Goal: Obtain resource: Obtain resource

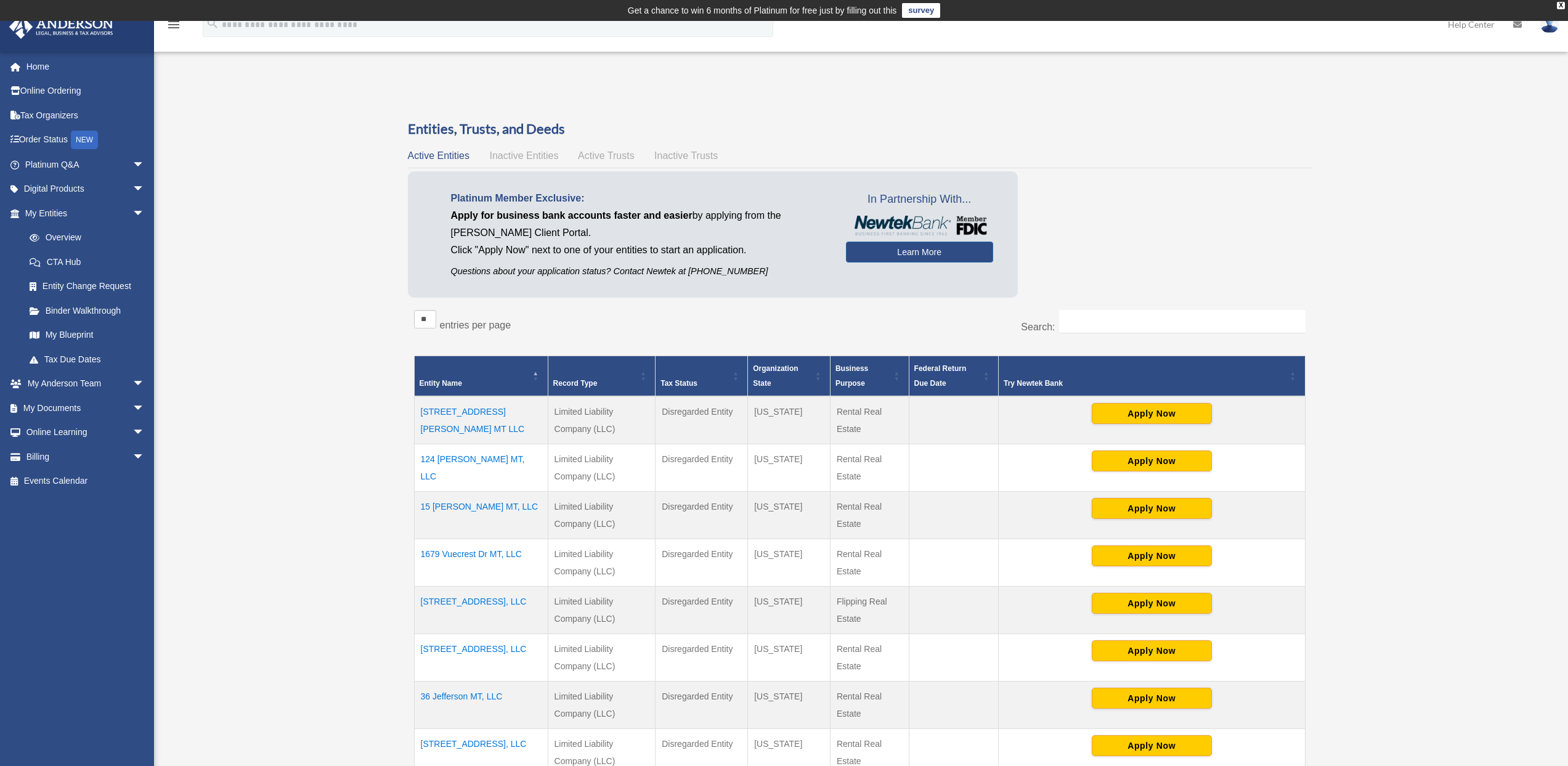
scroll to position [131, 0]
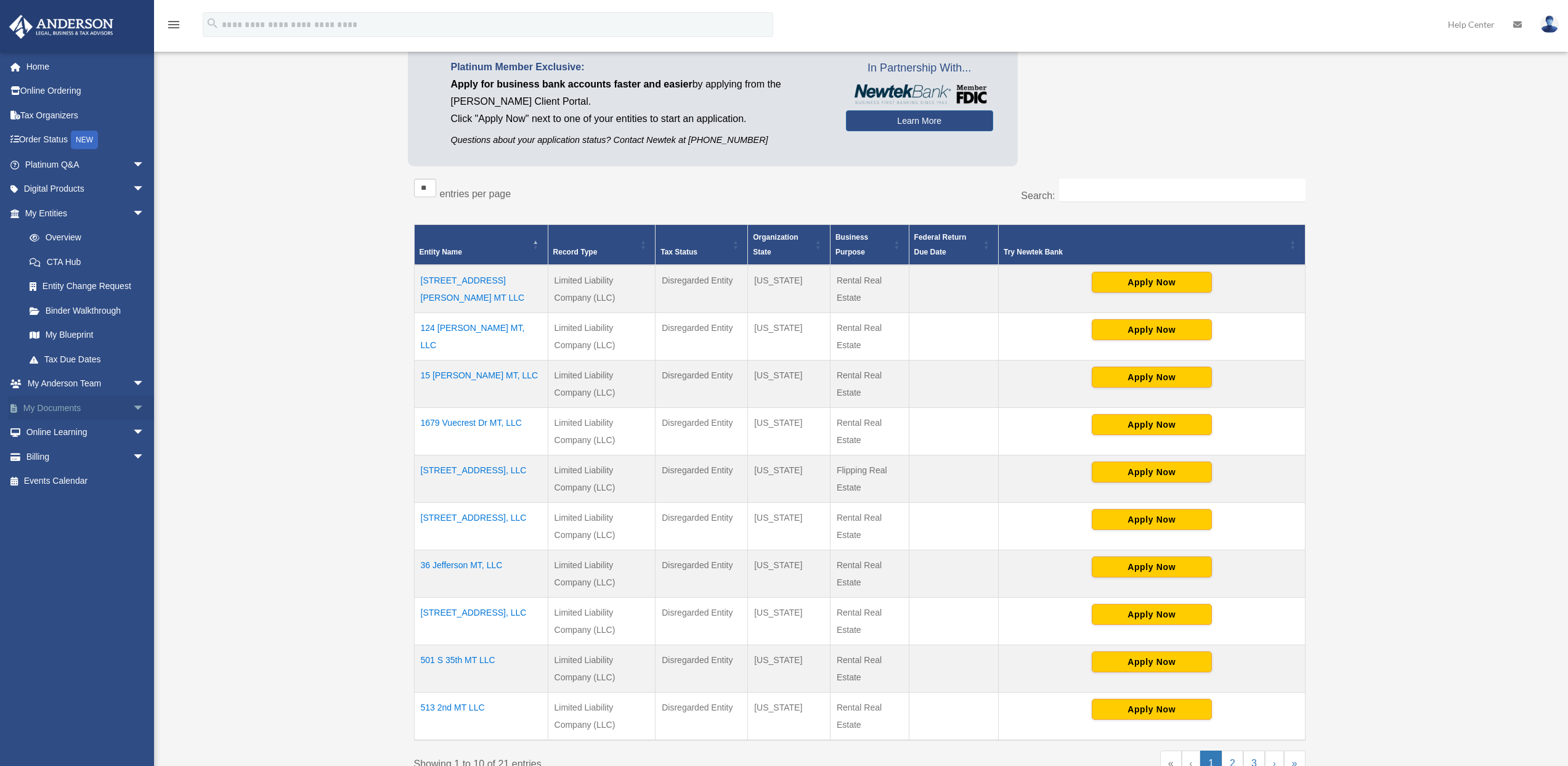
click at [133, 405] on span "arrow_drop_down" at bounding box center [145, 408] width 25 height 25
click at [49, 434] on link "Box" at bounding box center [90, 433] width 146 height 25
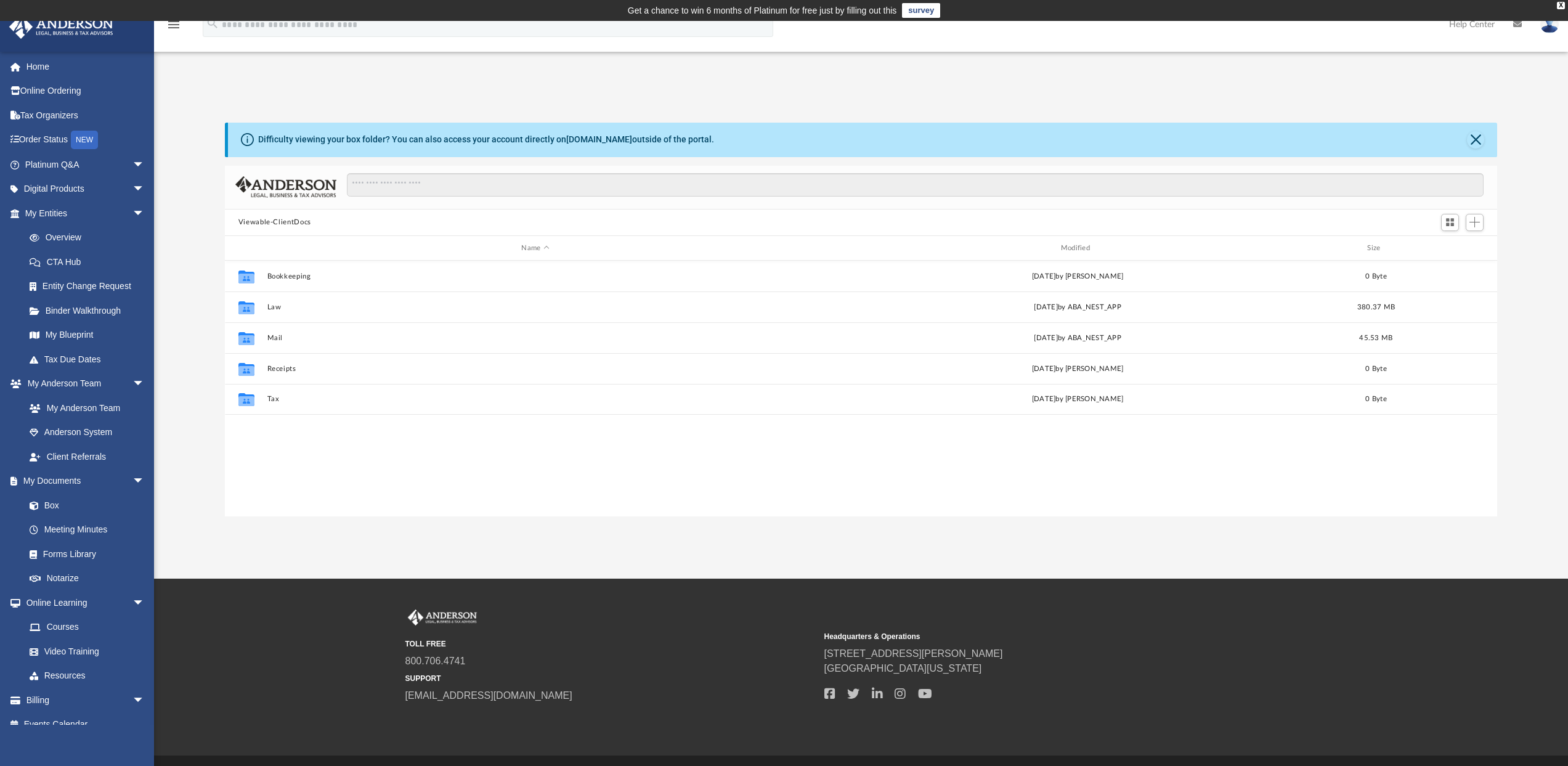
scroll to position [271, 1263]
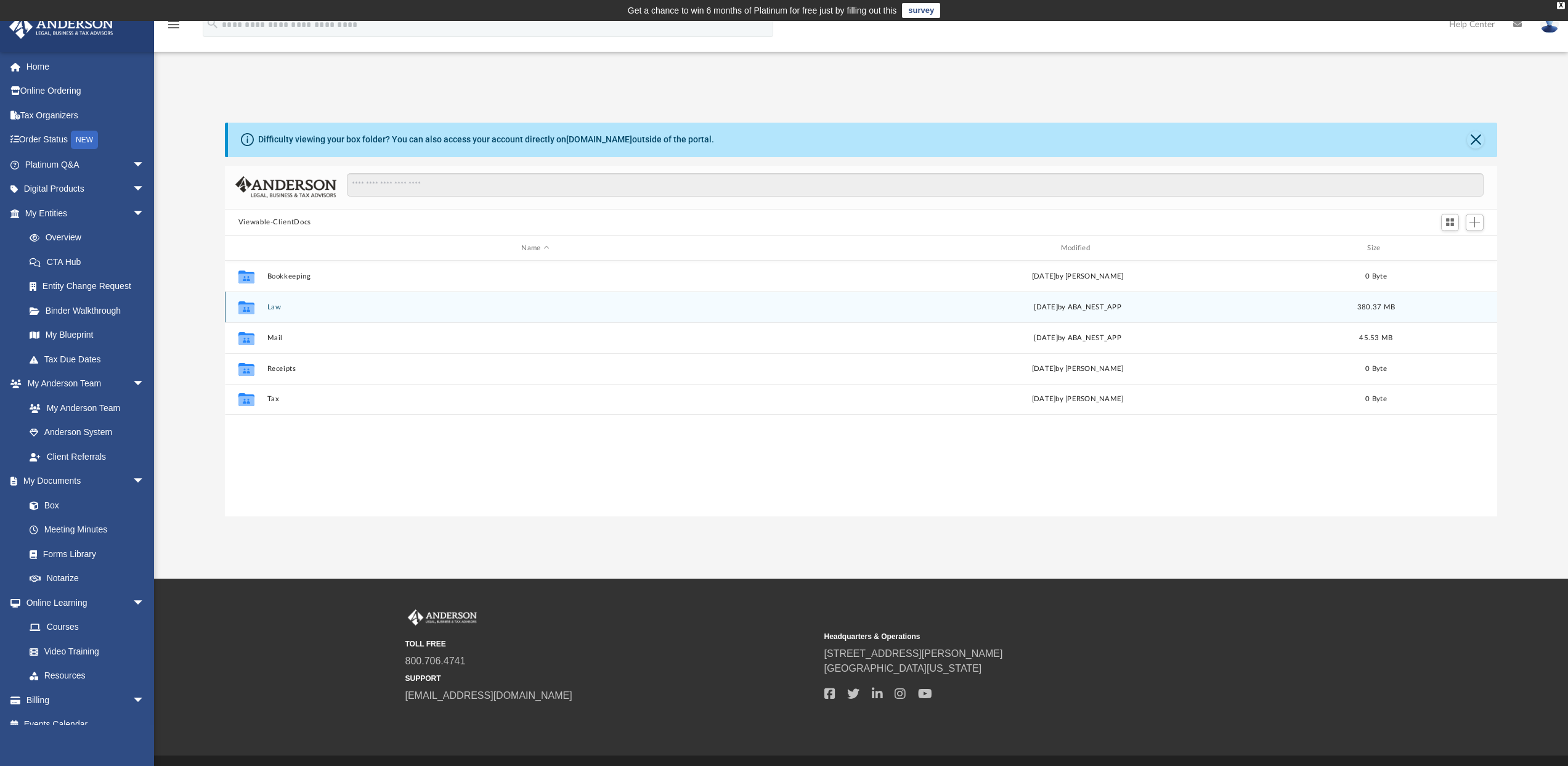
click at [269, 304] on button "Law" at bounding box center [535, 307] width 536 height 8
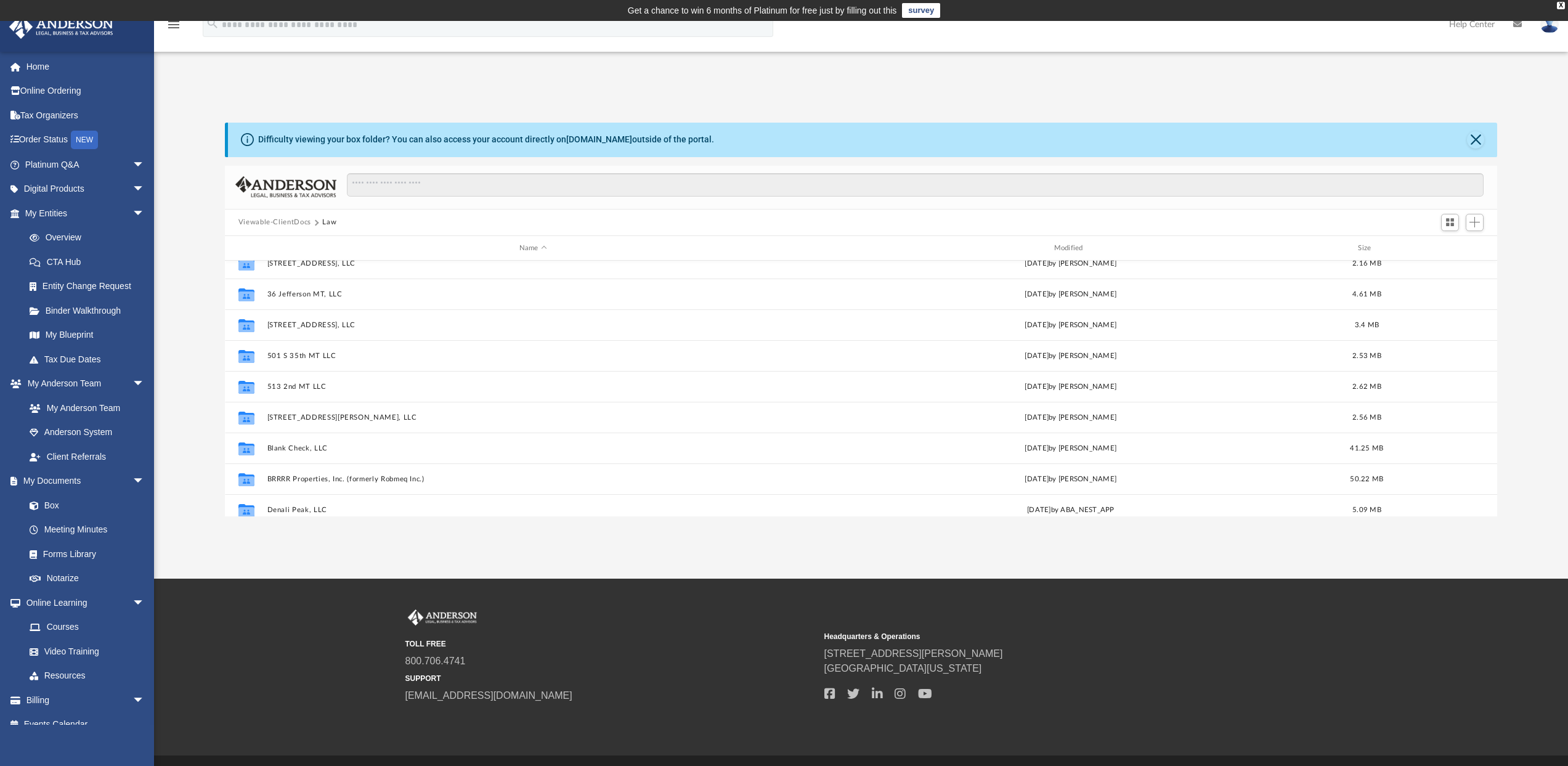
scroll to position [170, 0]
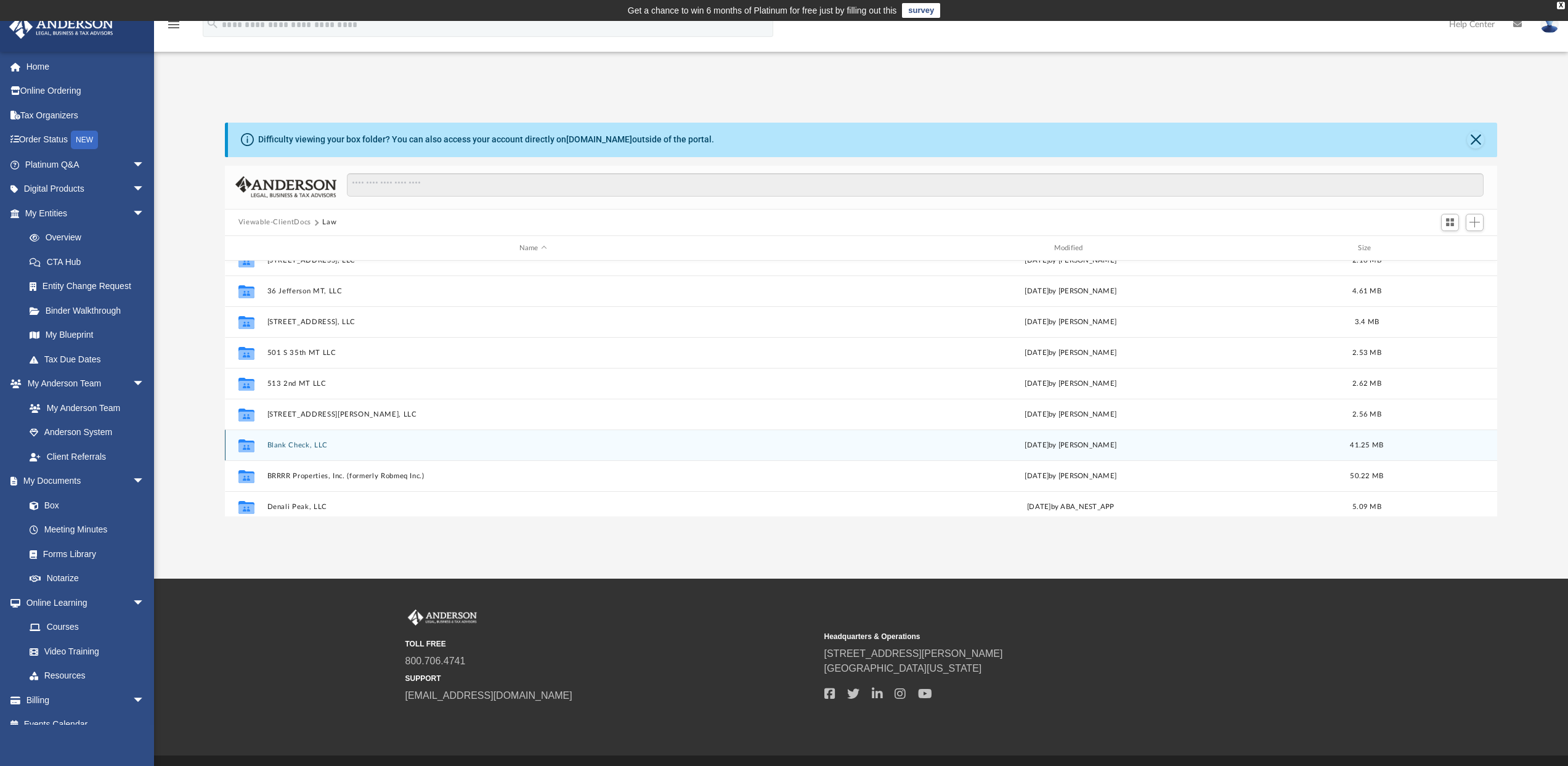
click at [309, 443] on button "Blank Check, LLC" at bounding box center [533, 445] width 532 height 8
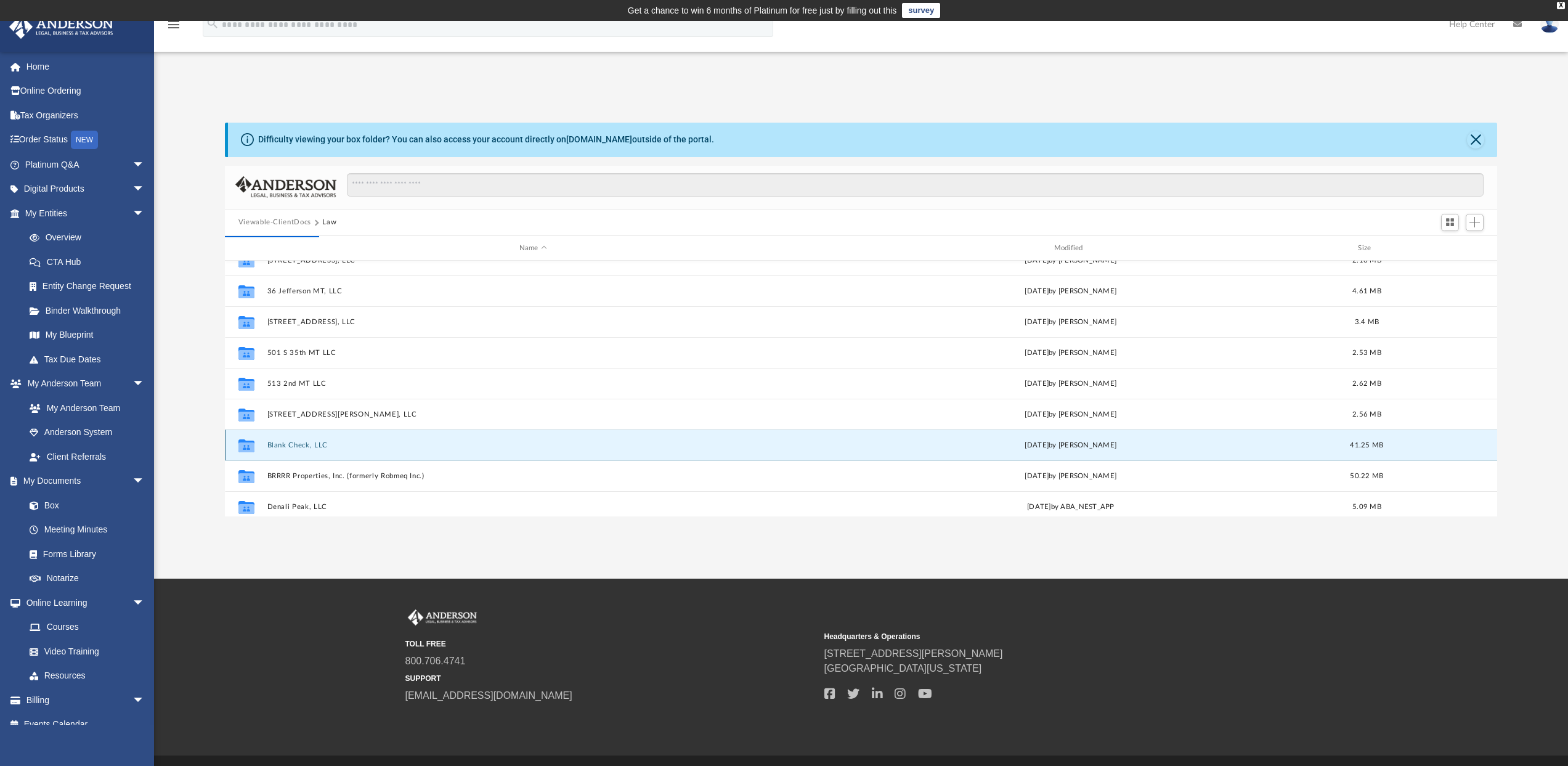
scroll to position [0, 0]
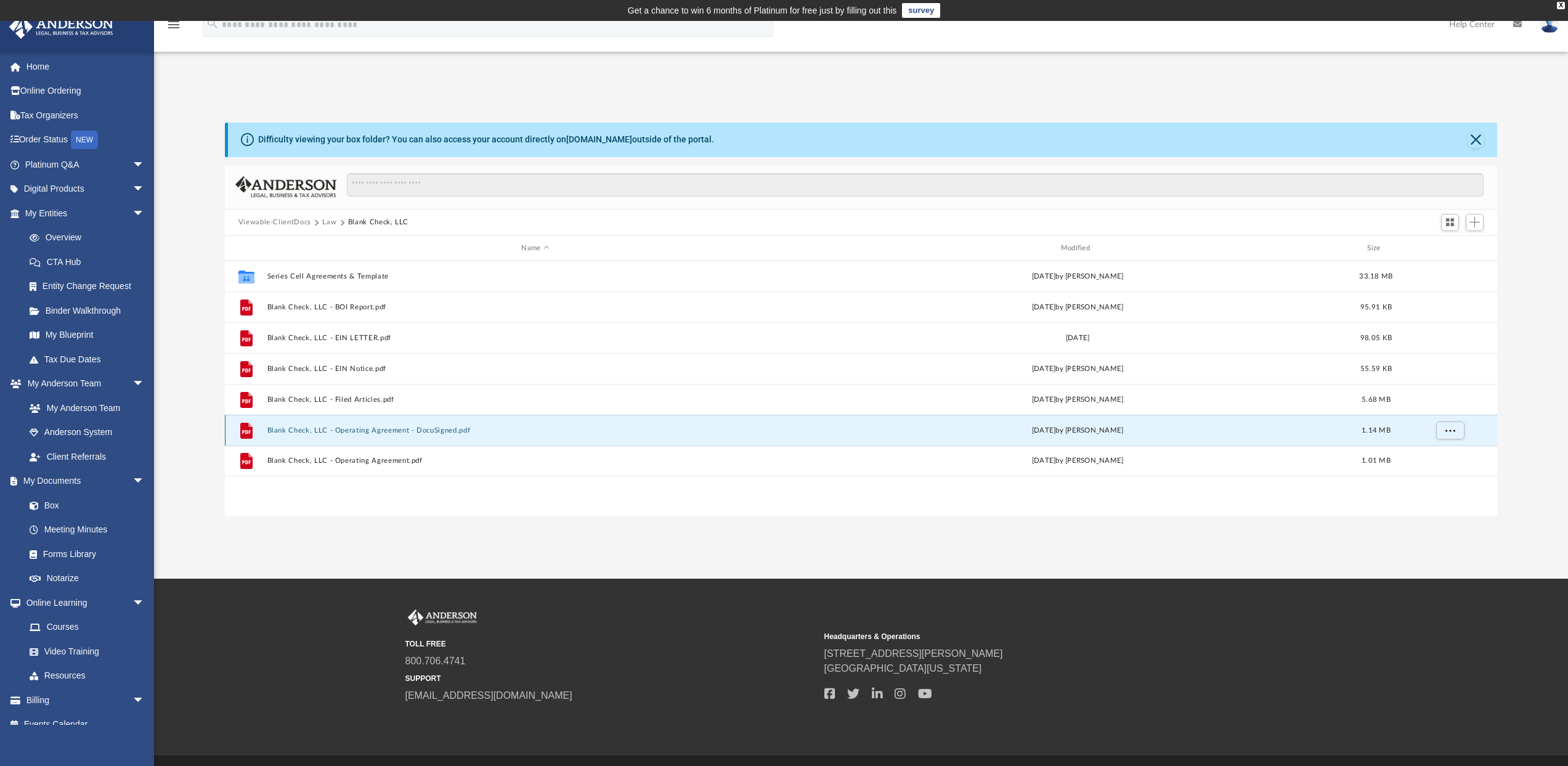
click at [400, 428] on button "Blank Check, LLC - Operating Agreement - DocuSigned.pdf" at bounding box center [535, 430] width 536 height 8
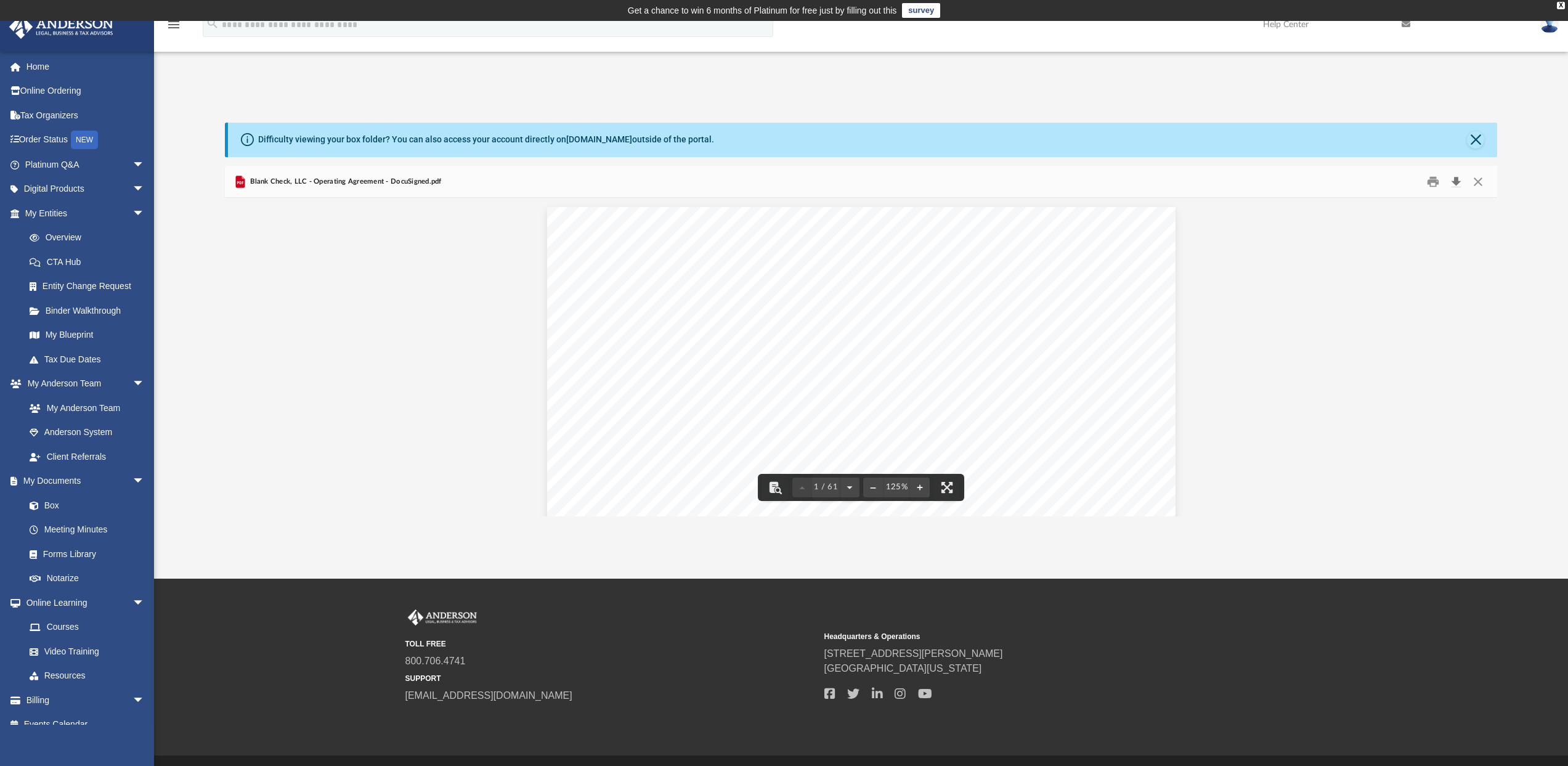
click at [1456, 181] on button "Download" at bounding box center [1456, 181] width 22 height 19
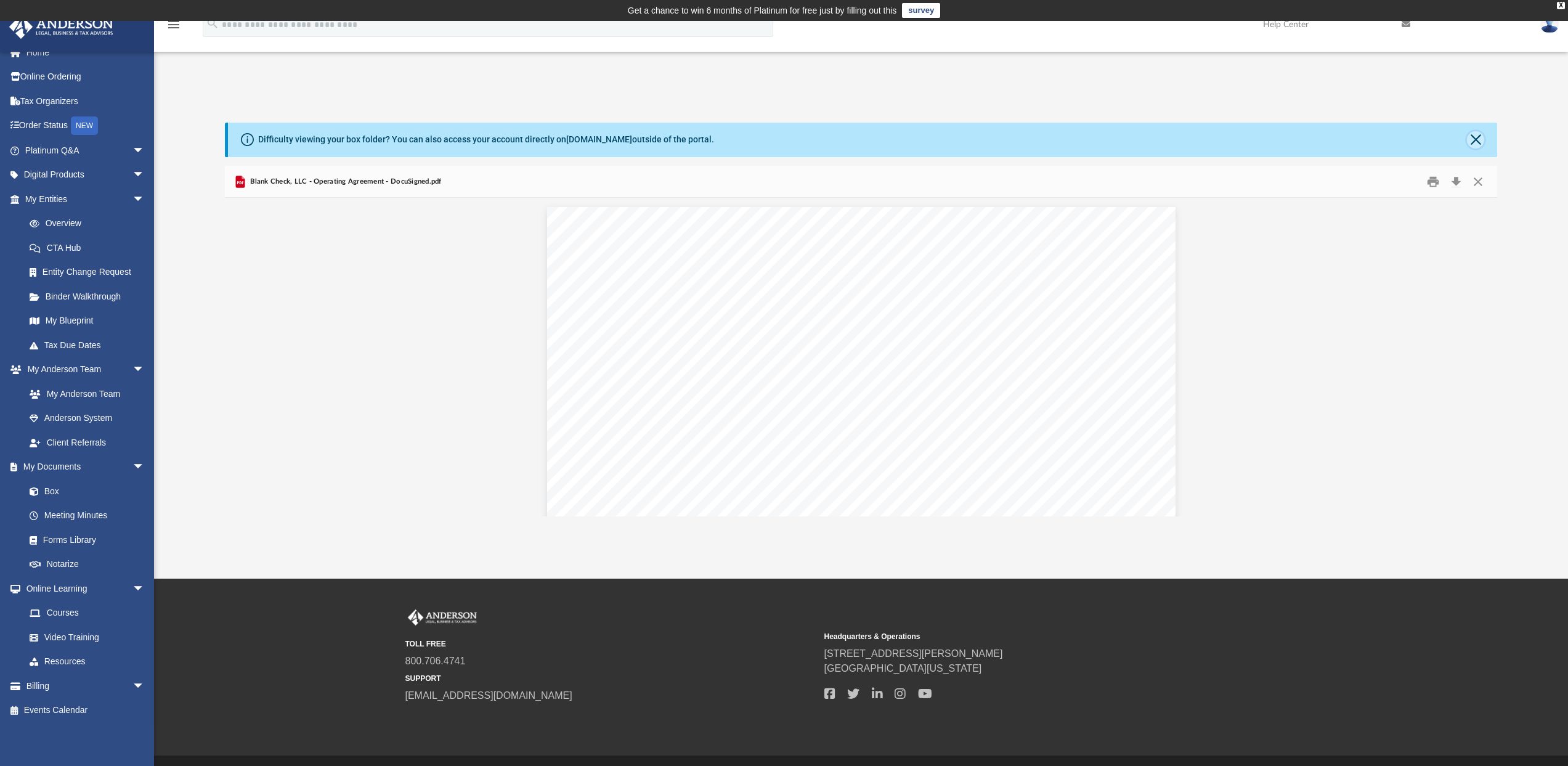
click at [1474, 136] on button "Close" at bounding box center [1476, 140] width 17 height 17
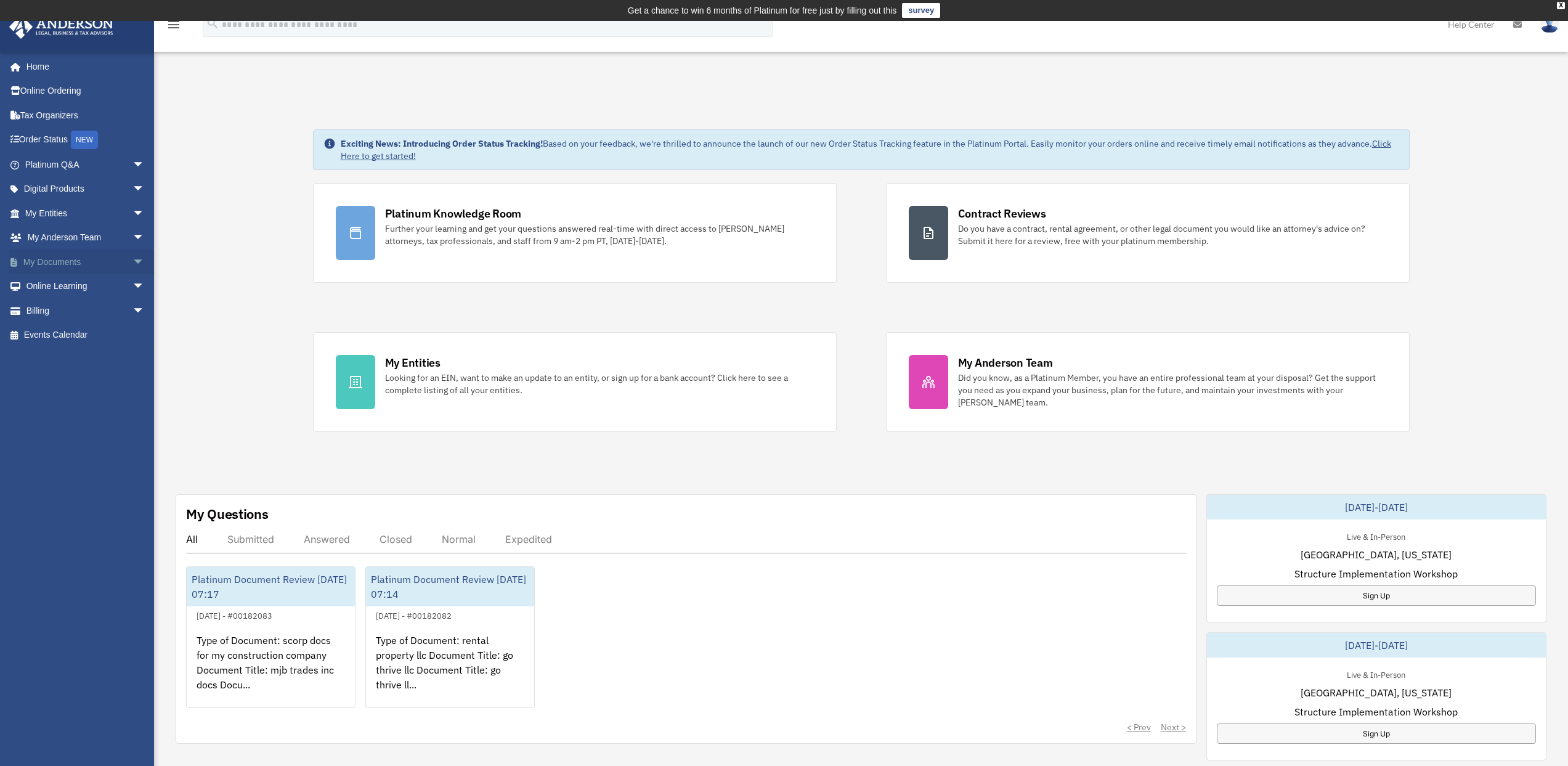
click at [118, 256] on link "My Documents arrow_drop_down" at bounding box center [86, 262] width 154 height 25
click at [133, 260] on span "arrow_drop_down" at bounding box center [145, 262] width 25 height 25
click at [45, 282] on link "Box" at bounding box center [90, 286] width 146 height 25
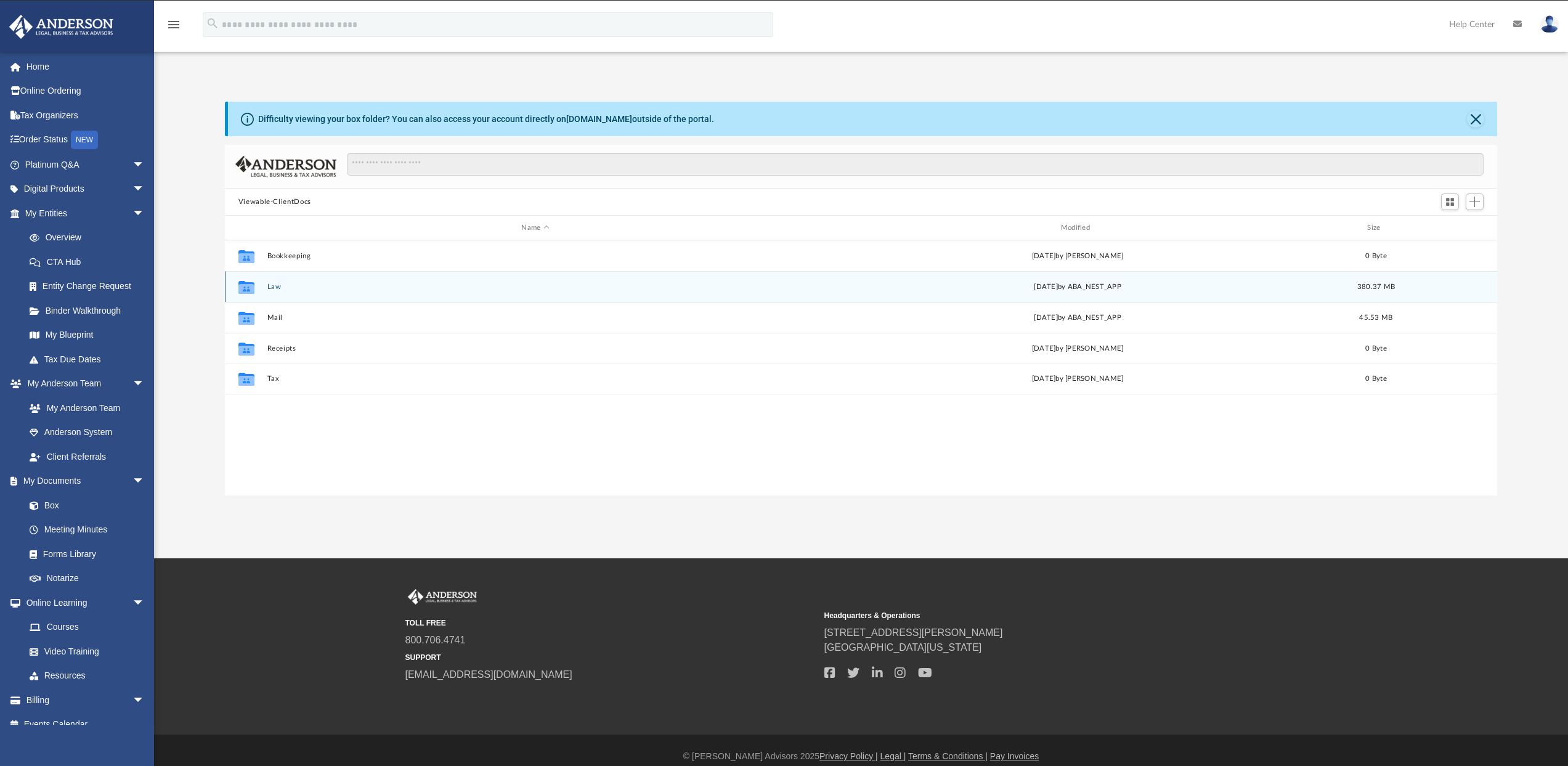
scroll to position [270, 1263]
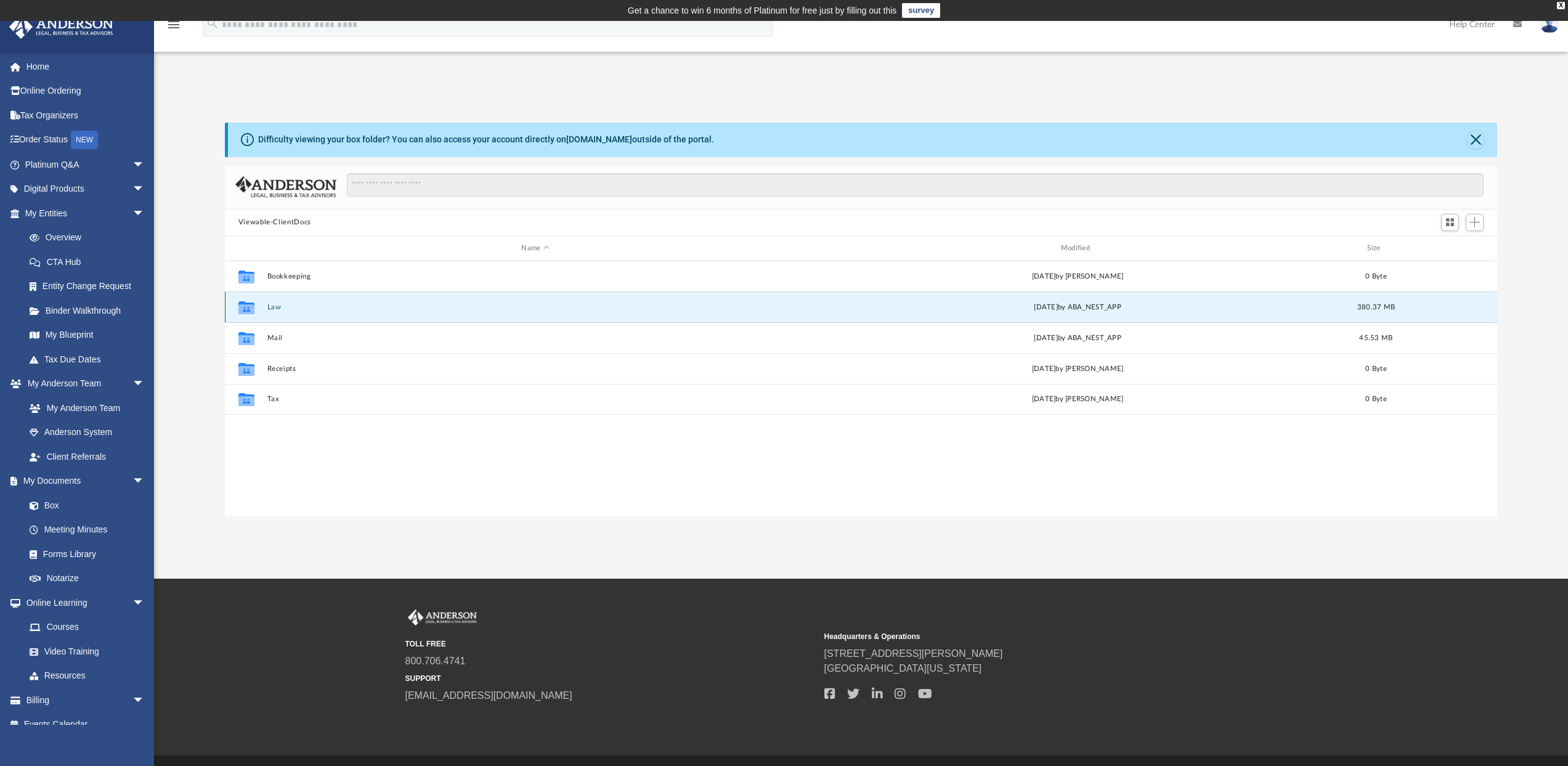
click at [275, 306] on button "Law" at bounding box center [535, 307] width 536 height 8
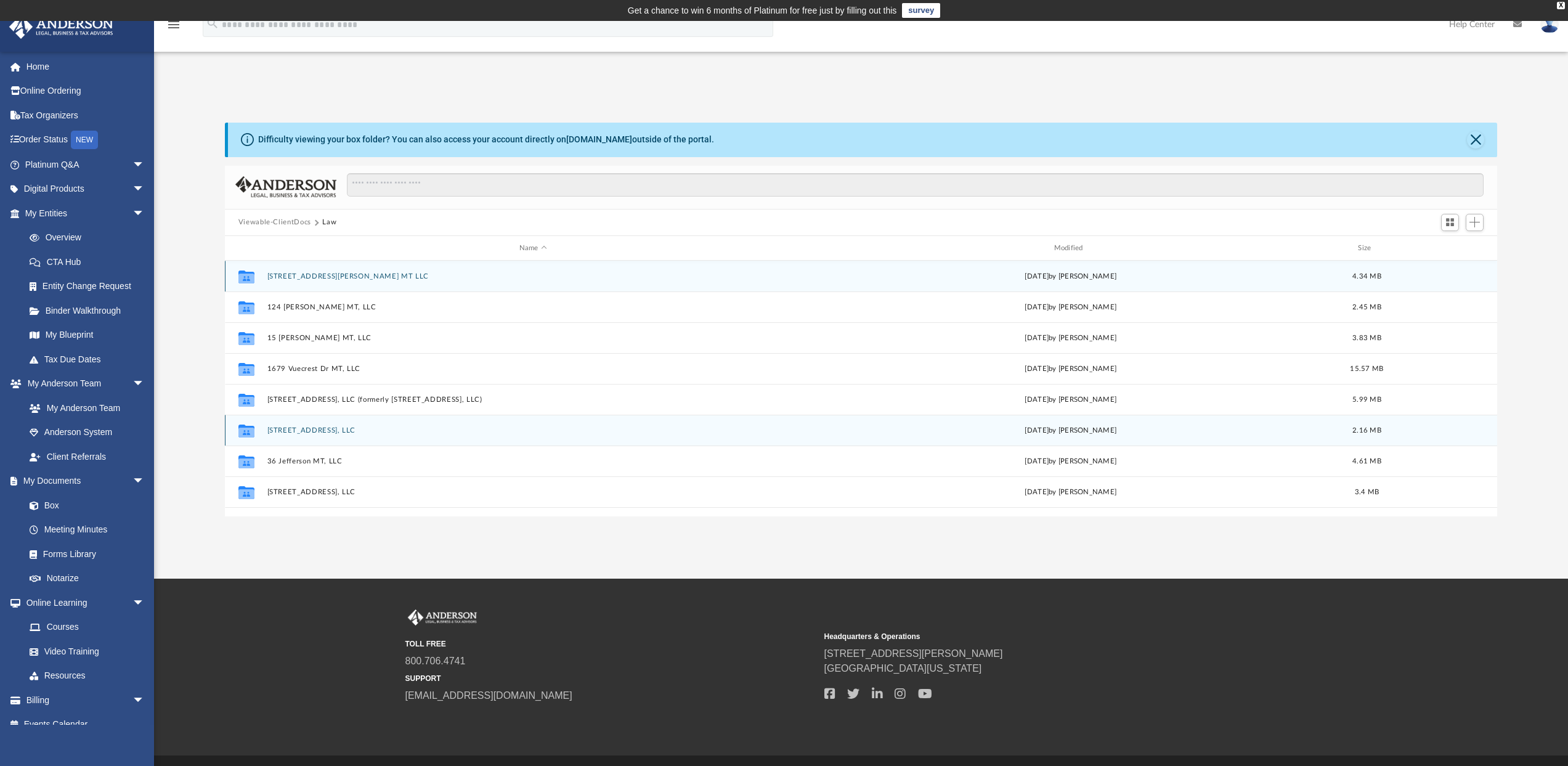
scroll to position [155, 0]
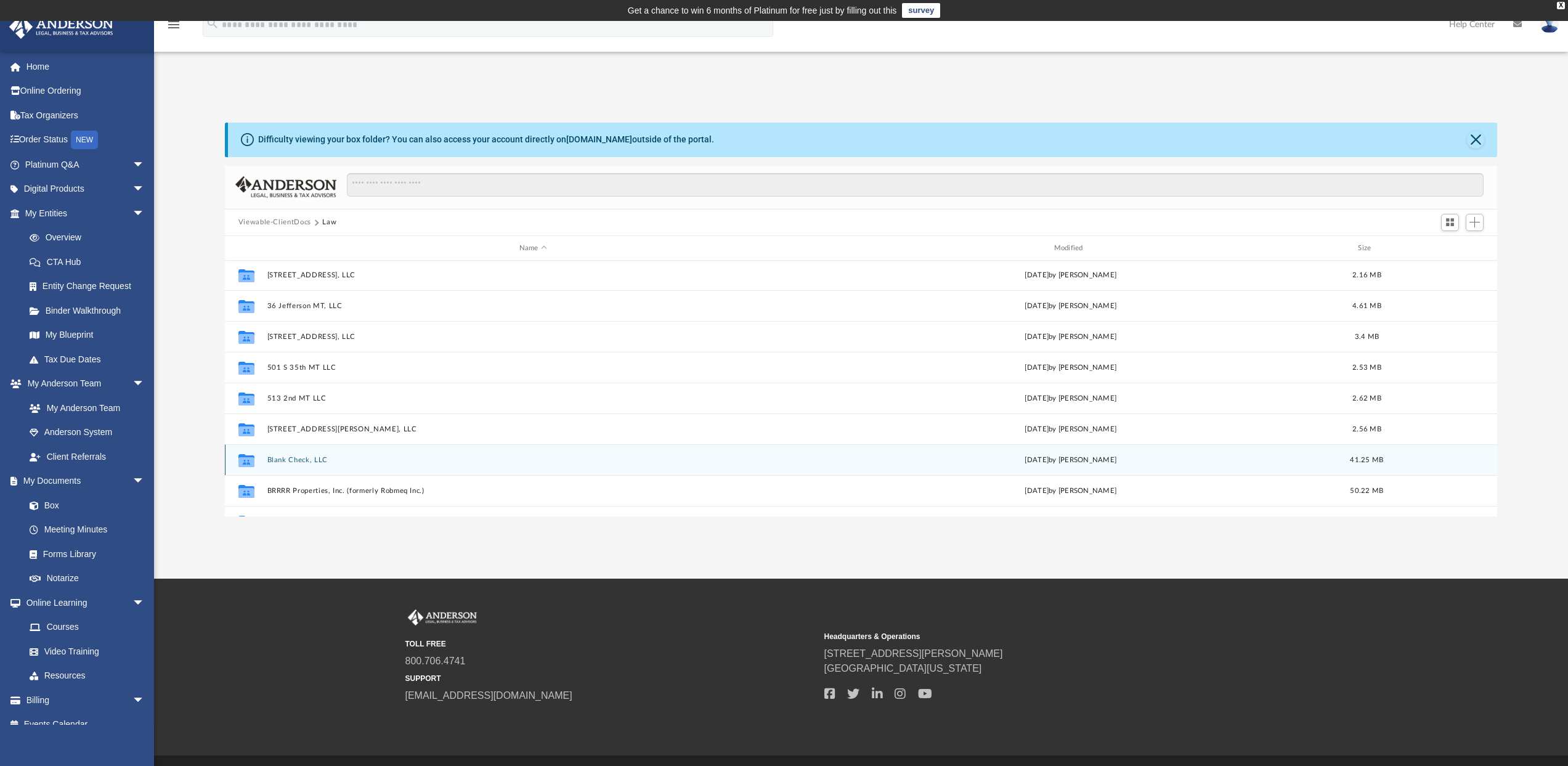
click at [296, 459] on button "Blank Check, LLC" at bounding box center [533, 459] width 532 height 8
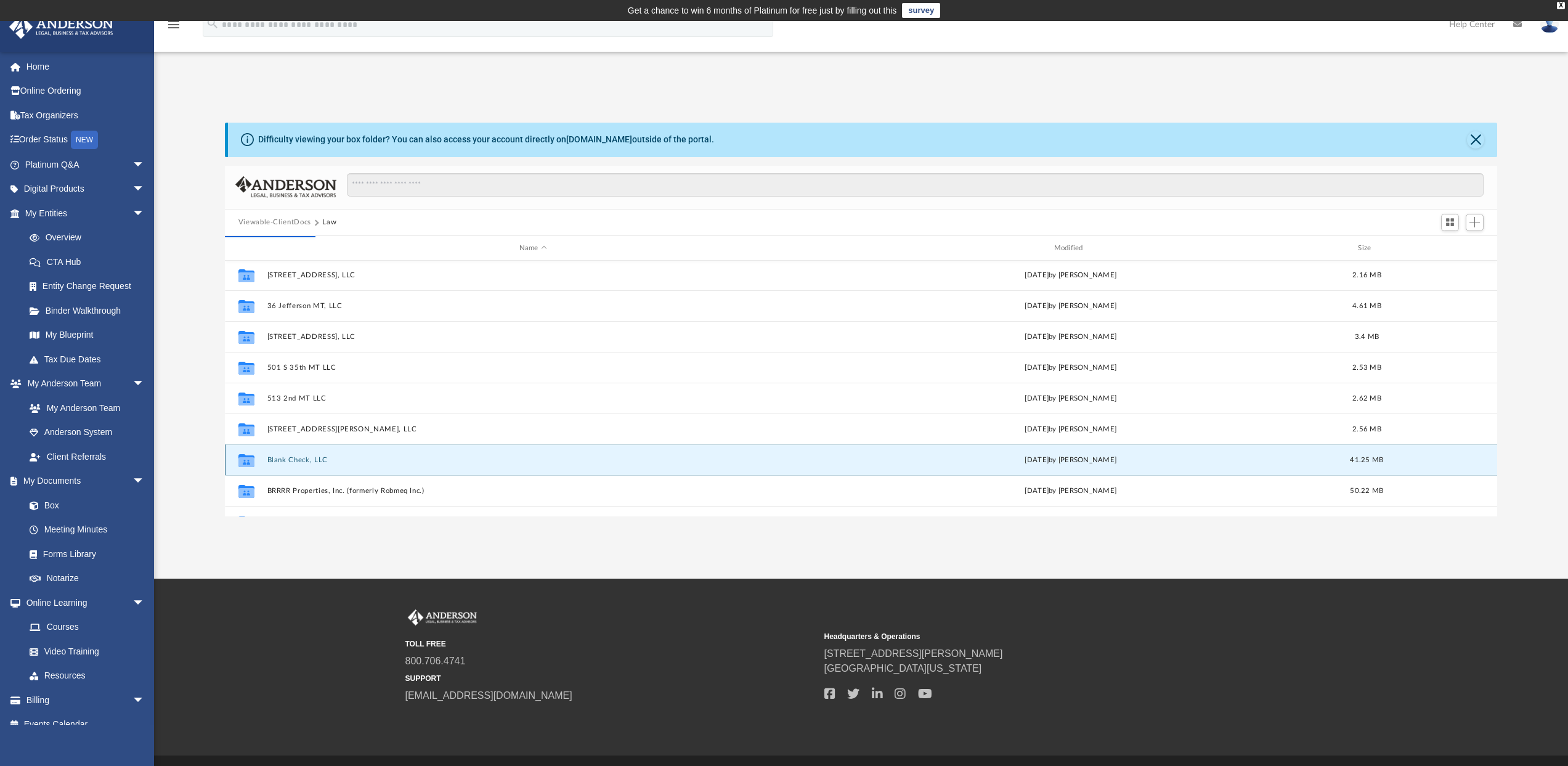
scroll to position [0, 0]
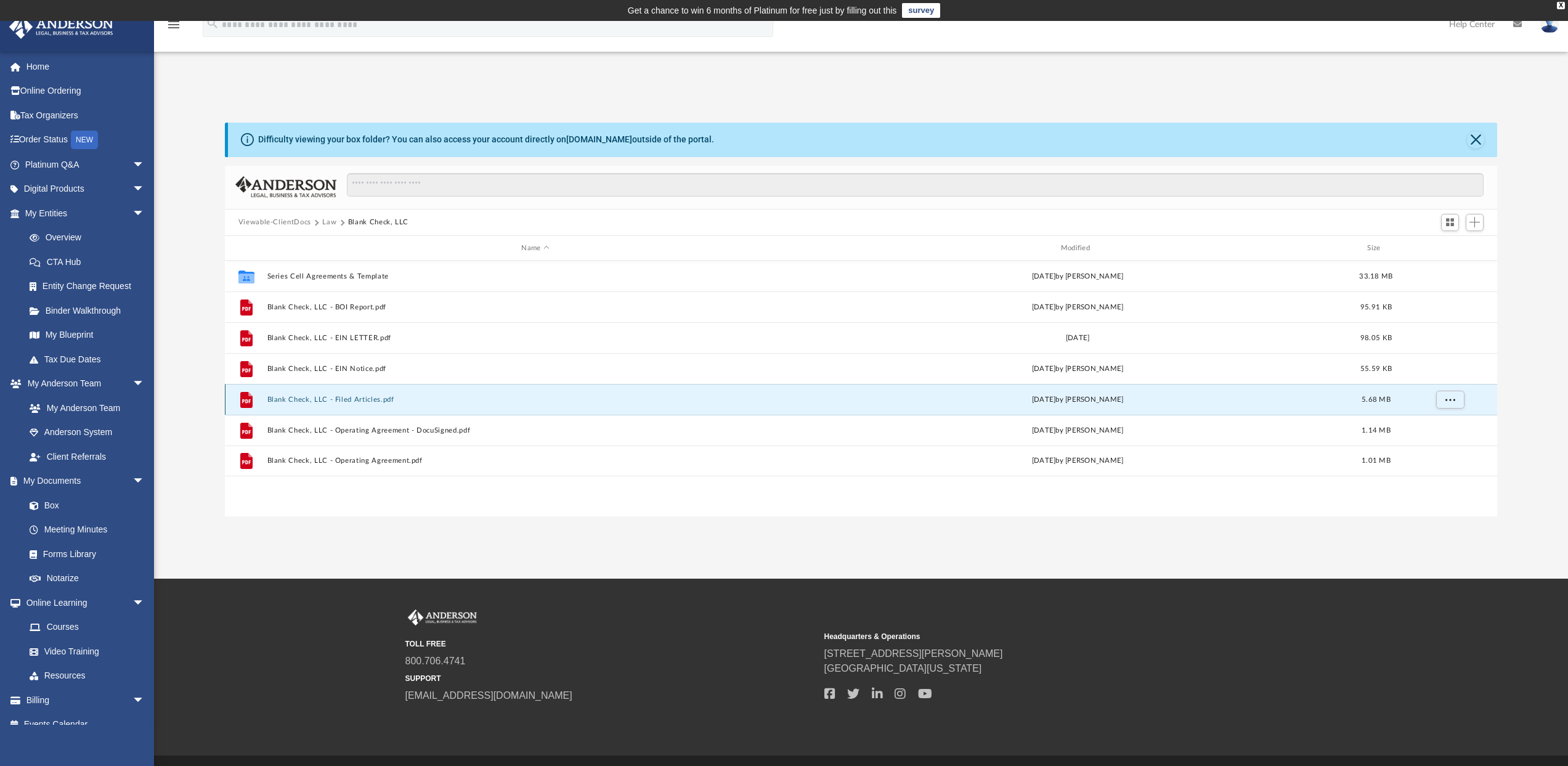
click at [355, 399] on button "Blank Check, LLC - Filed Articles.pdf" at bounding box center [535, 400] width 536 height 8
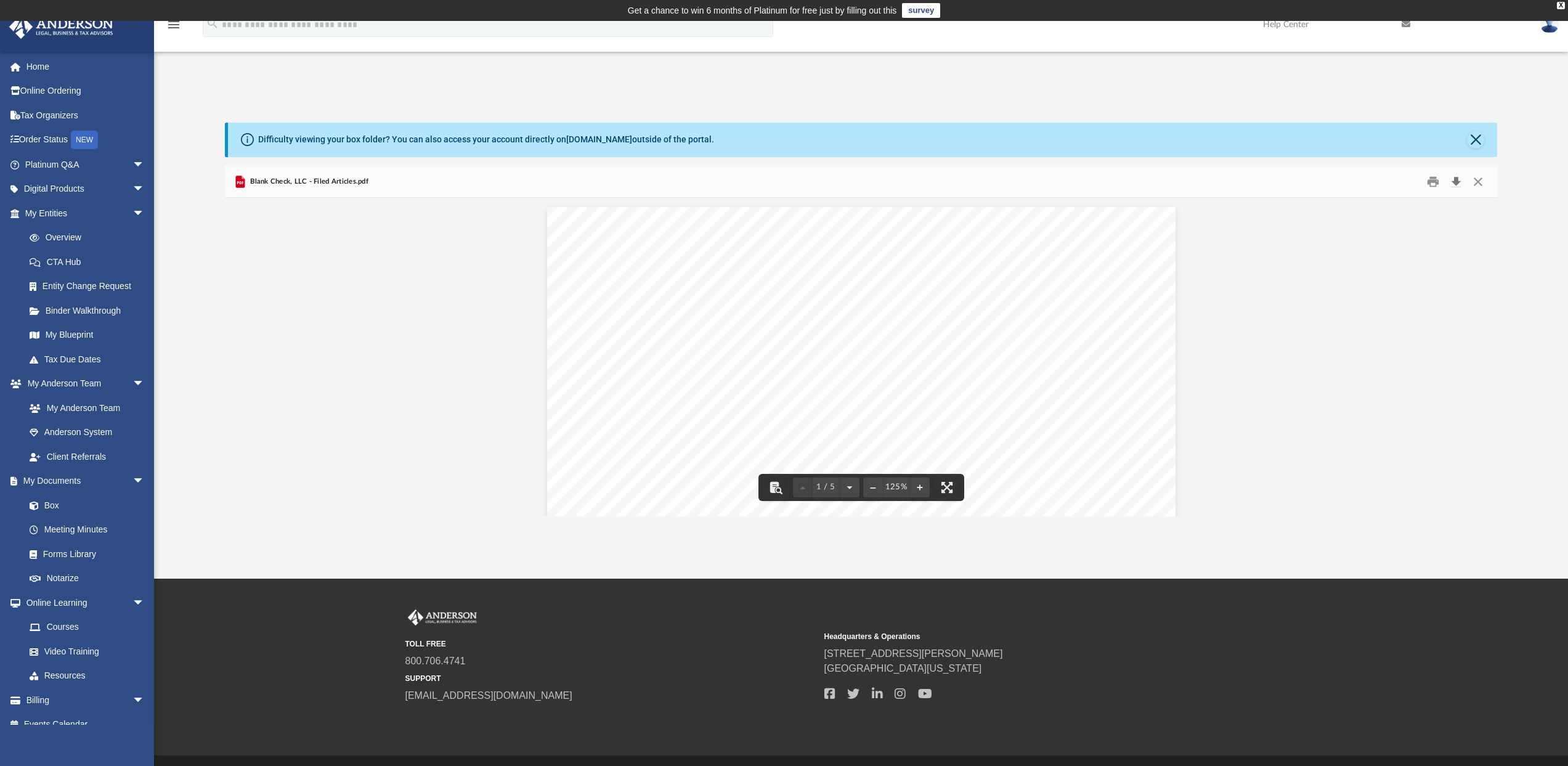
click at [1454, 189] on button "Download" at bounding box center [1456, 181] width 22 height 19
click at [1480, 181] on button "Close" at bounding box center [1478, 181] width 22 height 19
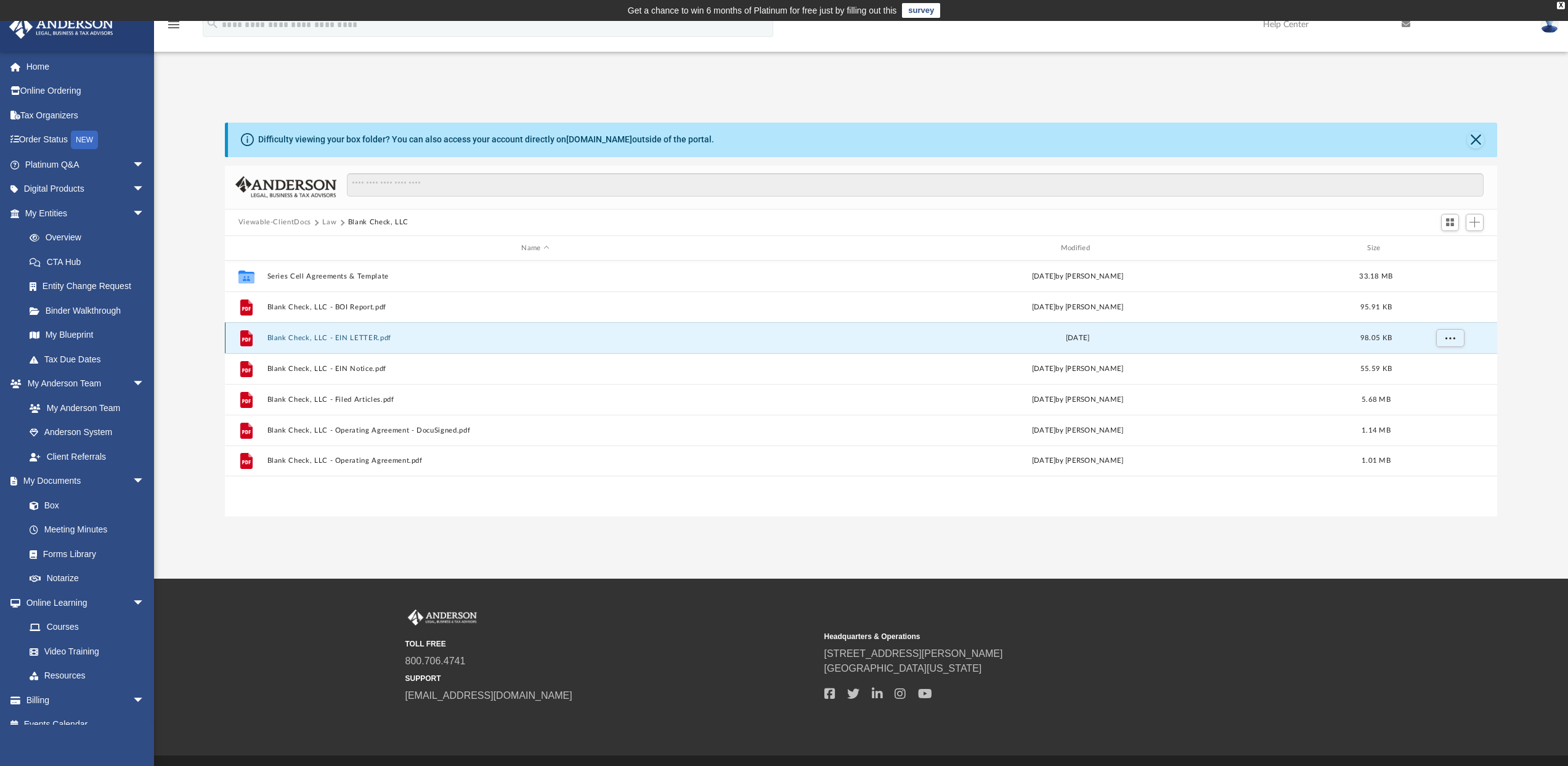
click at [306, 337] on button "Blank Check, LLC - EIN LETTER.pdf" at bounding box center [535, 338] width 536 height 8
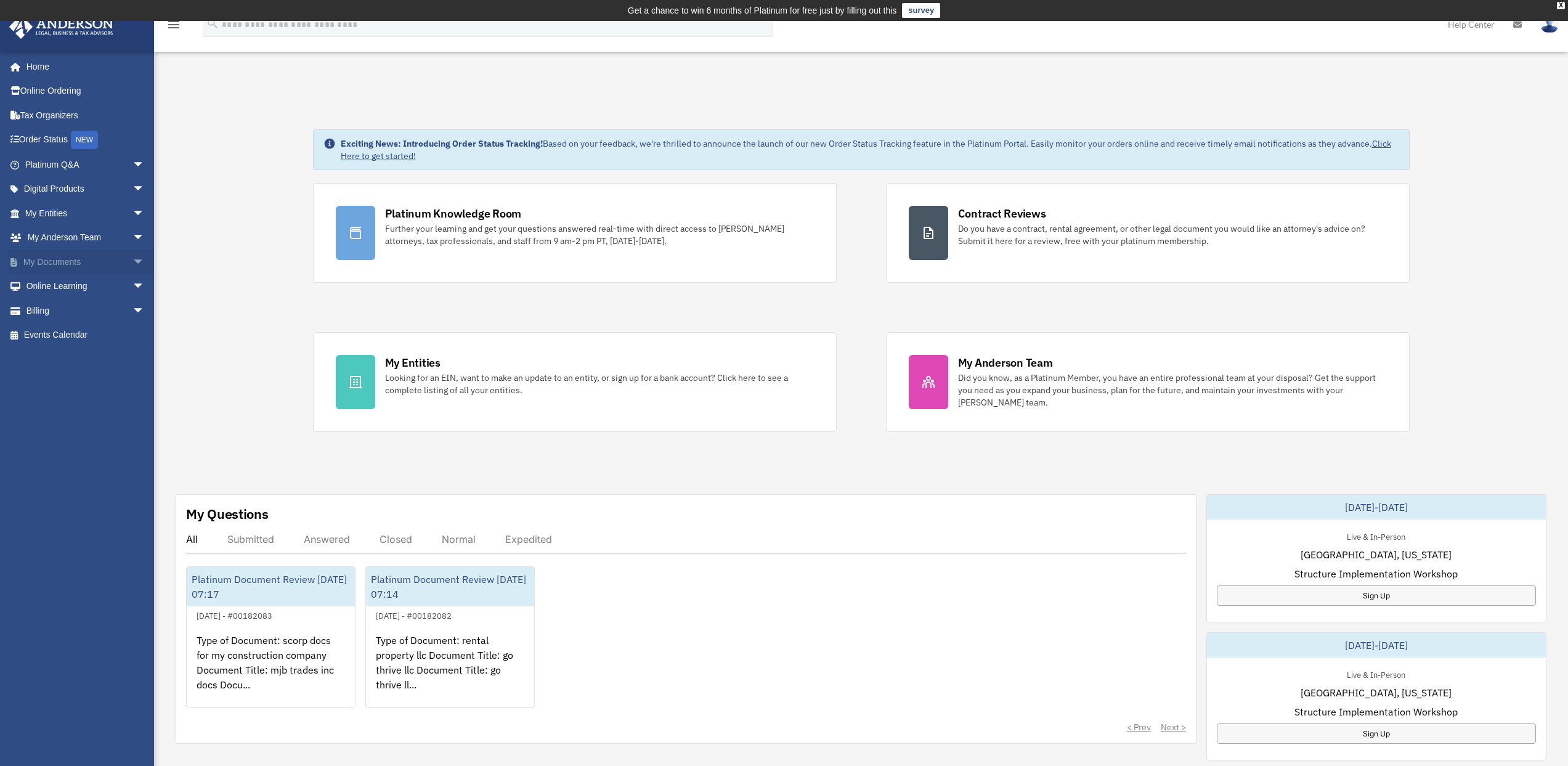
click at [133, 265] on span "arrow_drop_down" at bounding box center [145, 262] width 25 height 25
click at [54, 285] on link "Box" at bounding box center [90, 286] width 146 height 25
click at [55, 283] on link "Box" at bounding box center [90, 286] width 146 height 25
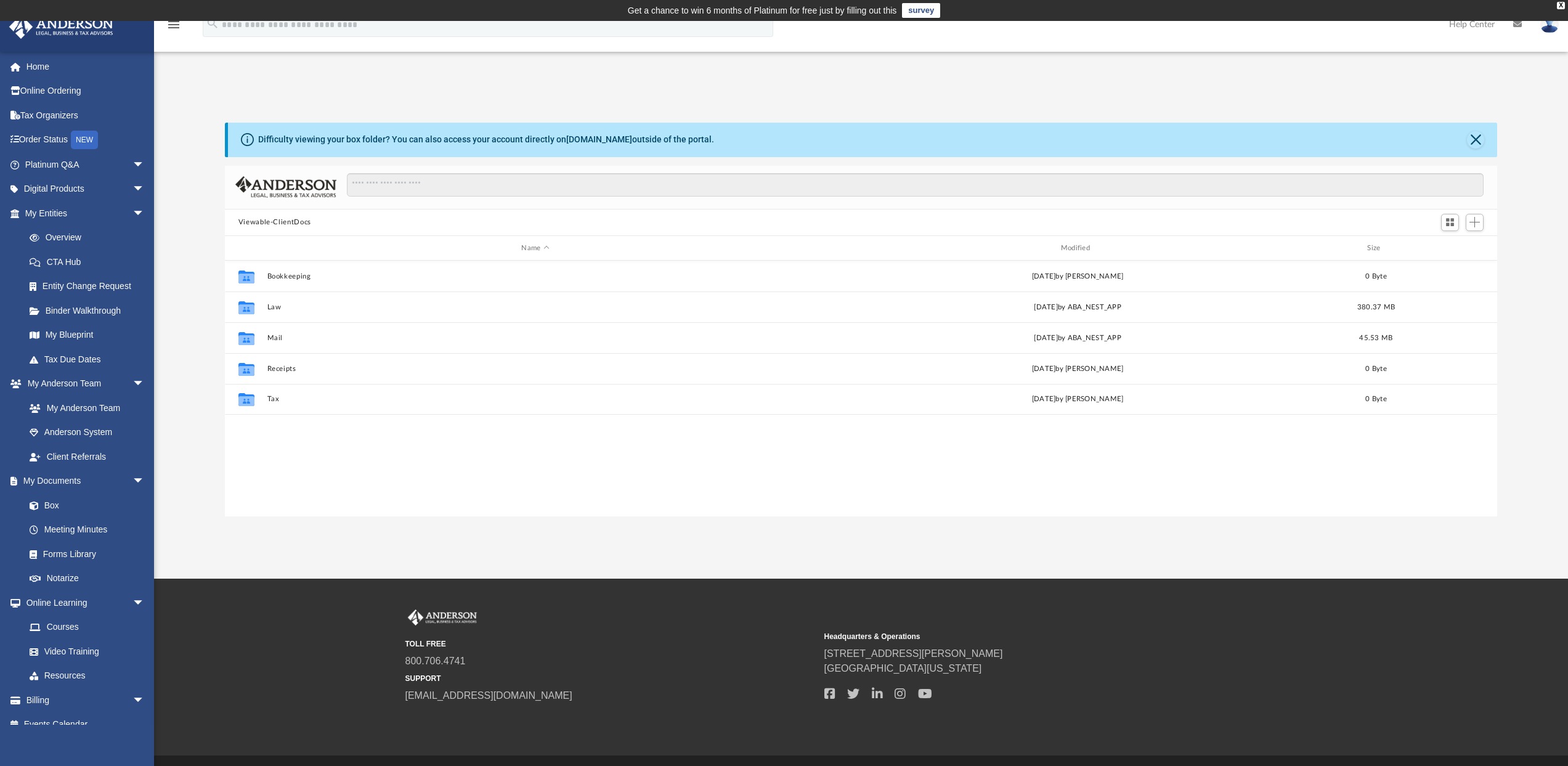
scroll to position [270, 1263]
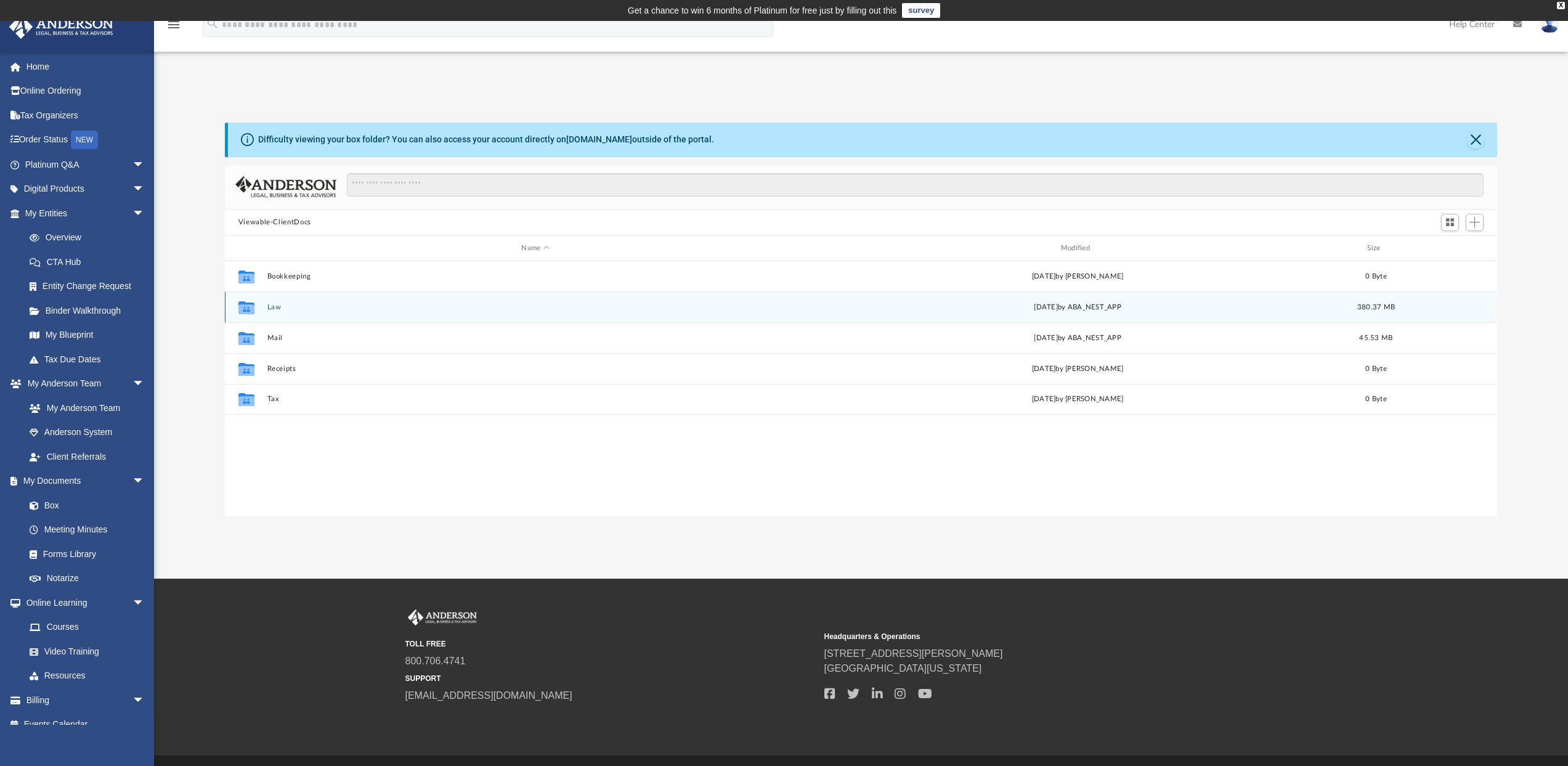
click at [278, 307] on button "Law" at bounding box center [535, 307] width 536 height 8
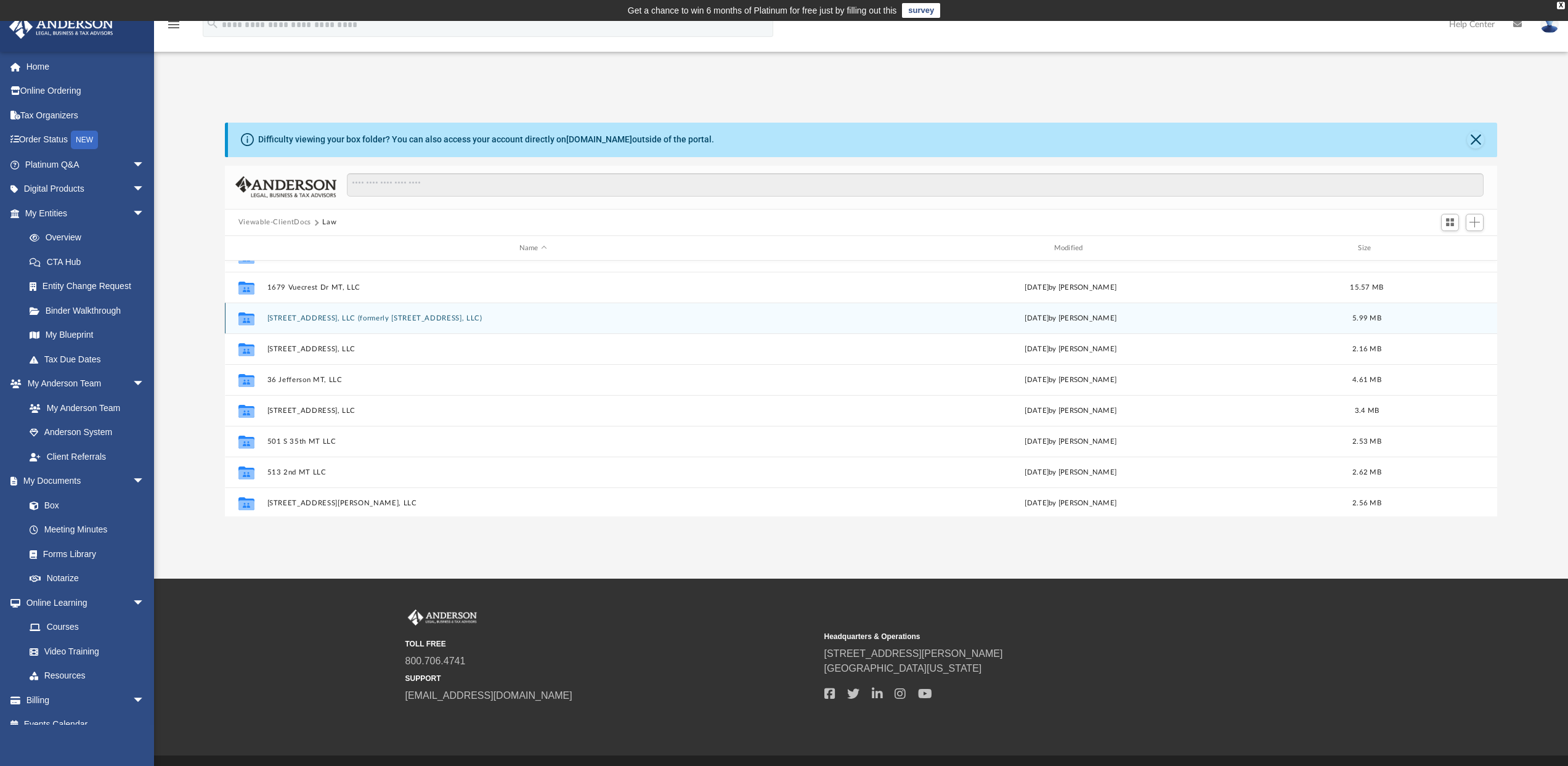
scroll to position [237, 0]
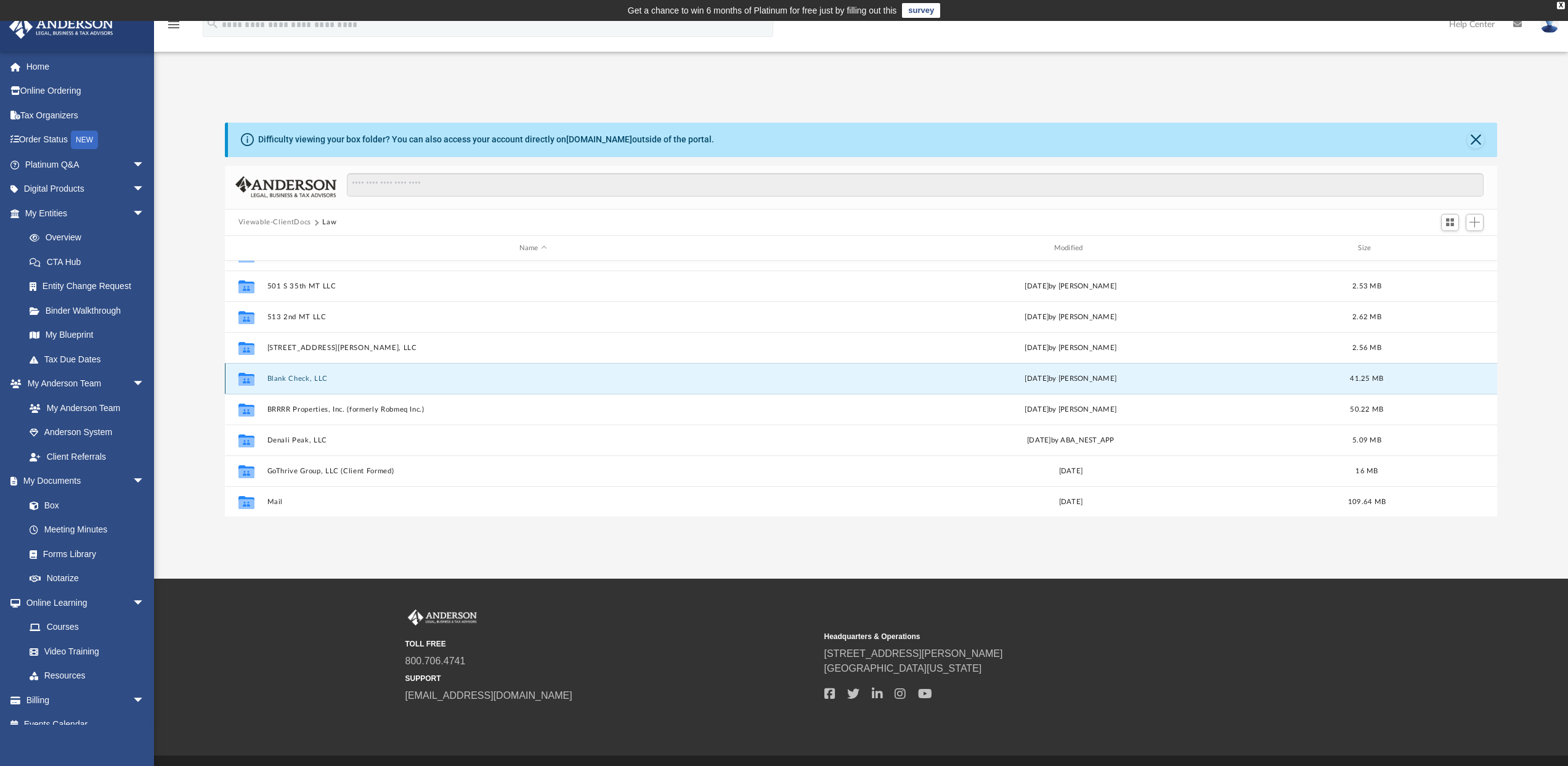
click at [286, 377] on button "Blank Check, LLC" at bounding box center [533, 379] width 532 height 8
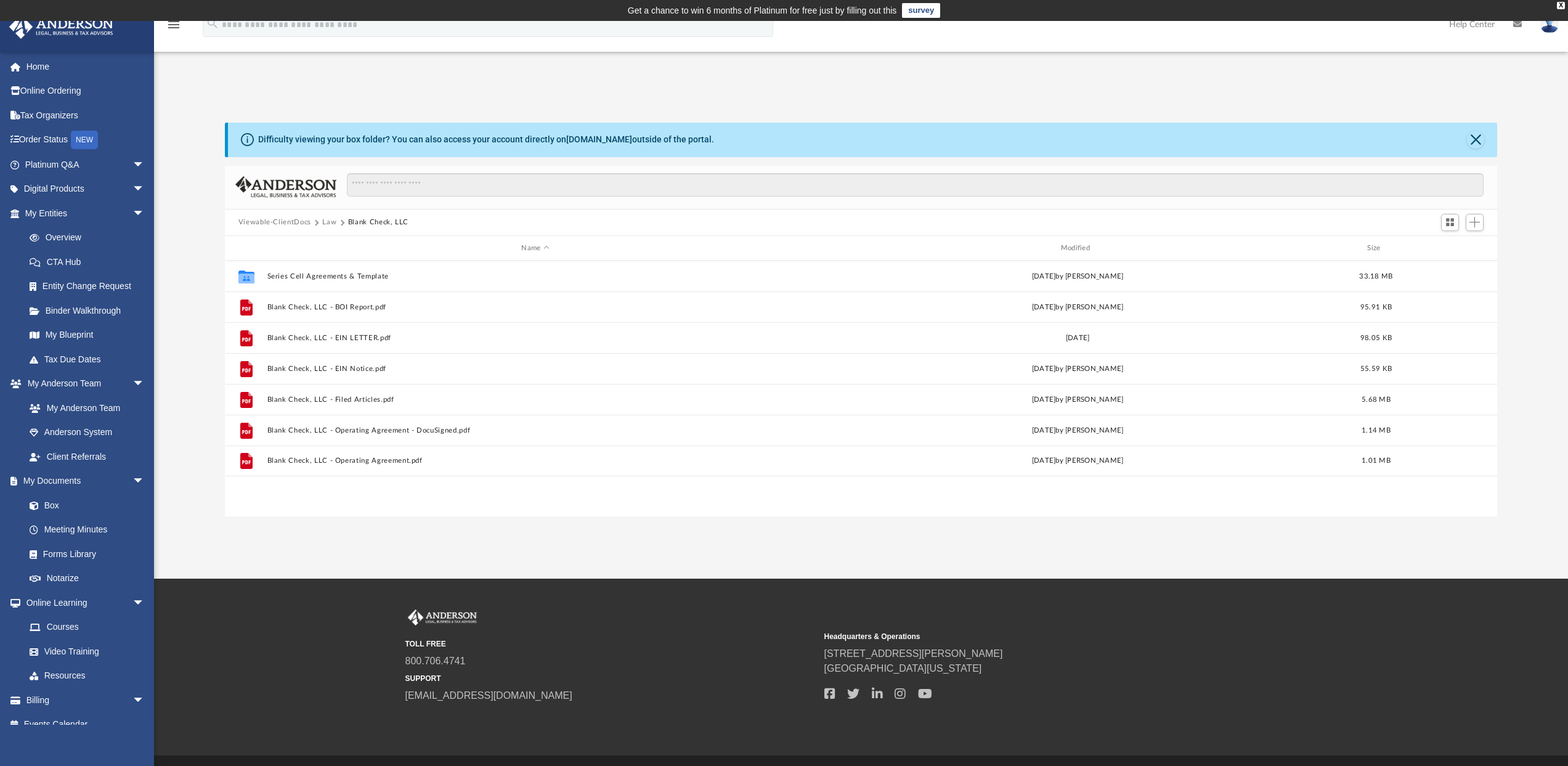
scroll to position [0, 0]
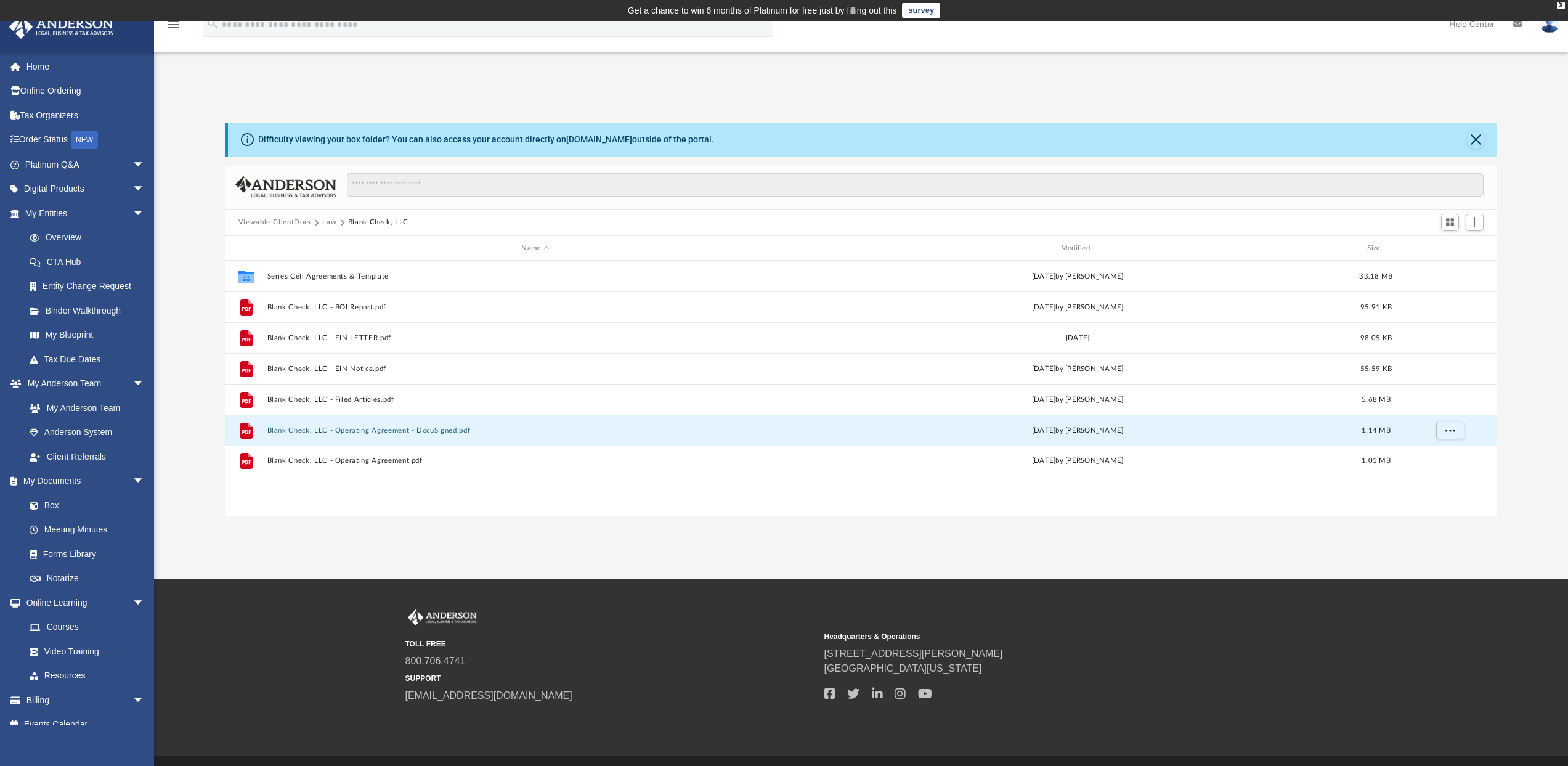
click at [397, 426] on button "Blank Check, LLC - Operating Agreement - DocuSigned.pdf" at bounding box center [535, 430] width 536 height 8
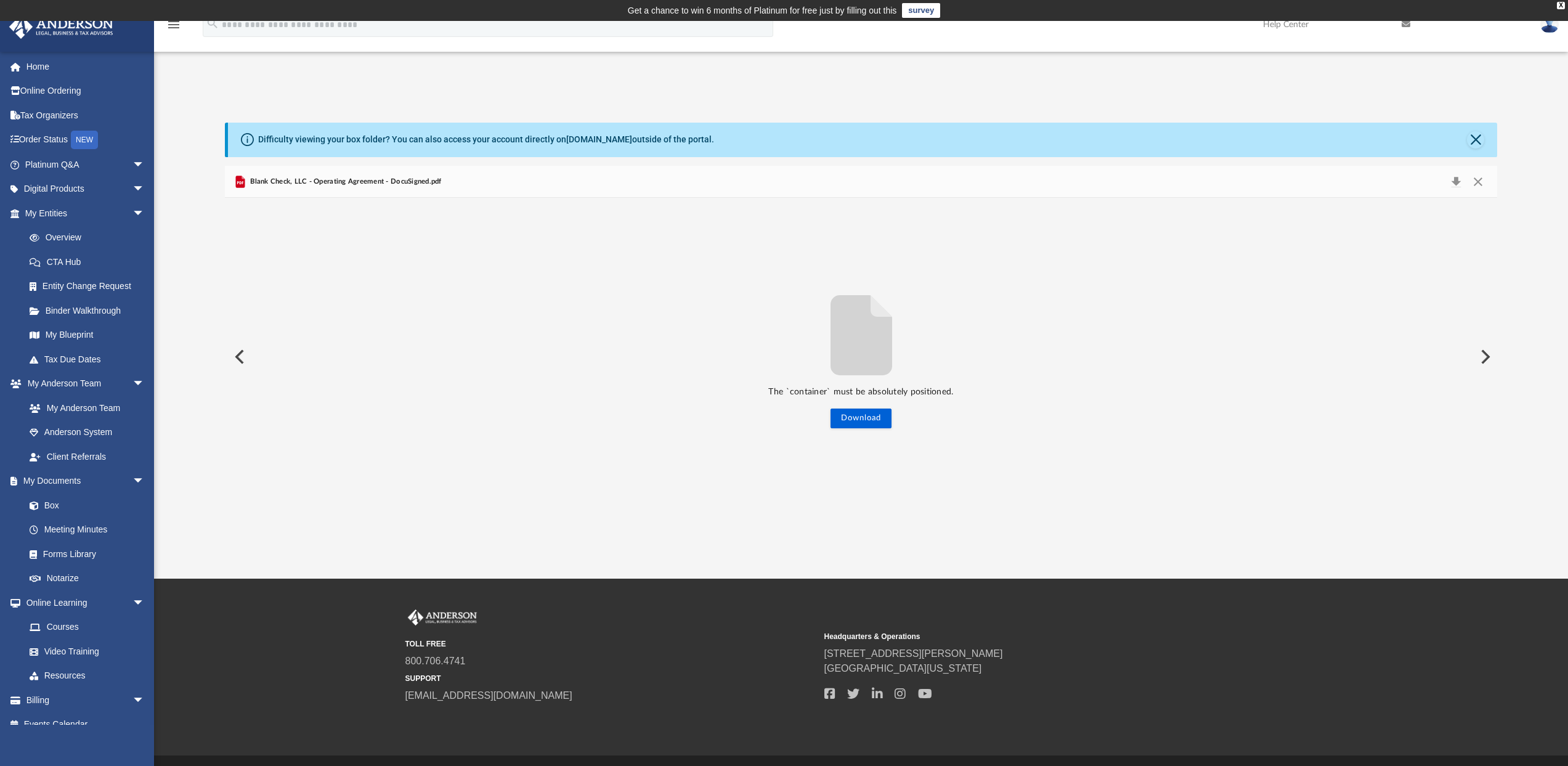
click at [1486, 366] on button "Preview" at bounding box center [1484, 357] width 27 height 35
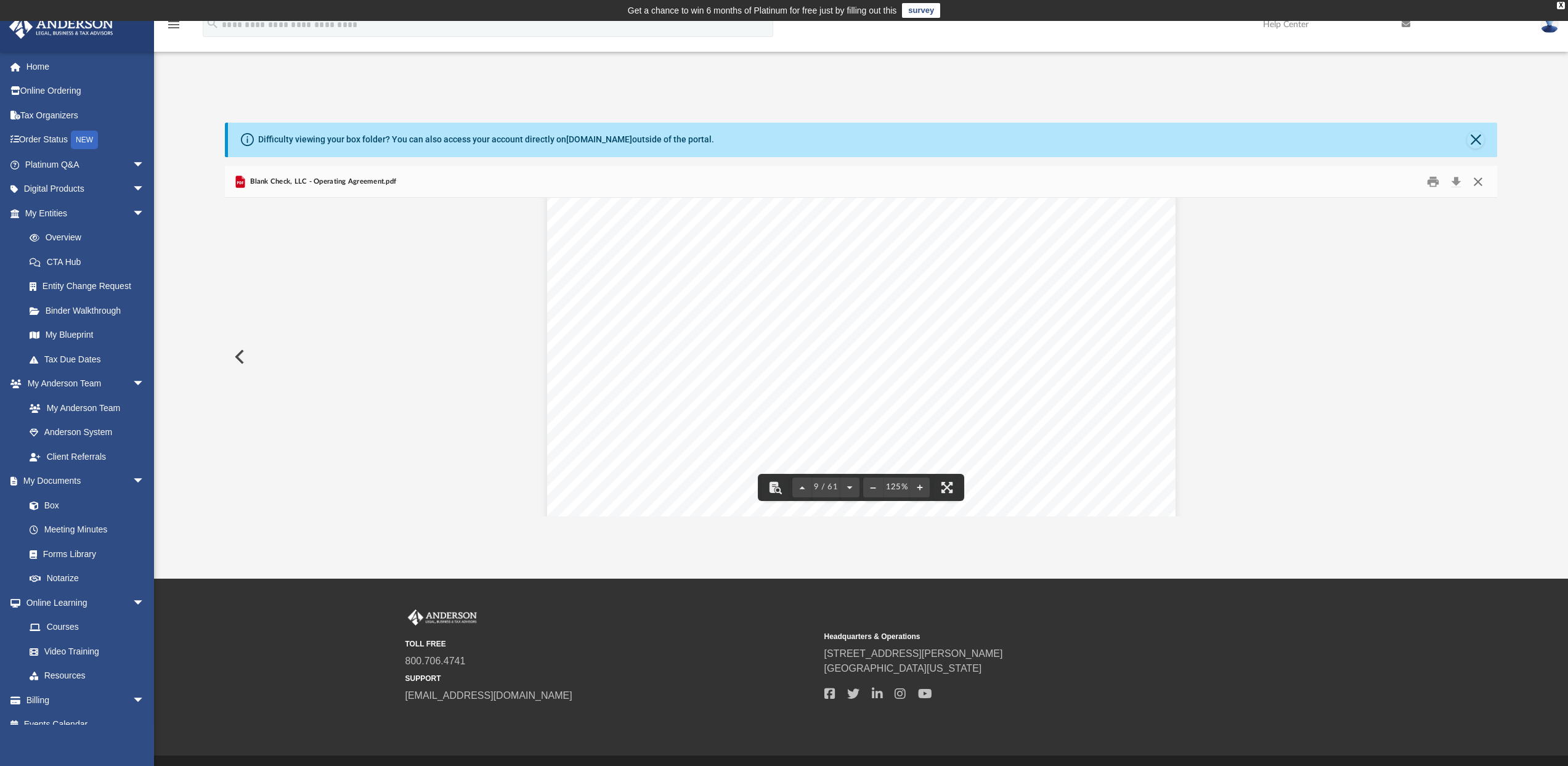
click at [1480, 182] on button "Close" at bounding box center [1478, 181] width 22 height 19
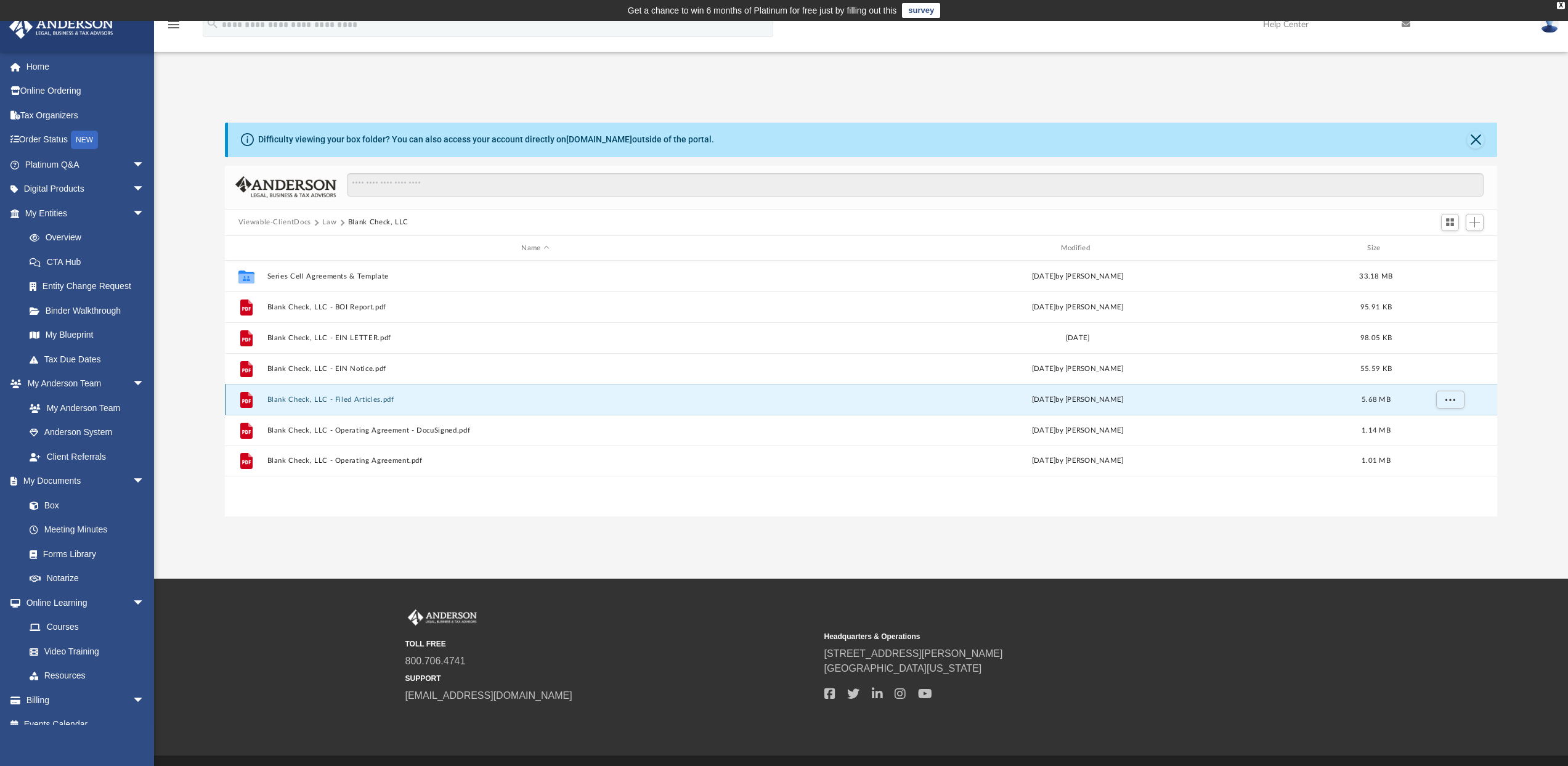
click at [355, 397] on button "Blank Check, LLC - Filed Articles.pdf" at bounding box center [535, 400] width 536 height 8
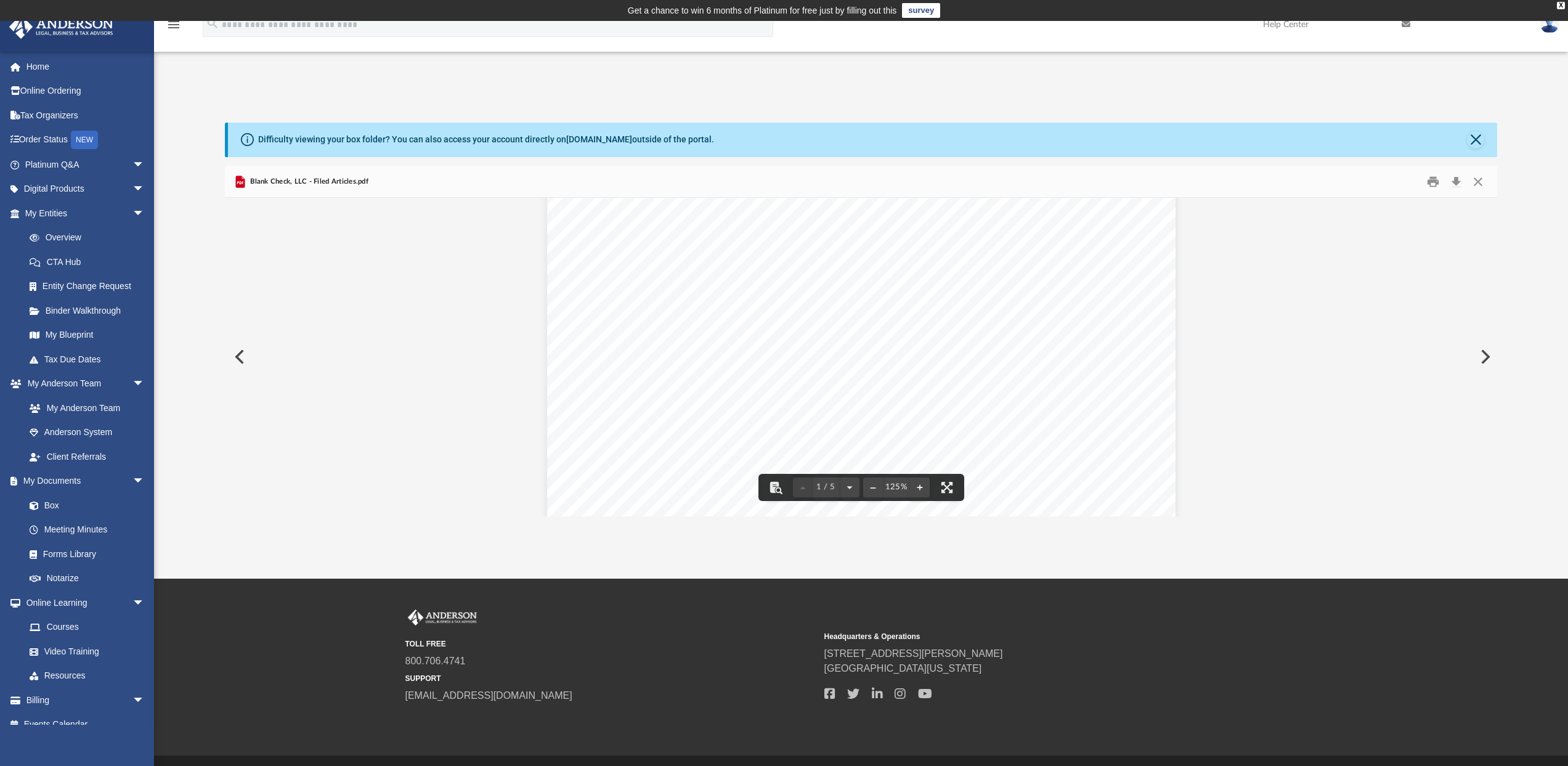
scroll to position [0, 0]
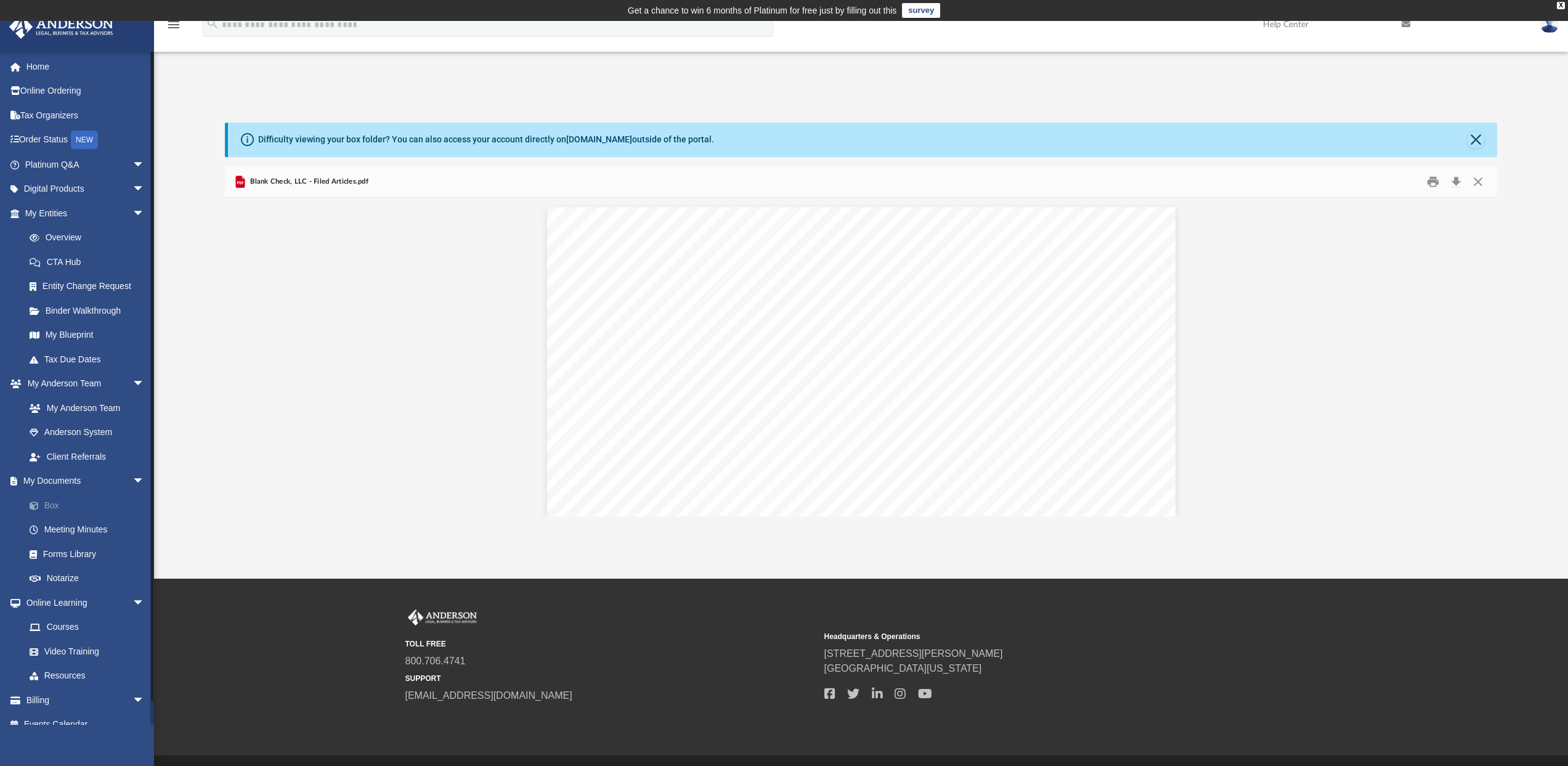
click at [55, 503] on link "Box" at bounding box center [90, 506] width 146 height 25
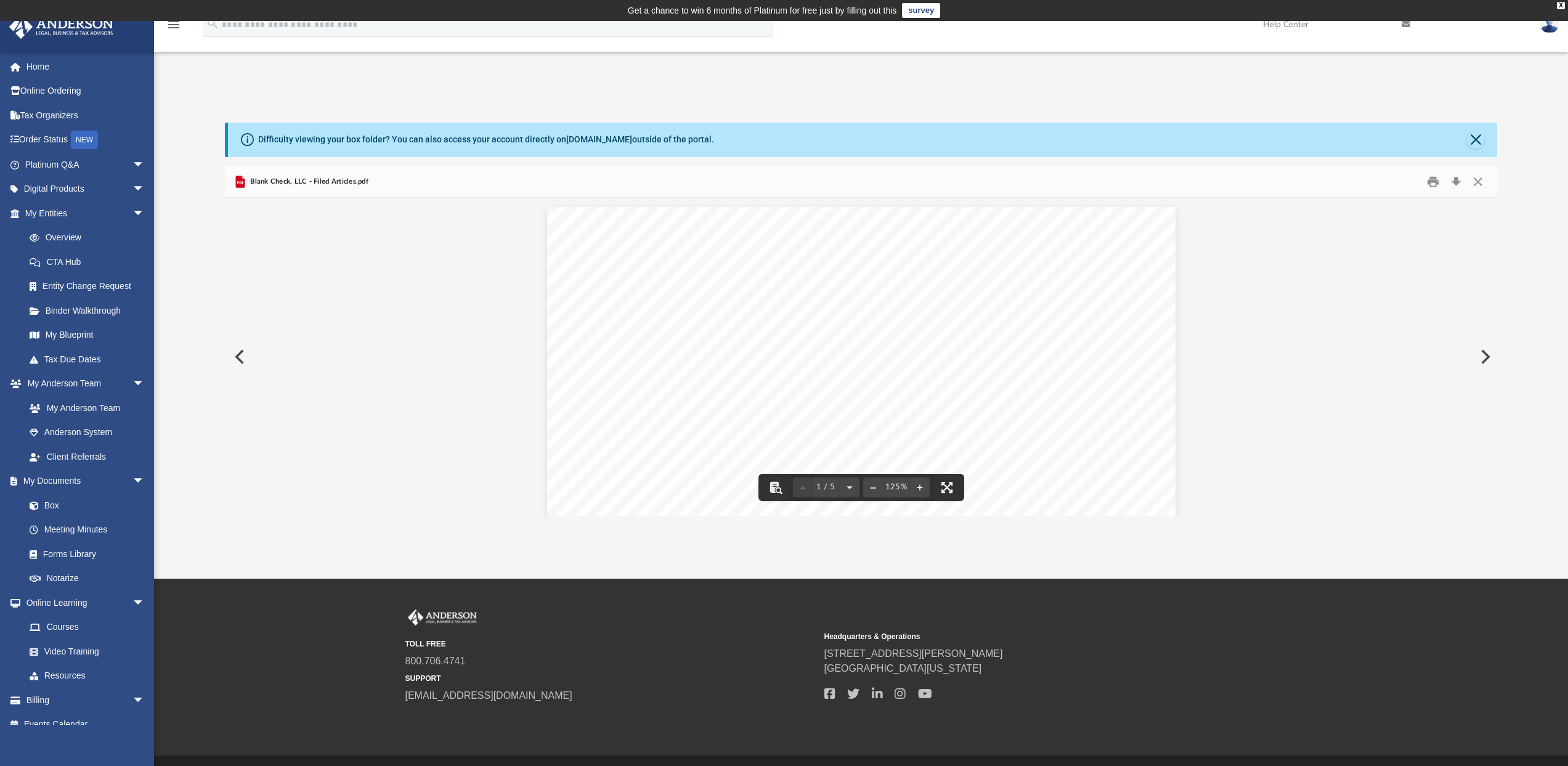
click at [239, 352] on button "Preview" at bounding box center [239, 357] width 27 height 35
click at [1478, 177] on button "Close" at bounding box center [1478, 181] width 22 height 19
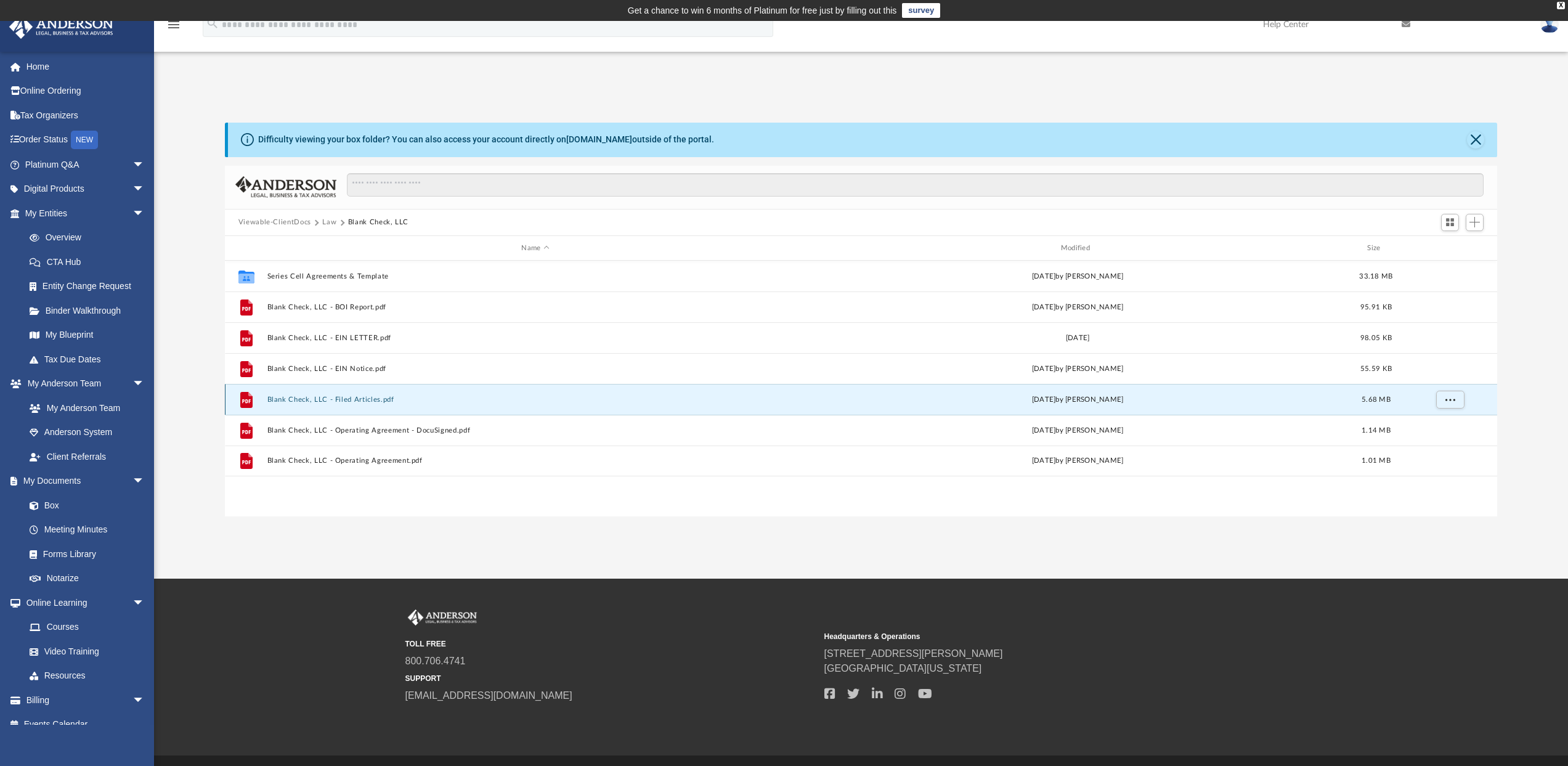
click at [353, 398] on button "Blank Check, LLC - Filed Articles.pdf" at bounding box center [535, 400] width 536 height 8
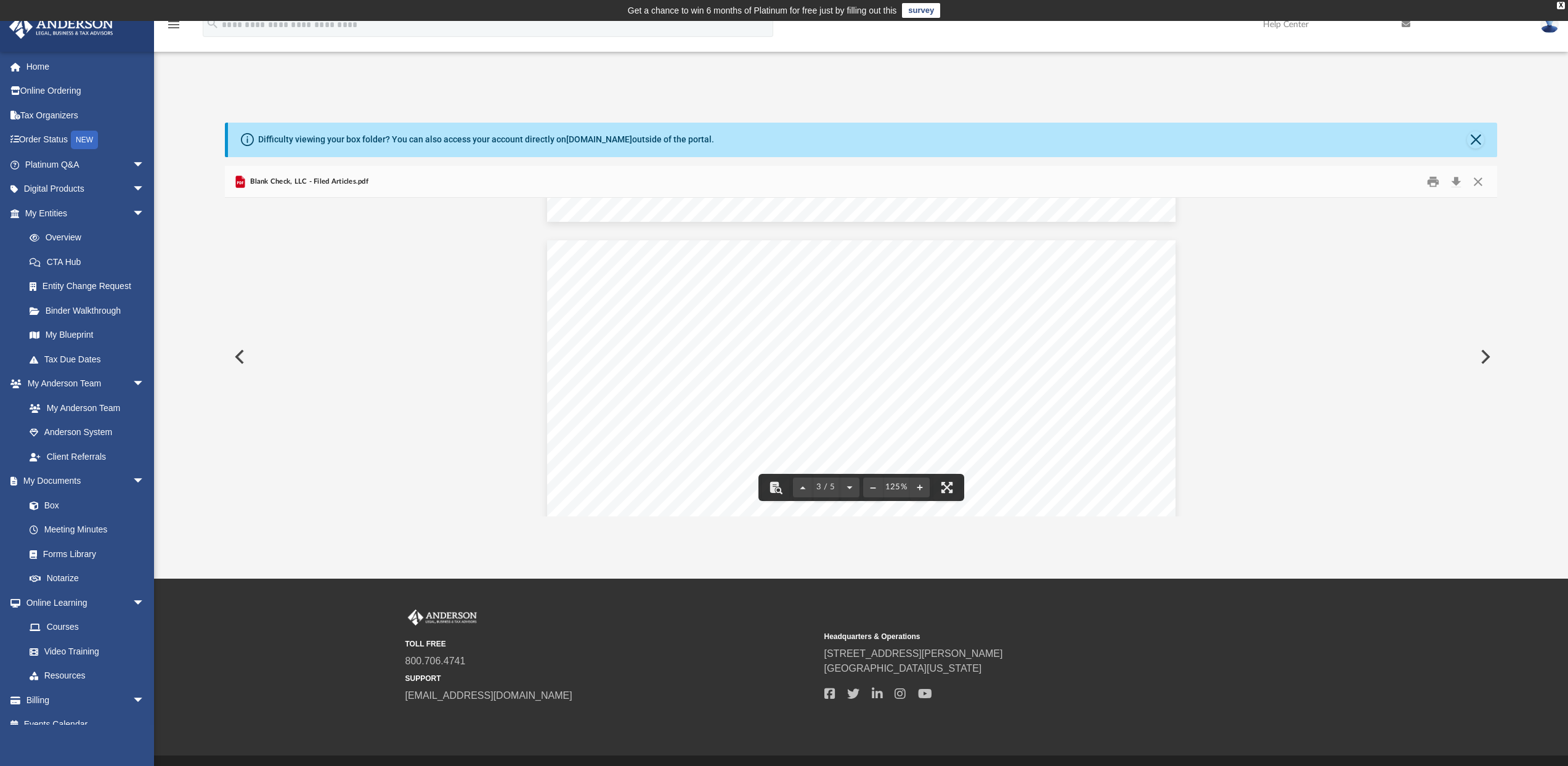
scroll to position [1697, 0]
click at [679, 316] on div "Page 3" at bounding box center [861, 581] width 629 height 814
drag, startPoint x: 680, startPoint y: 316, endPoint x: 774, endPoint y: 317, distance: 94.0
click at [775, 317] on div "Page 3" at bounding box center [861, 581] width 629 height 814
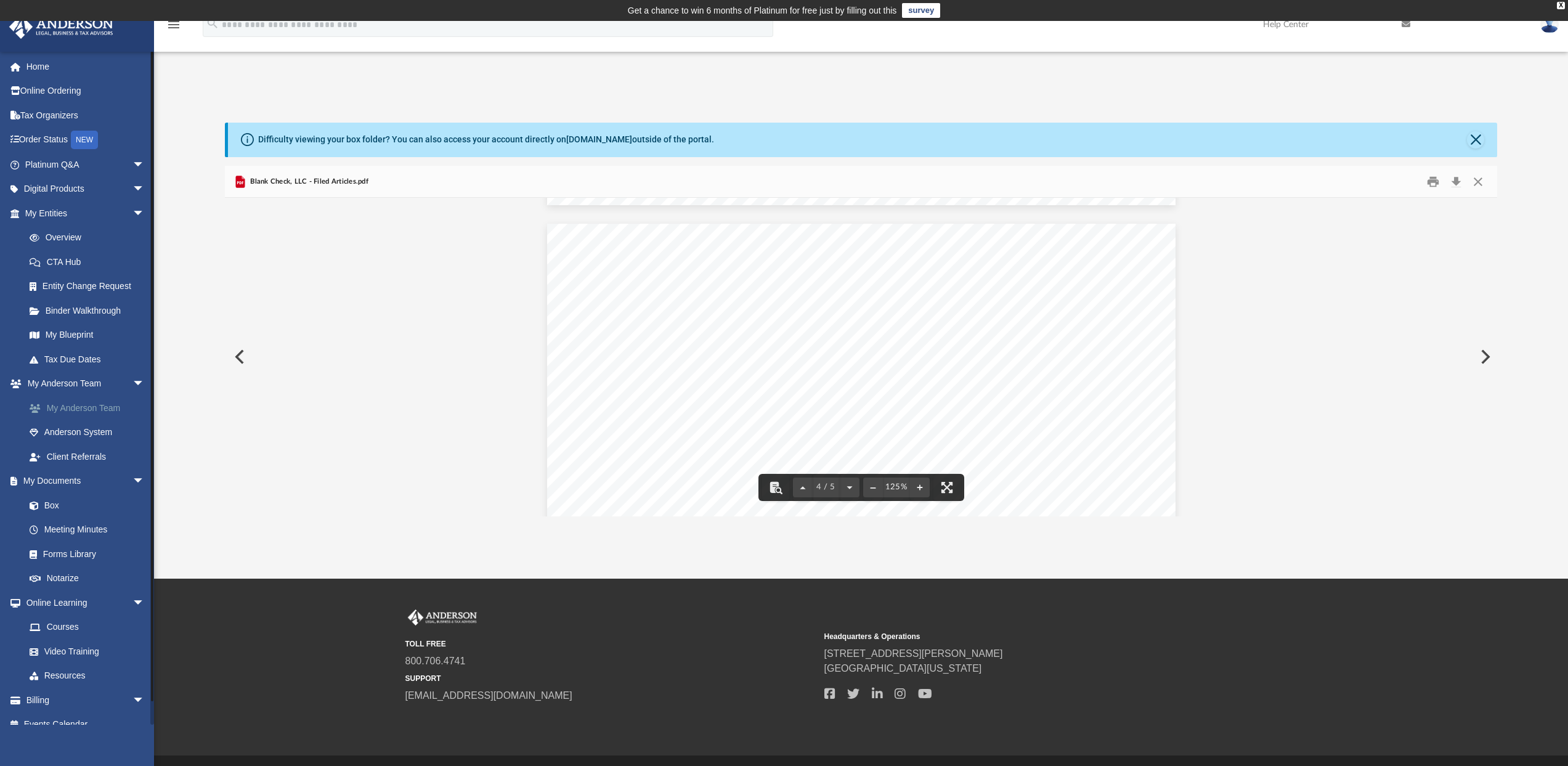
click at [107, 405] on link "My Anderson Team" at bounding box center [90, 408] width 146 height 25
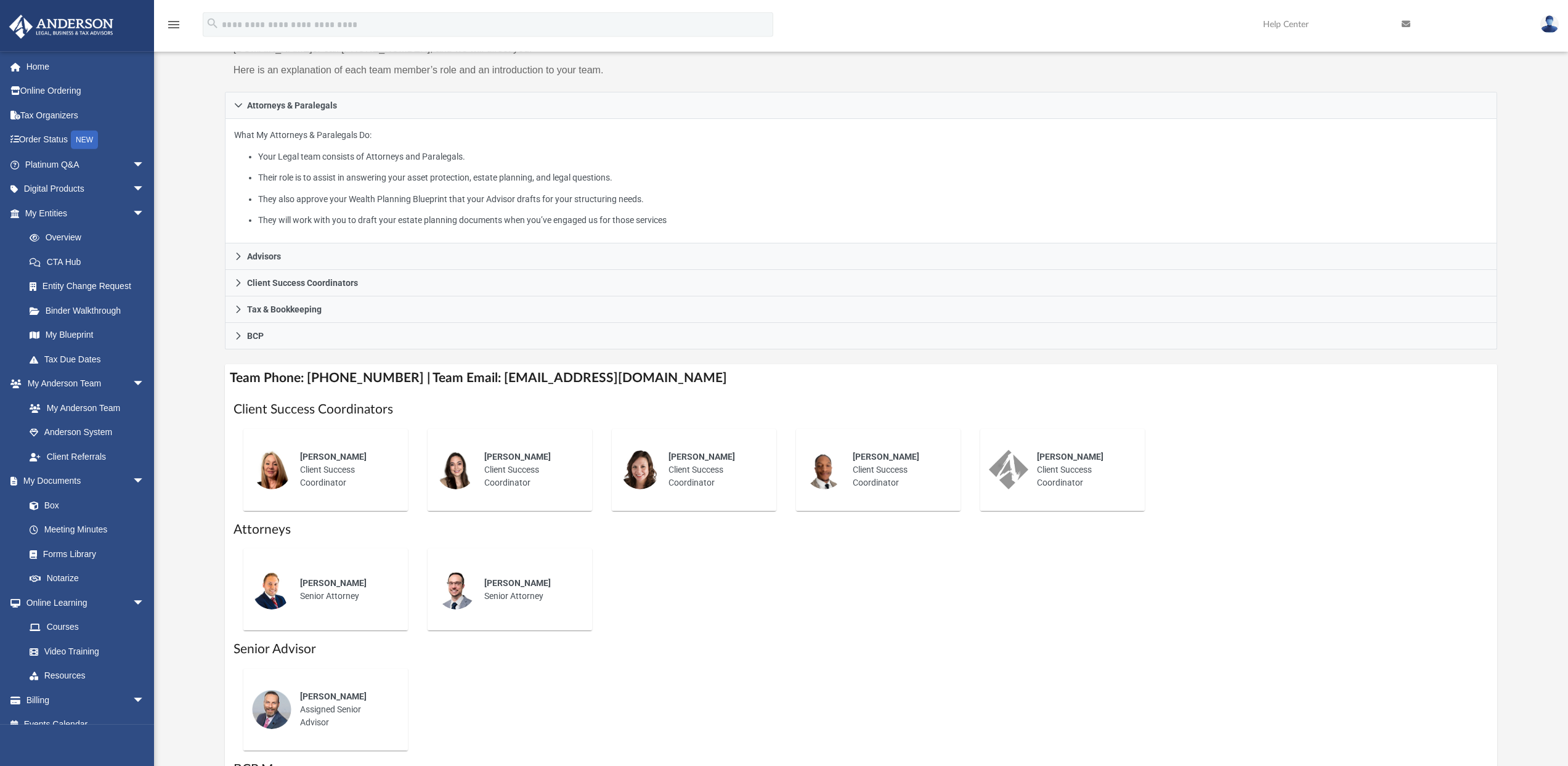
scroll to position [158, 0]
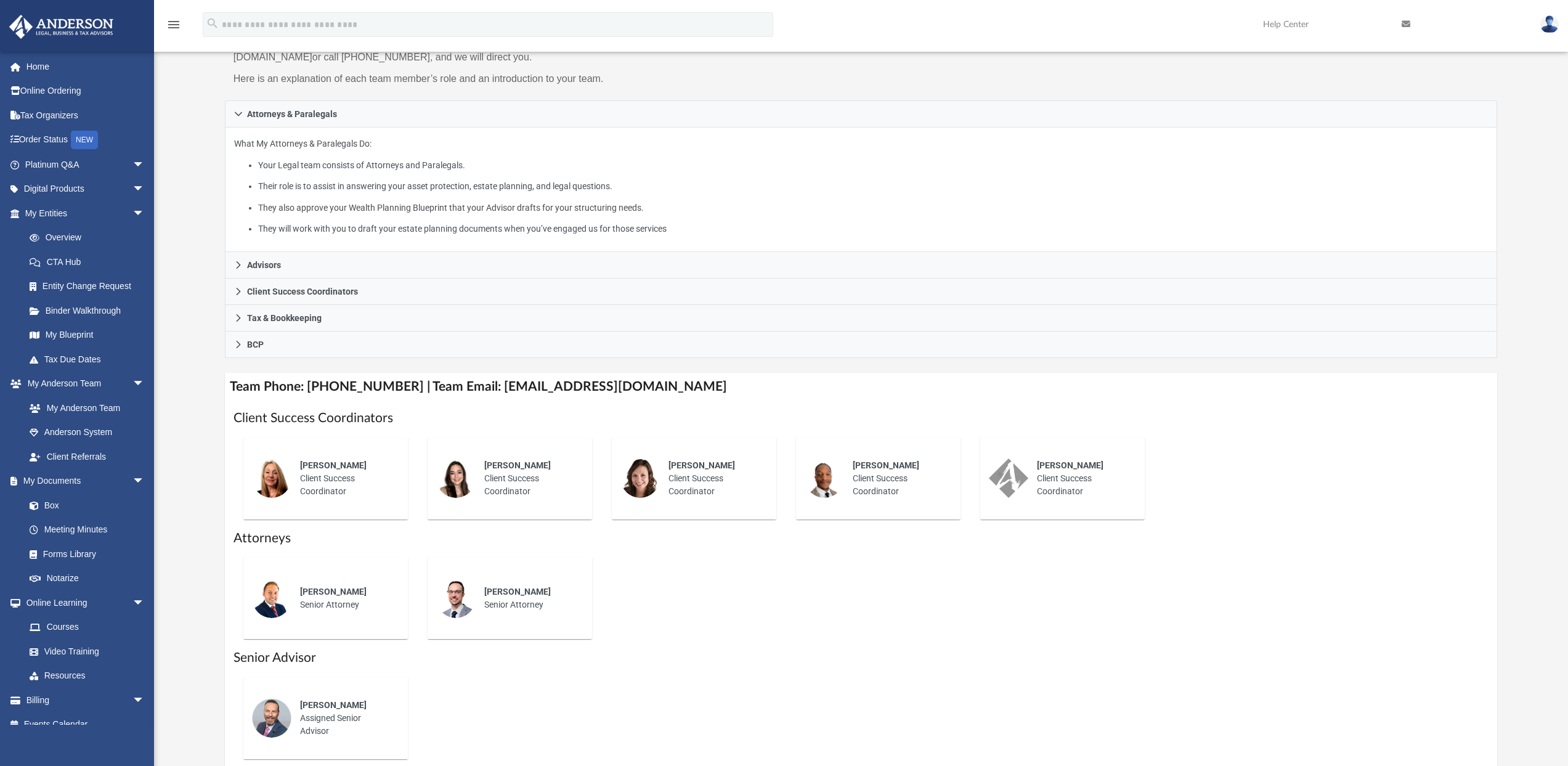
click at [683, 472] on div "[PERSON_NAME] Client Success Coordinator" at bounding box center [714, 479] width 108 height 56
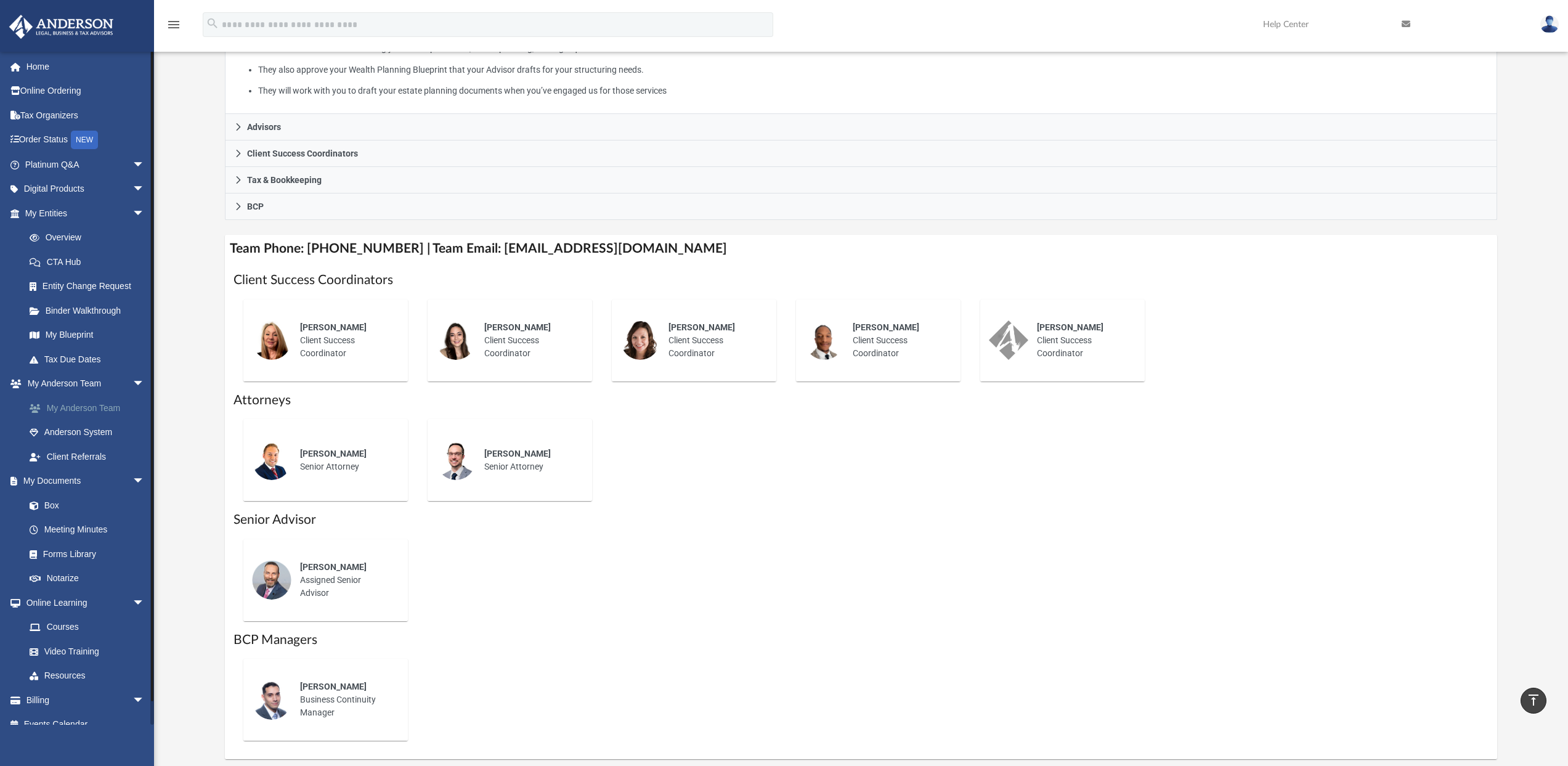
scroll to position [14, 0]
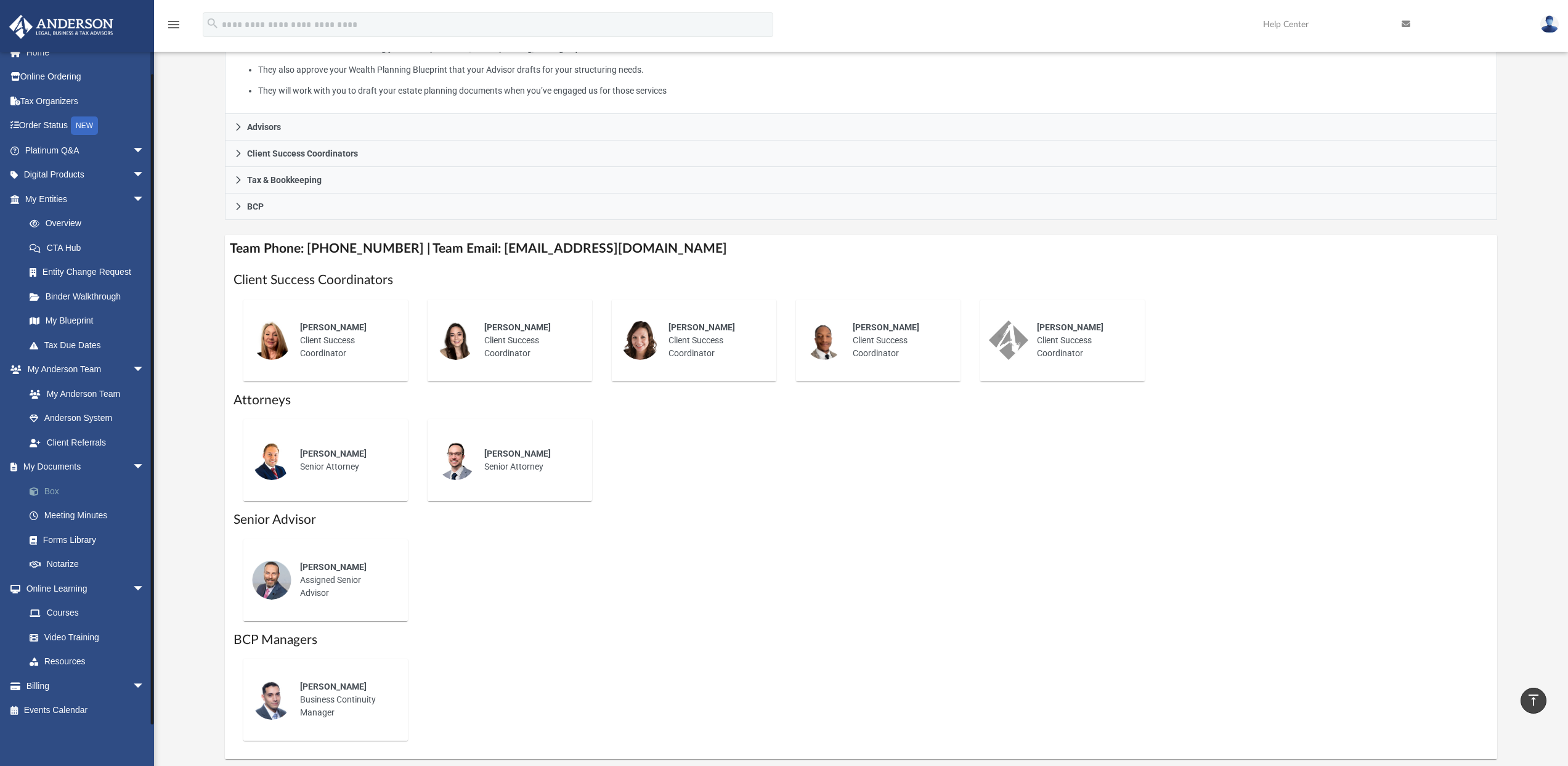
click at [51, 488] on link "Box" at bounding box center [90, 491] width 146 height 25
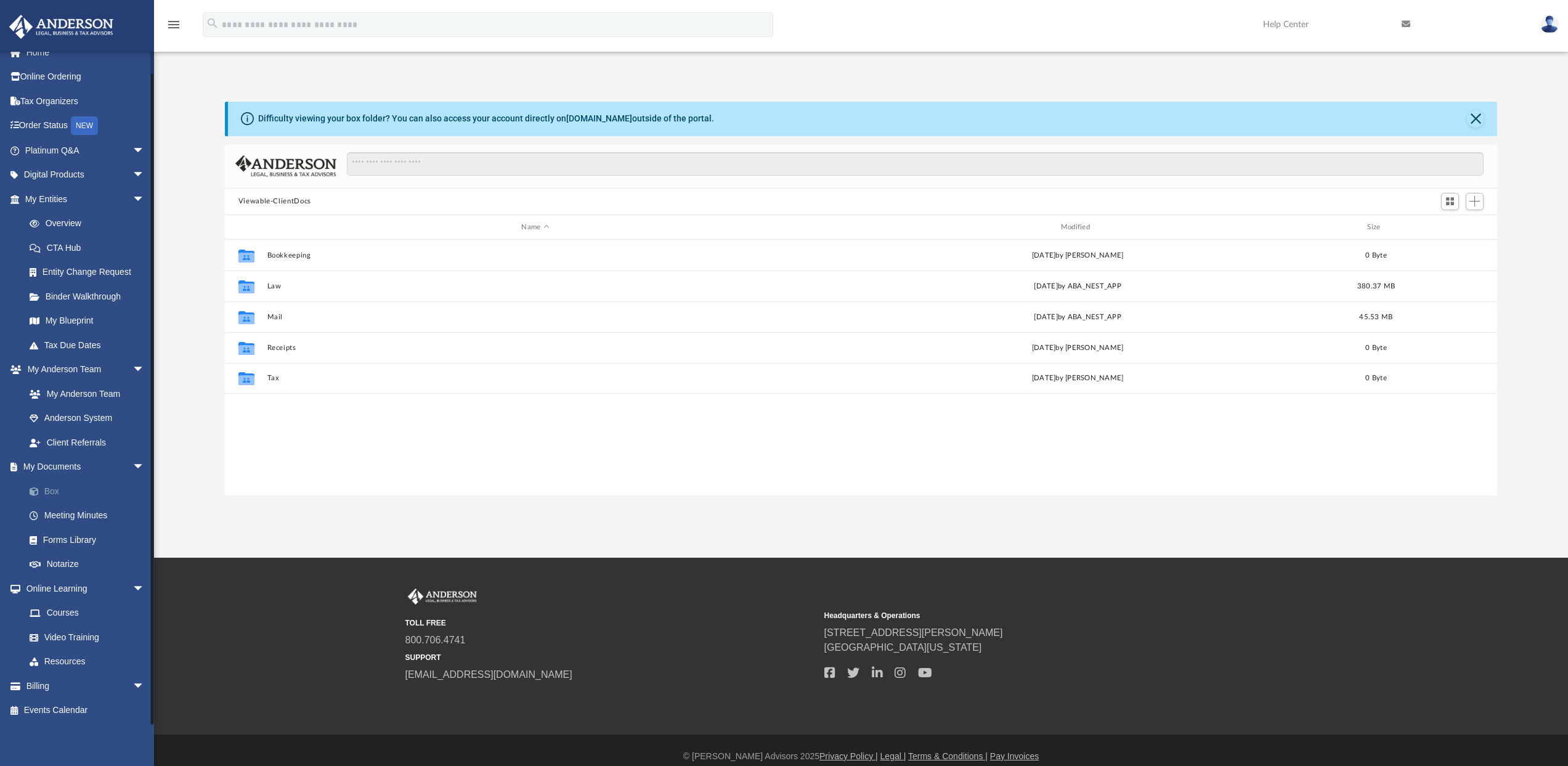
scroll to position [271, 1263]
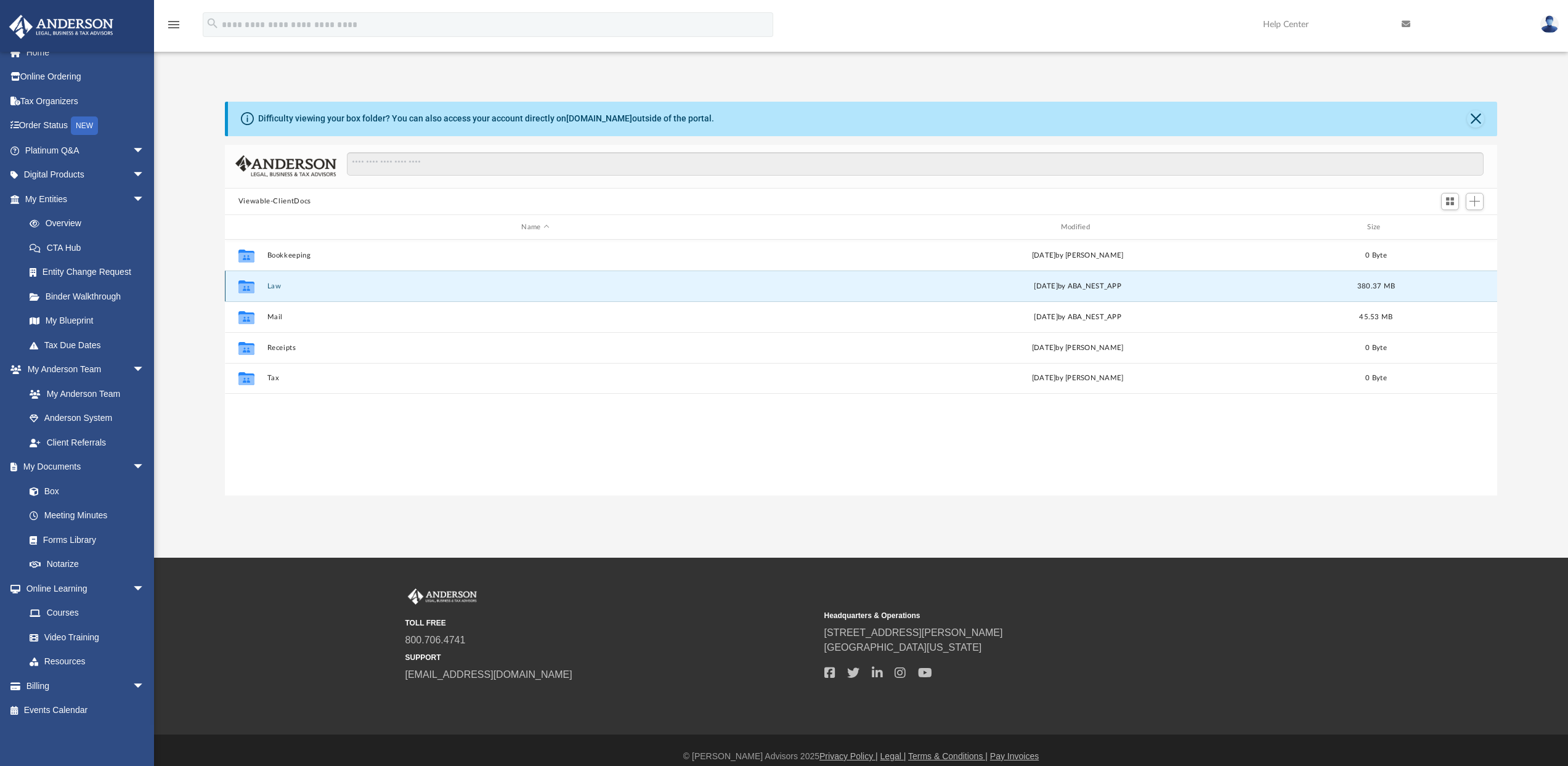
click at [275, 286] on button "Law" at bounding box center [535, 286] width 536 height 8
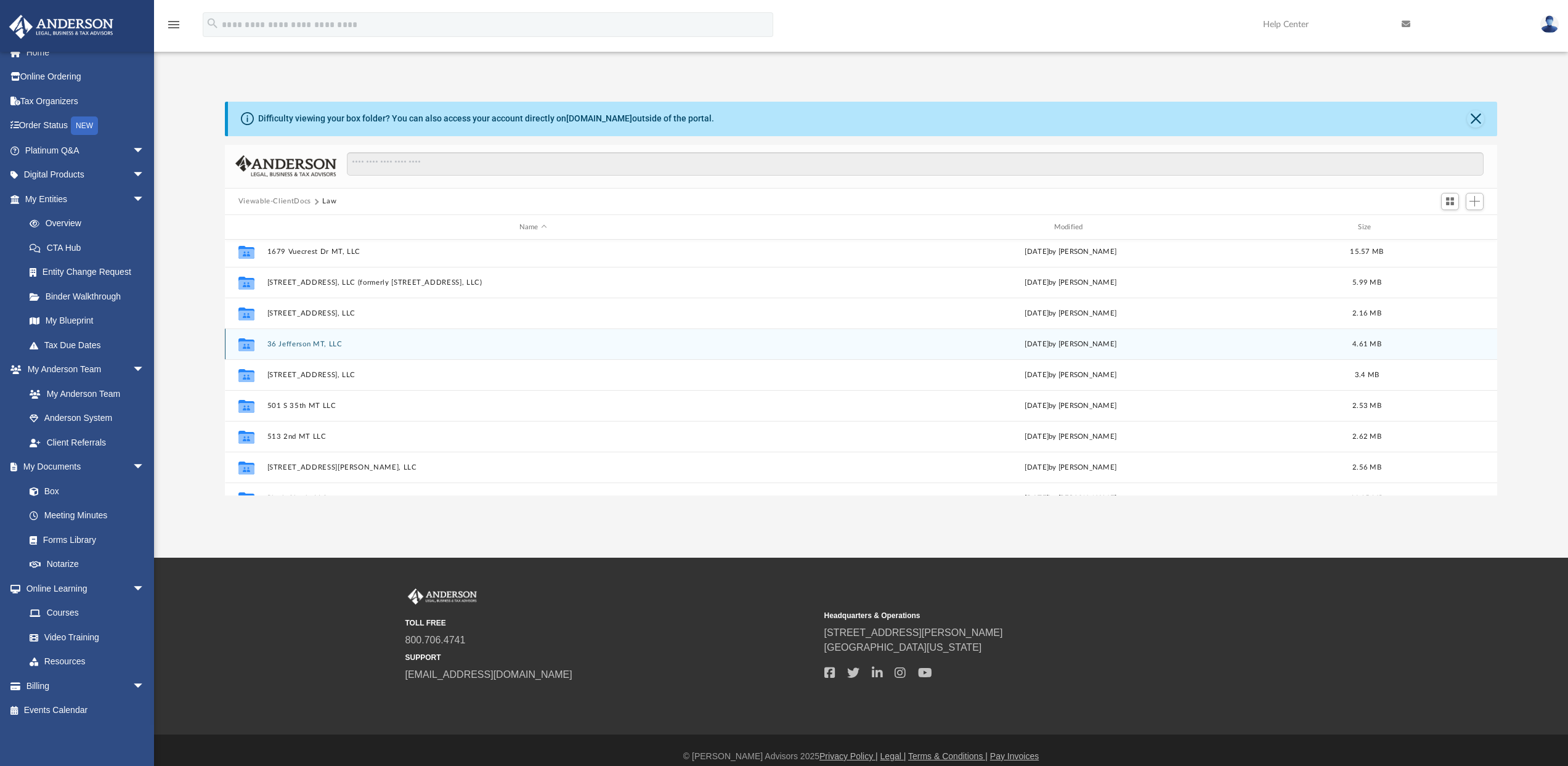
scroll to position [200, 0]
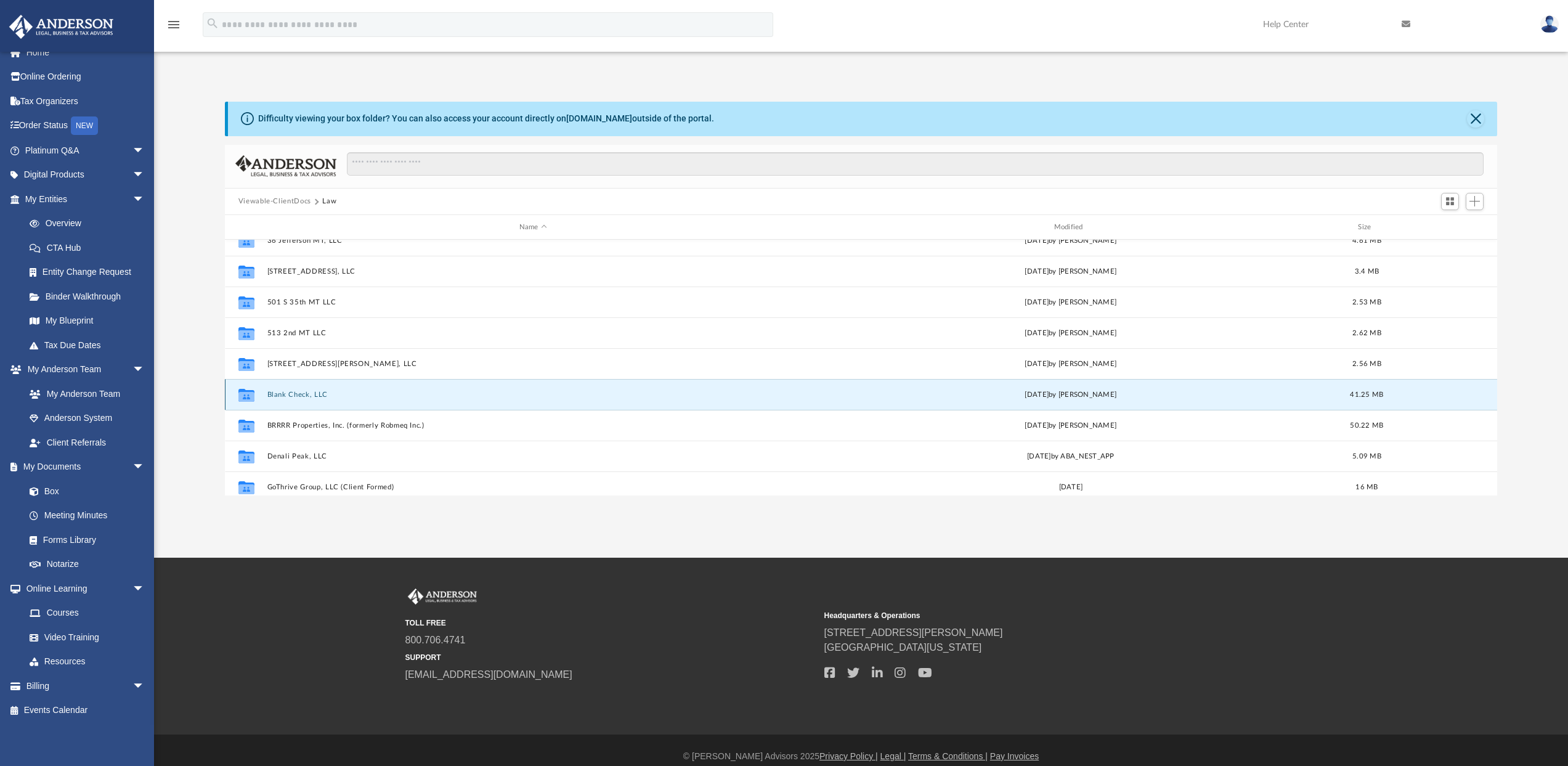
click at [293, 397] on button "Blank Check, LLC" at bounding box center [533, 395] width 532 height 8
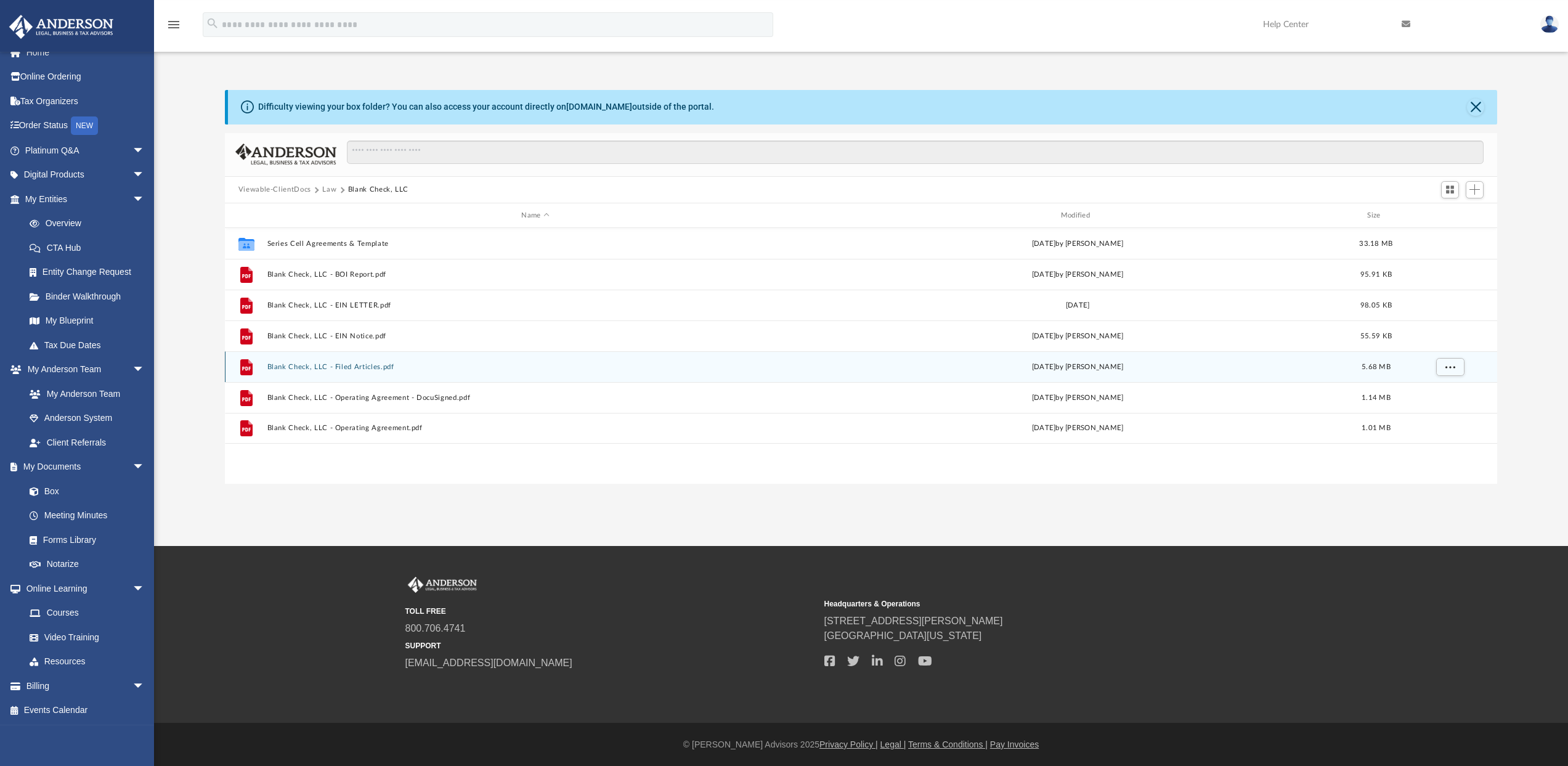
scroll to position [33, 0]
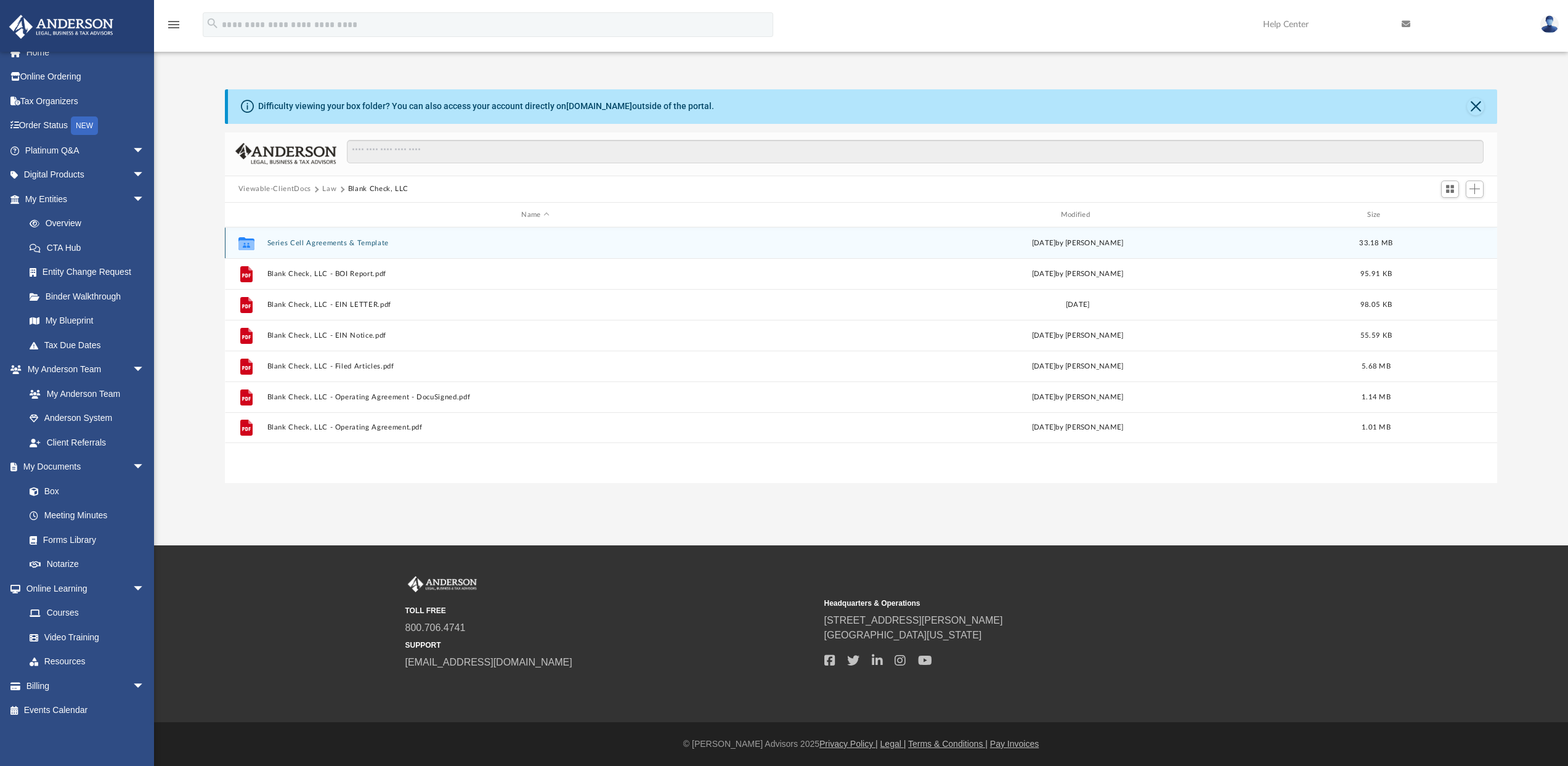
click at [334, 239] on button "Series Cell Agreements & Template" at bounding box center [535, 243] width 536 height 8
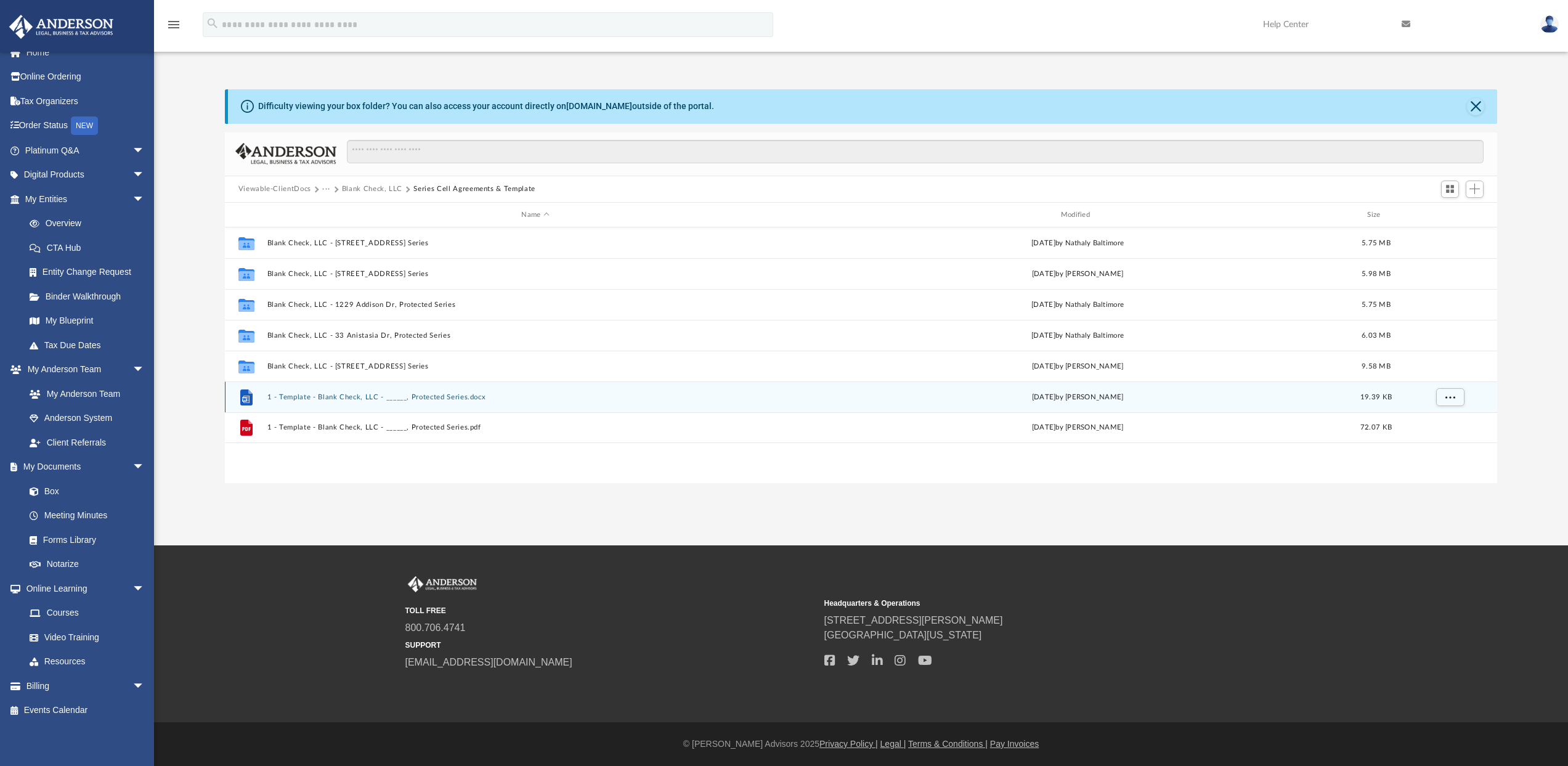
click at [342, 400] on button "1 - Template - Blank Check, LLC - ______, Protected Series.docx" at bounding box center [535, 397] width 536 height 8
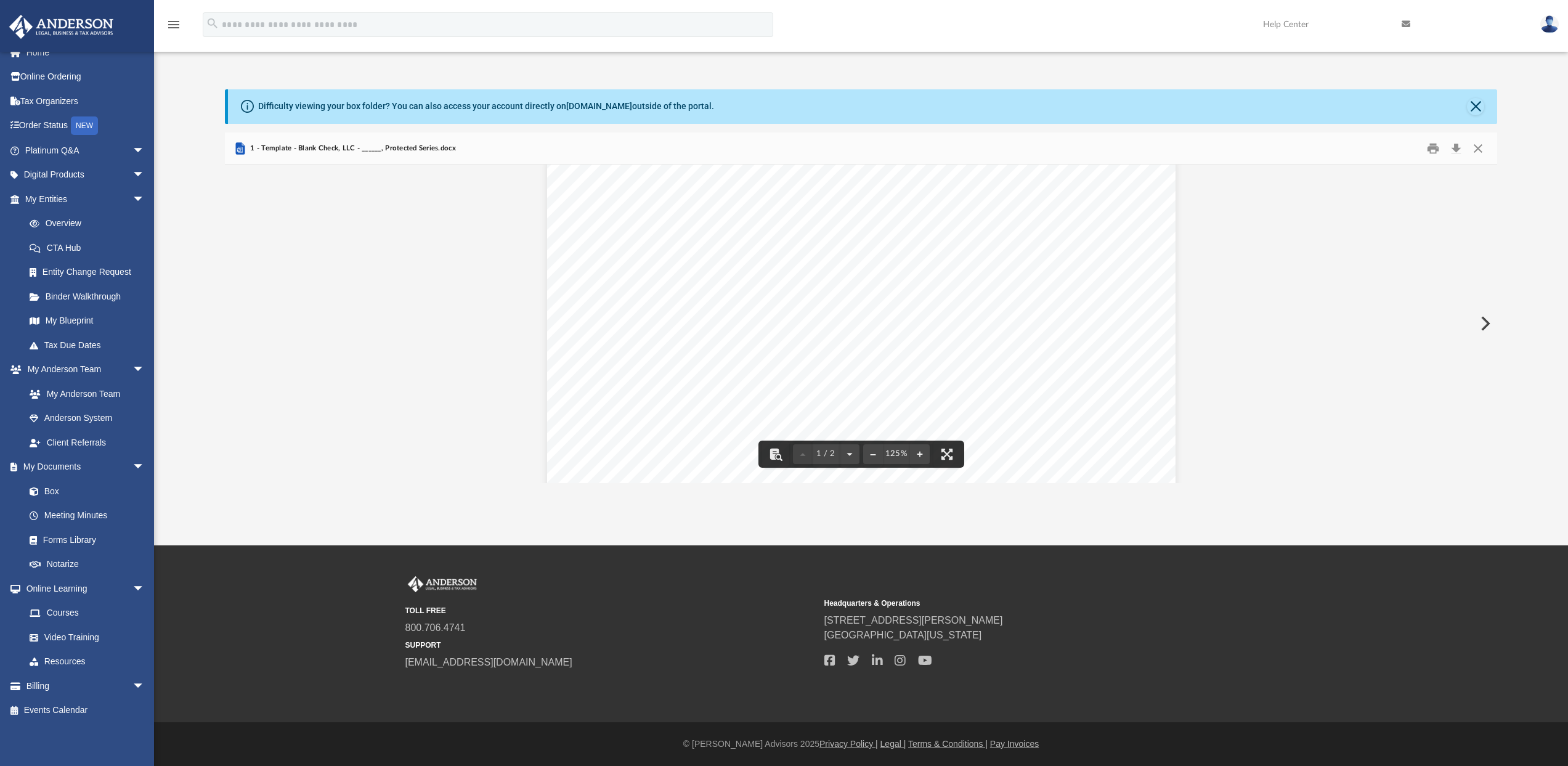
scroll to position [0, 0]
click at [1429, 148] on button "Print" at bounding box center [1432, 148] width 25 height 19
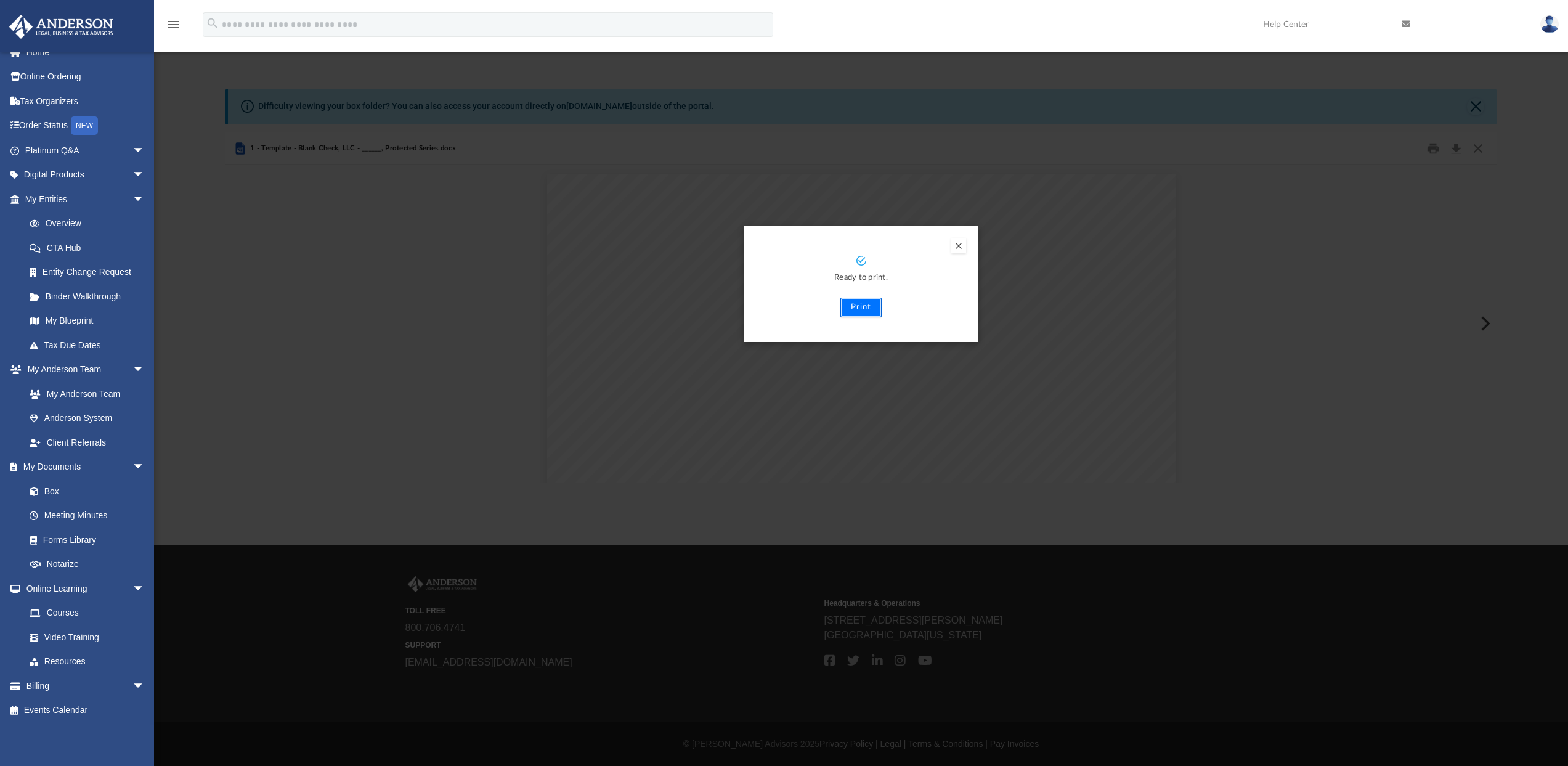
click at [848, 307] on button "Print" at bounding box center [861, 307] width 41 height 19
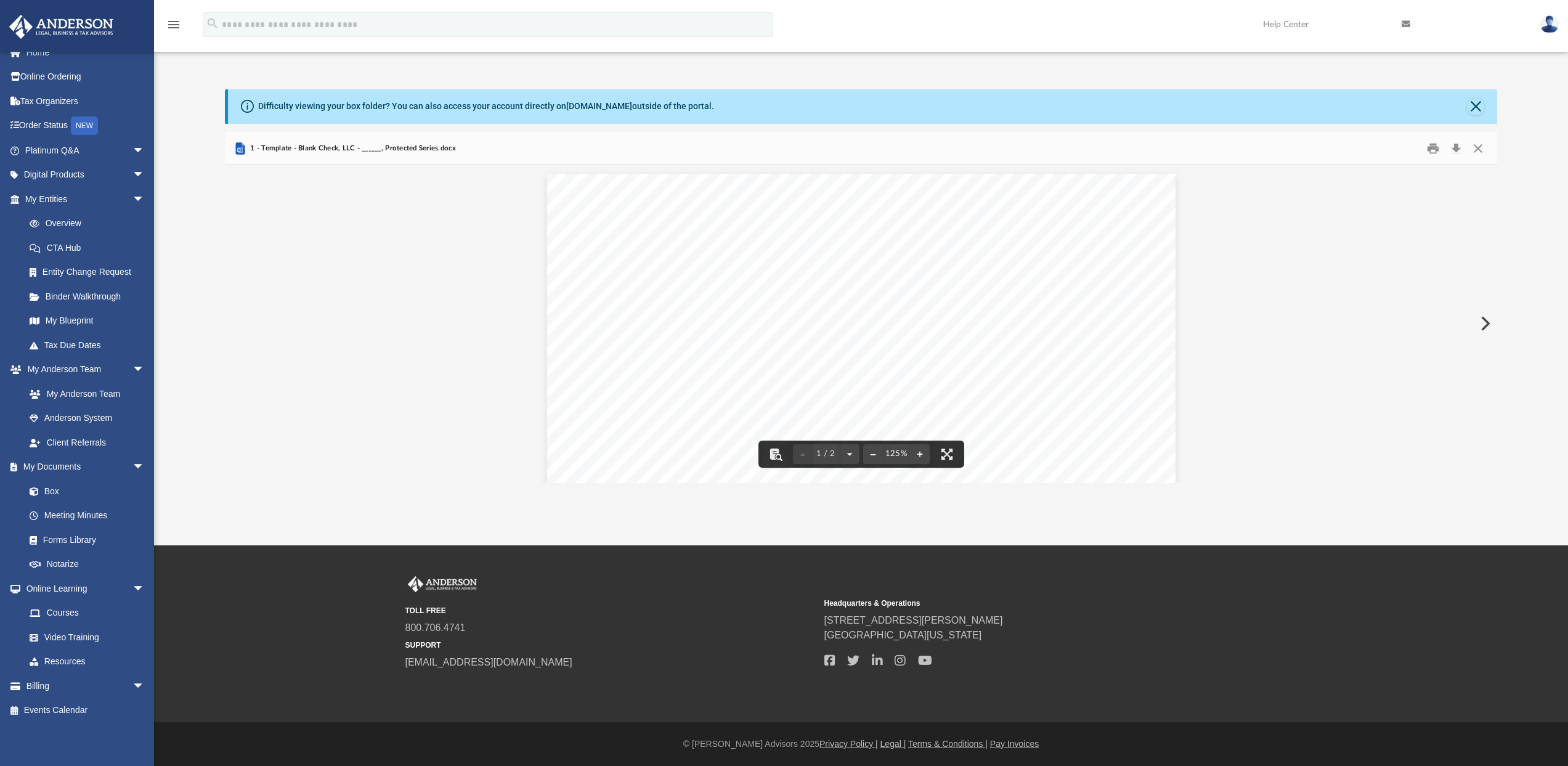
scroll to position [296, 0]
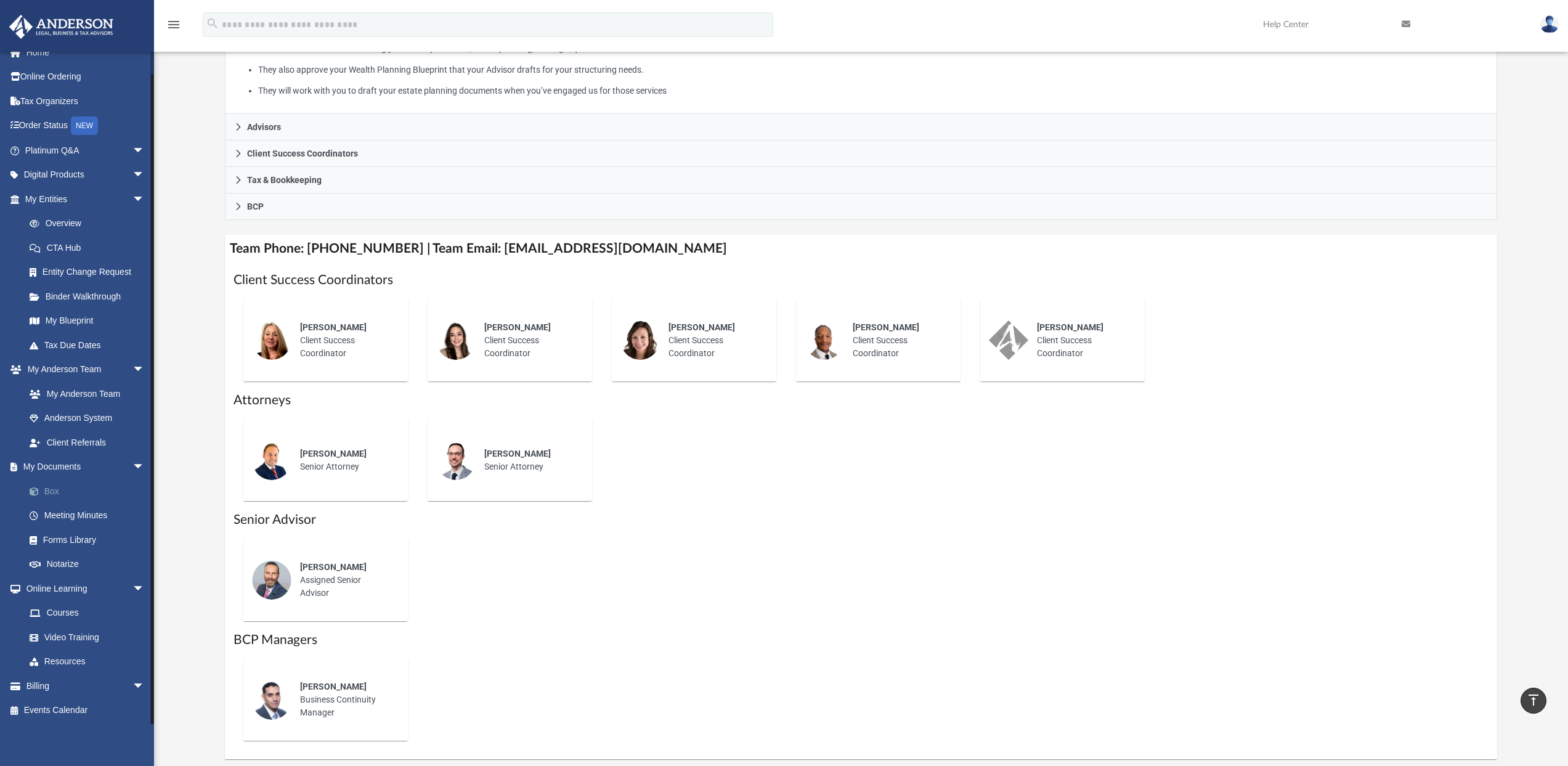
click at [60, 492] on link "Box" at bounding box center [90, 491] width 146 height 25
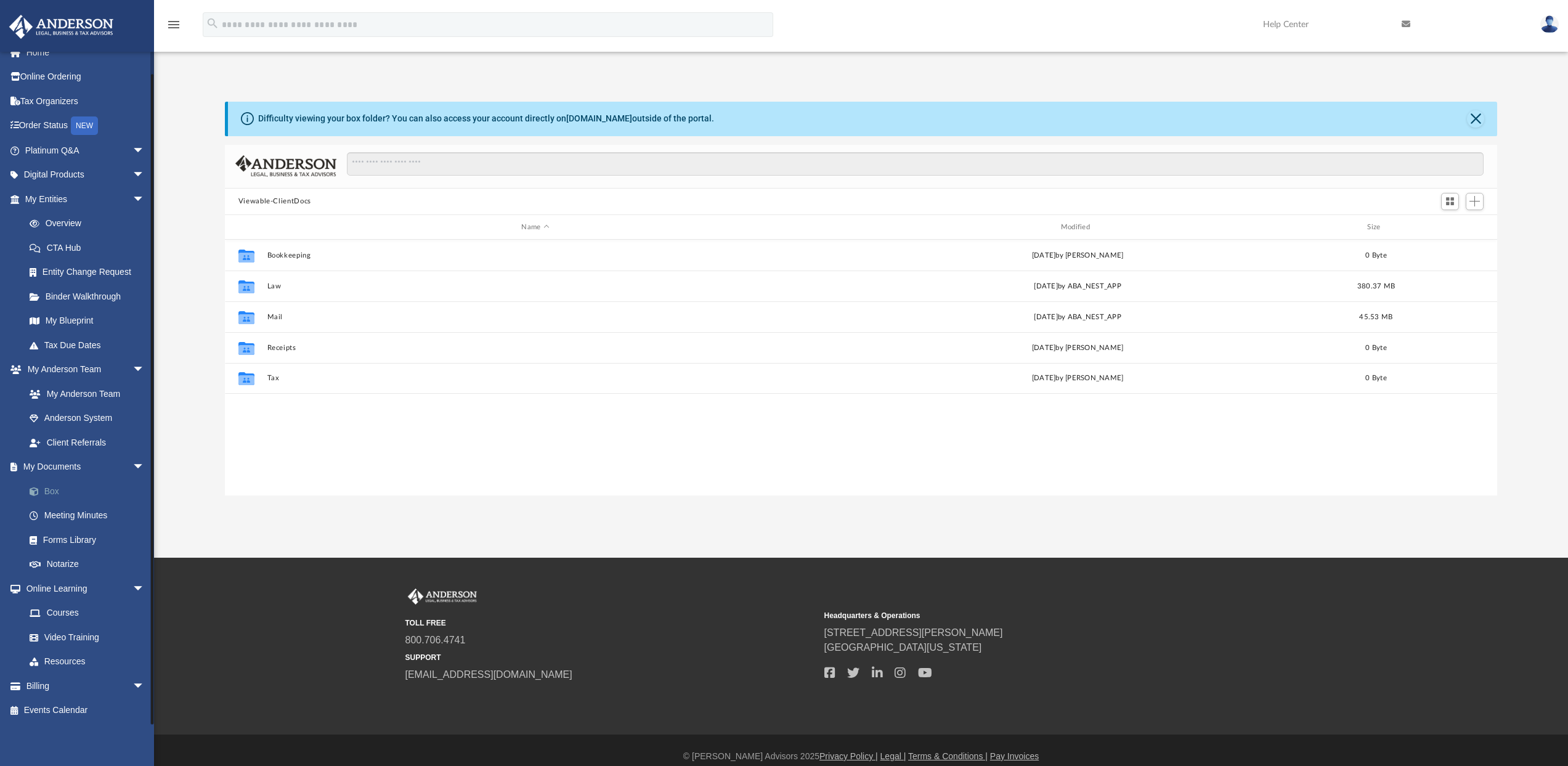
scroll to position [271, 1263]
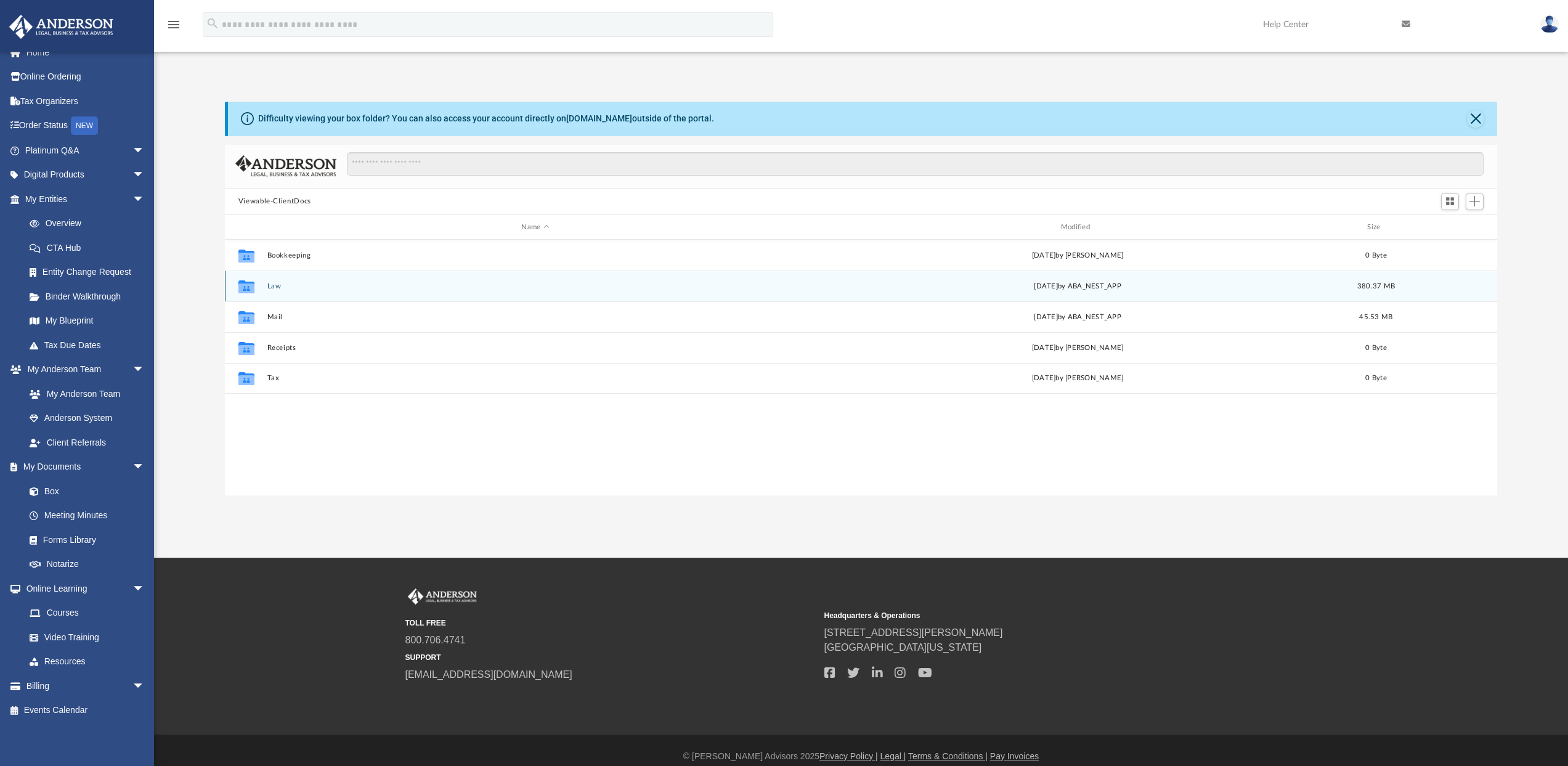
click at [275, 286] on button "Law" at bounding box center [535, 286] width 536 height 8
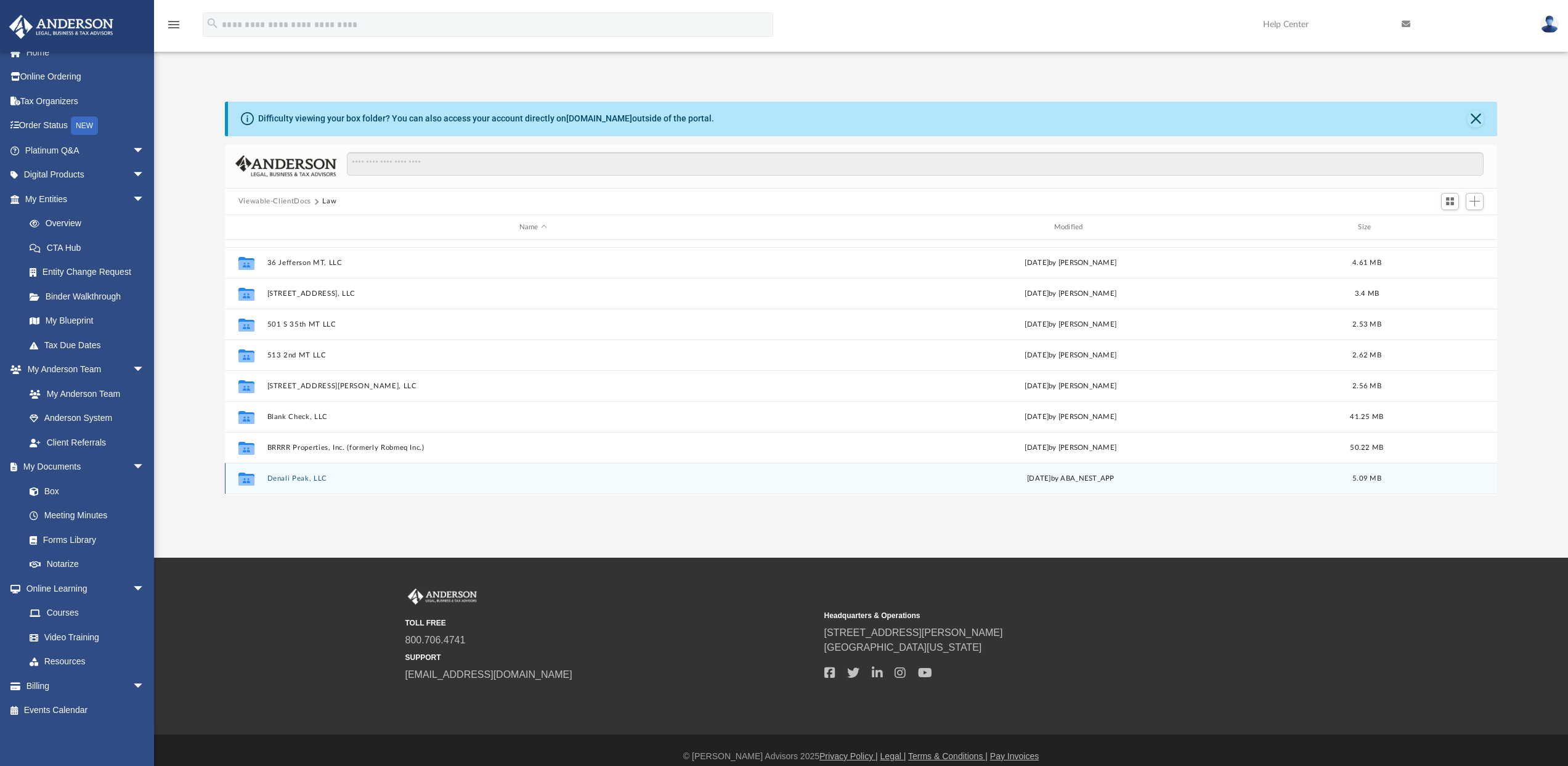
scroll to position [266, 0]
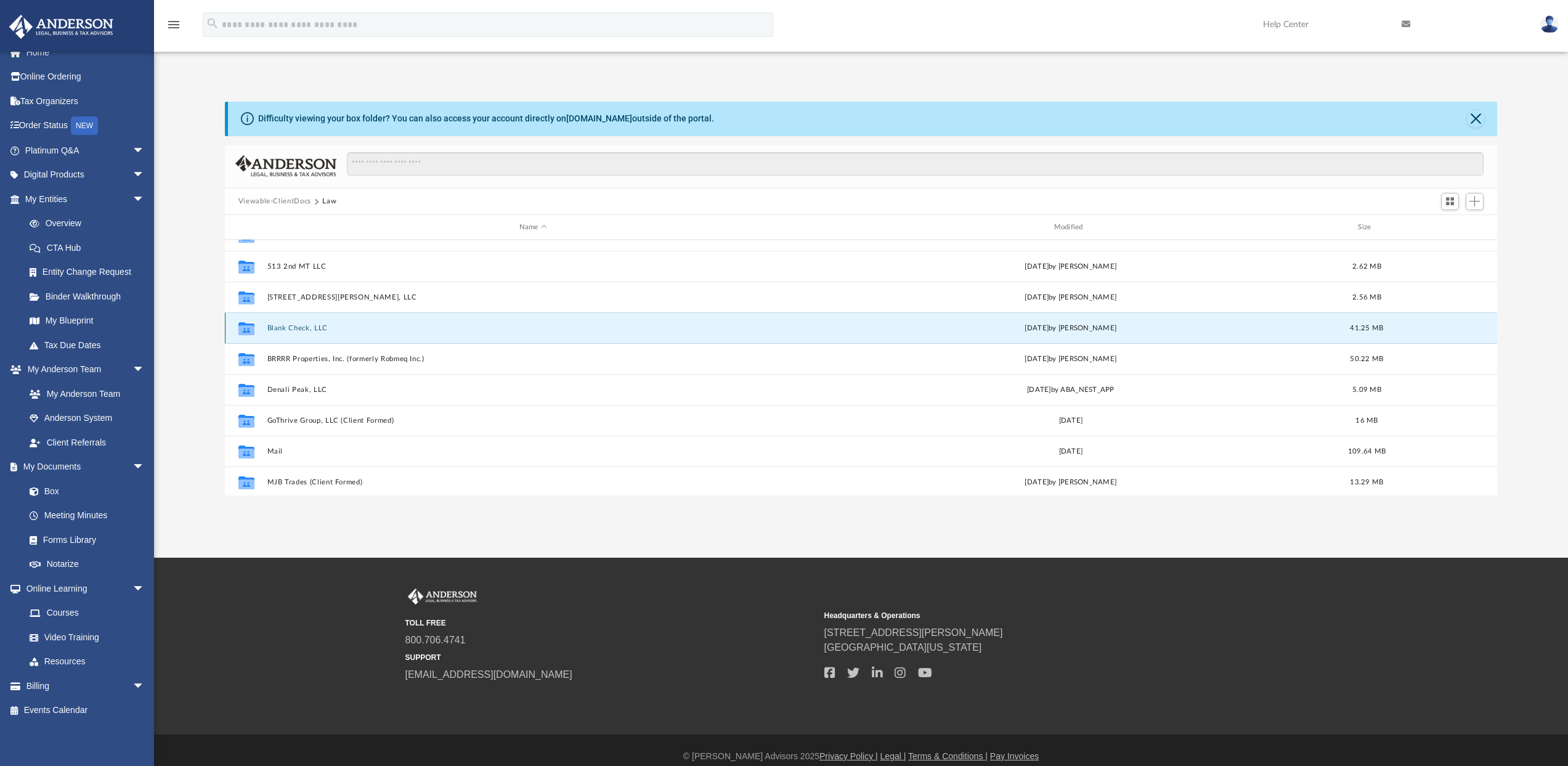
click at [291, 328] on button "Blank Check, LLC" at bounding box center [533, 327] width 532 height 8
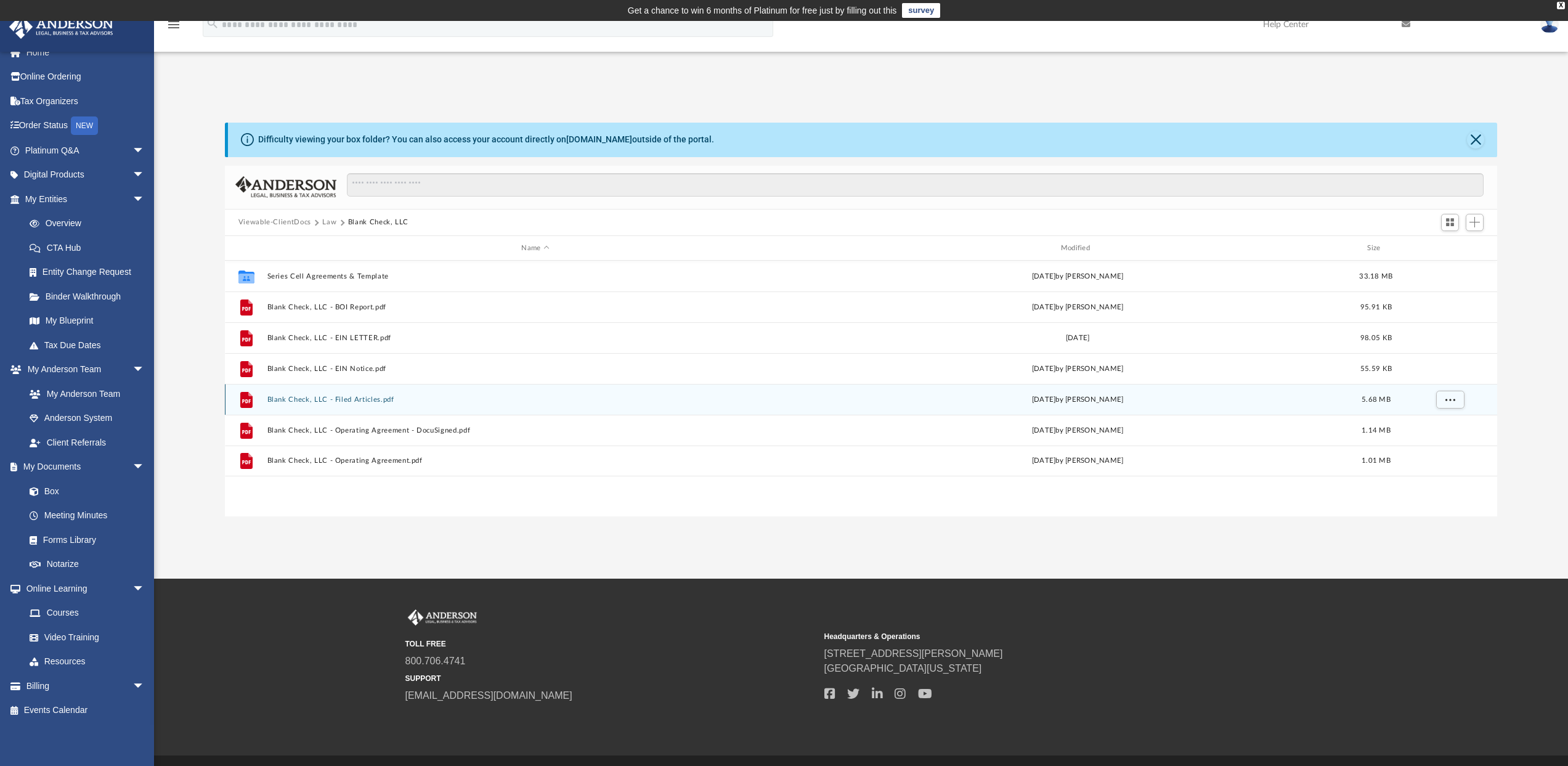
scroll to position [33, 0]
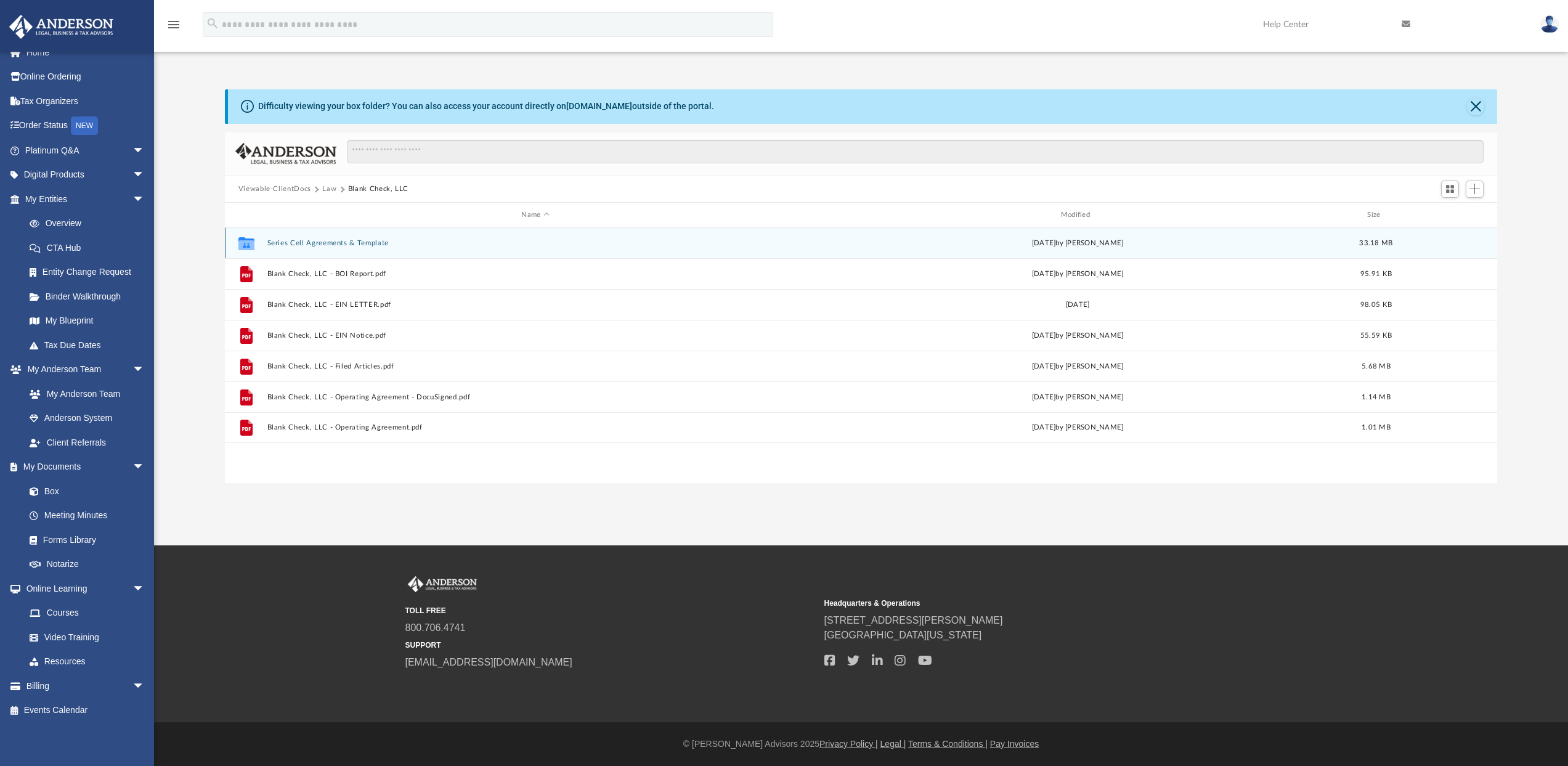
click at [353, 242] on button "Series Cell Agreements & Template" at bounding box center [535, 243] width 536 height 8
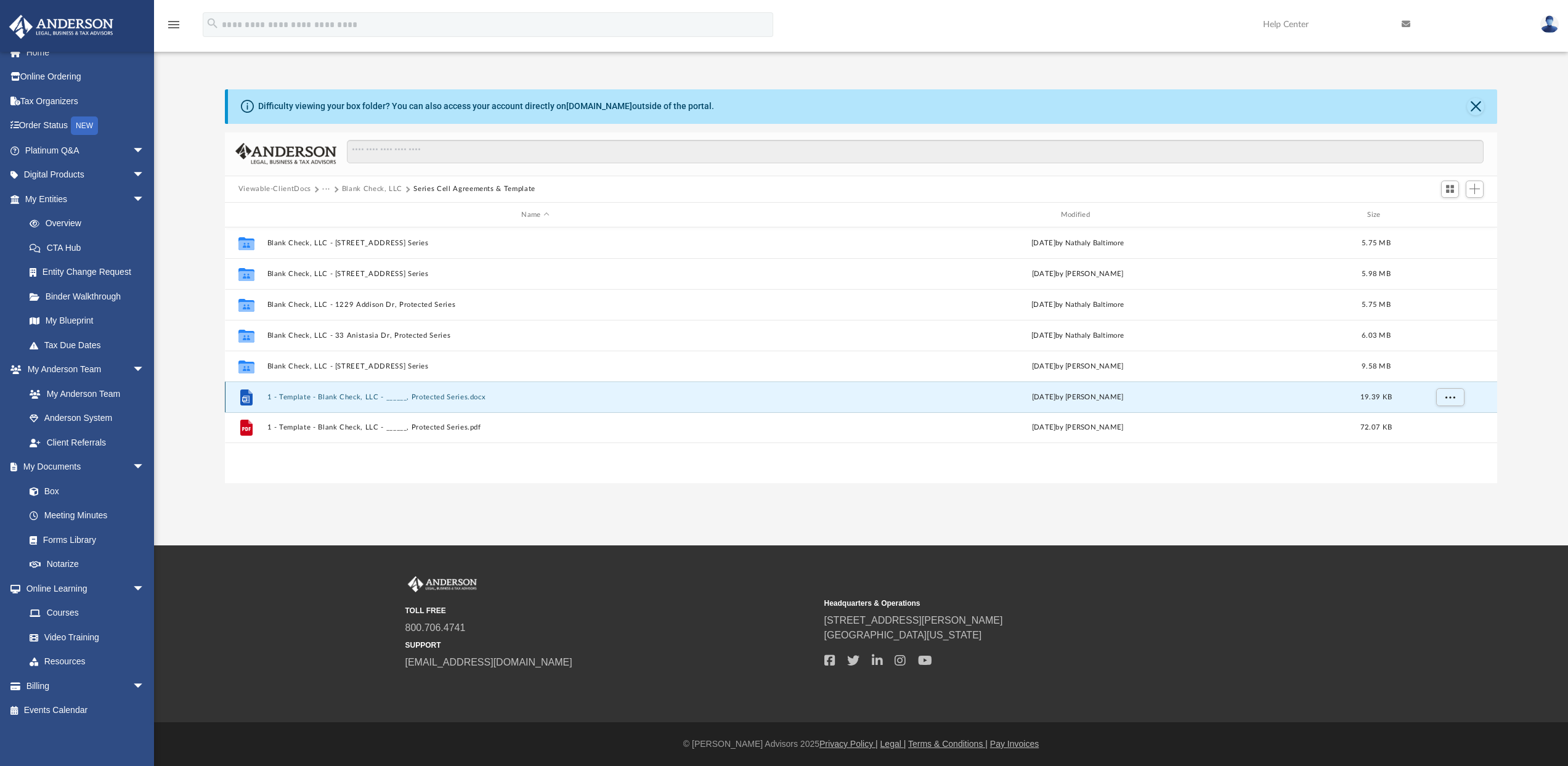
click at [323, 397] on button "1 - Template - Blank Check, LLC - ______, Protected Series.docx" at bounding box center [535, 397] width 536 height 8
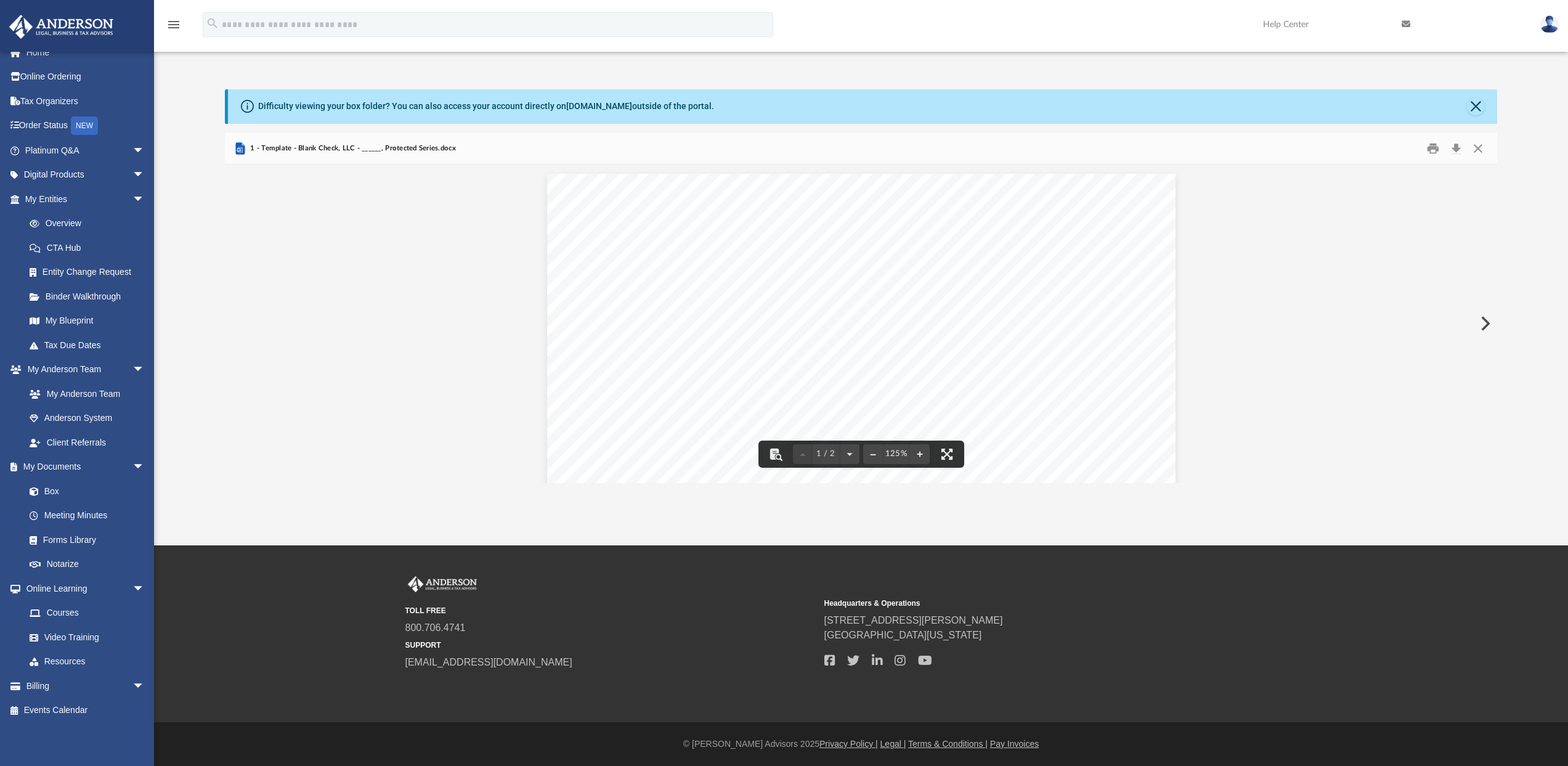
scroll to position [167, 0]
click at [1016, 309] on span "______" at bounding box center [1034, 309] width 37 height 12
click at [1026, 308] on span "______" at bounding box center [1034, 309] width 37 height 12
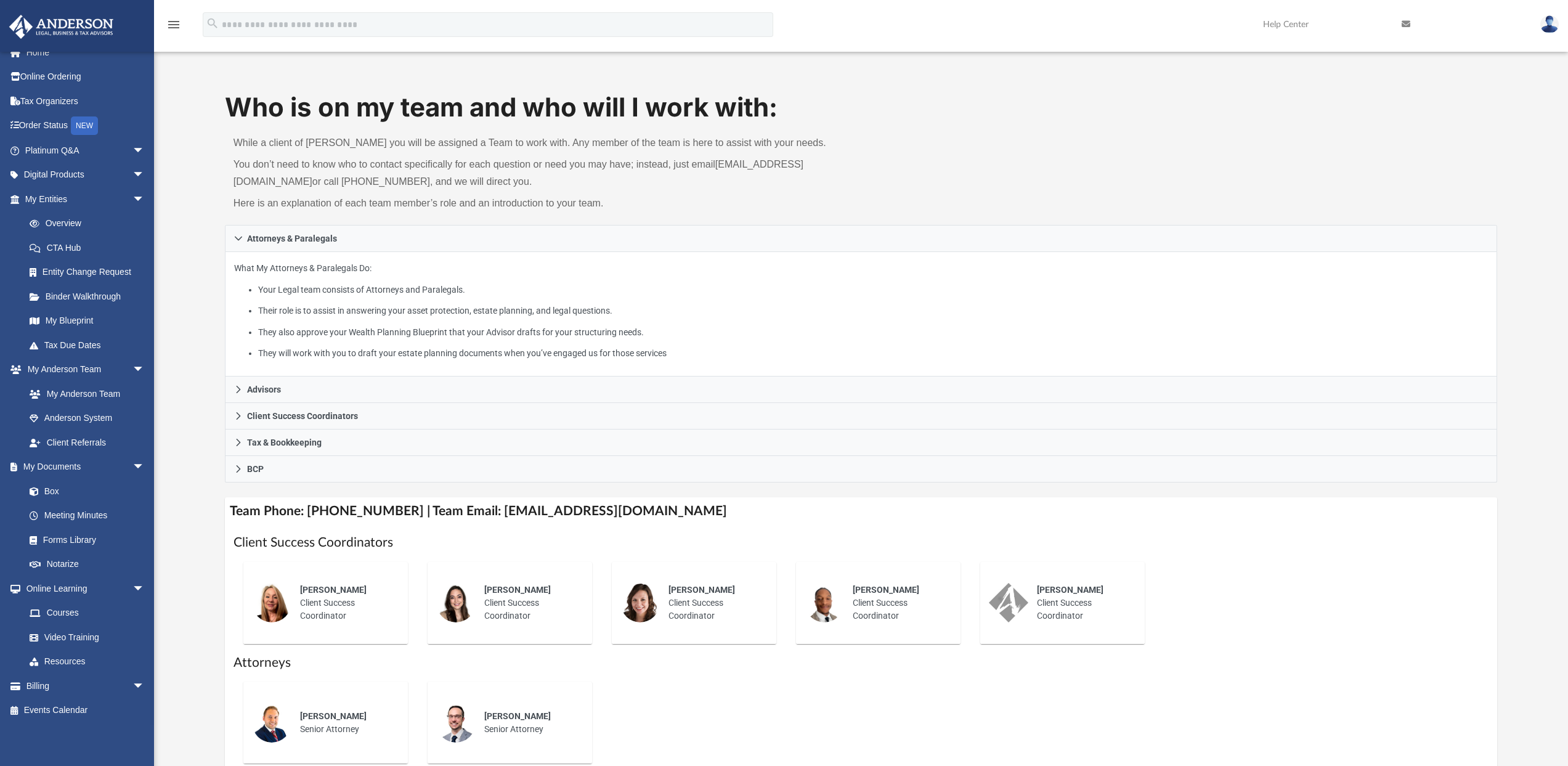
scroll to position [296, 0]
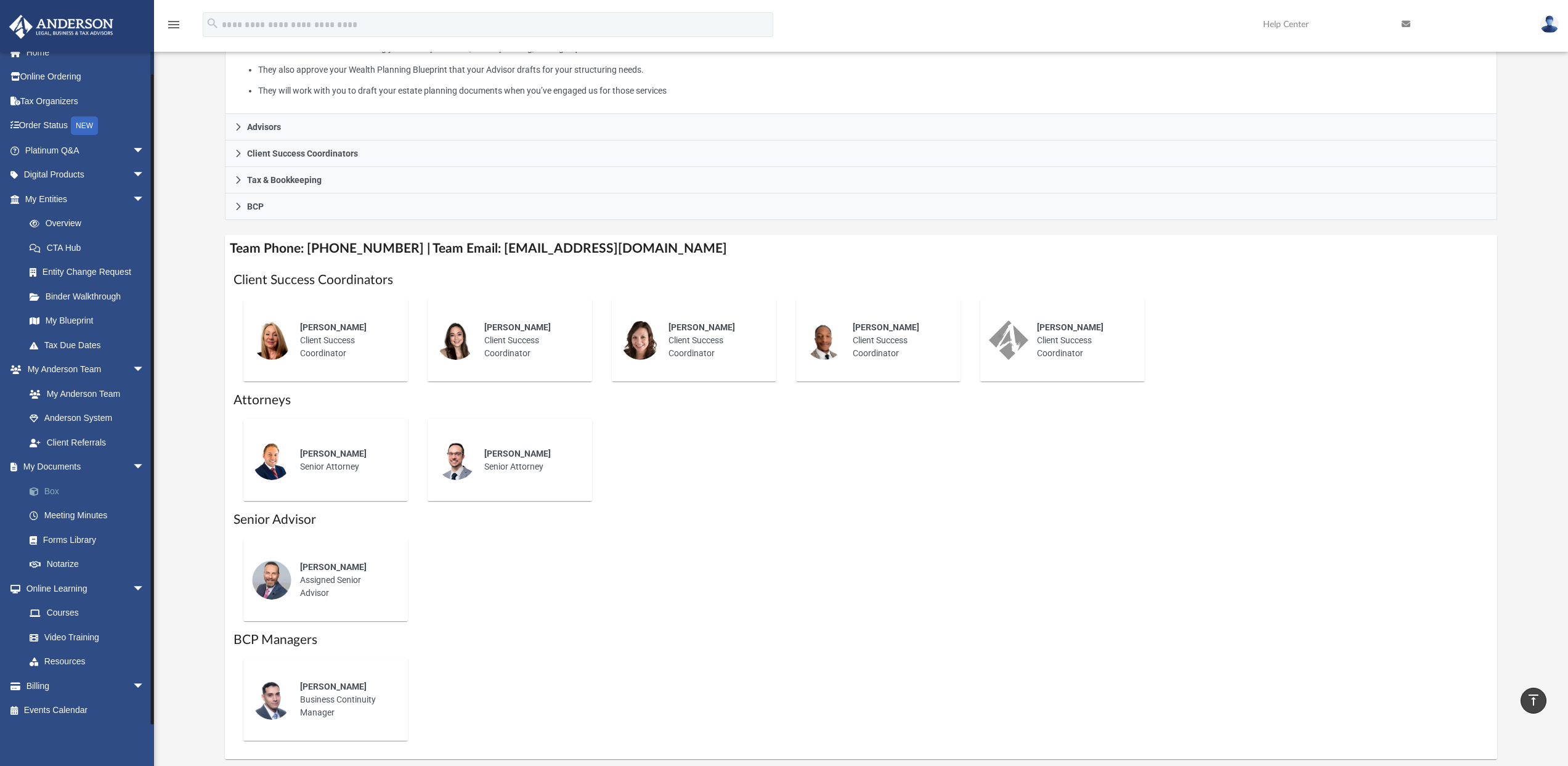
click at [52, 488] on link "Box" at bounding box center [90, 491] width 146 height 25
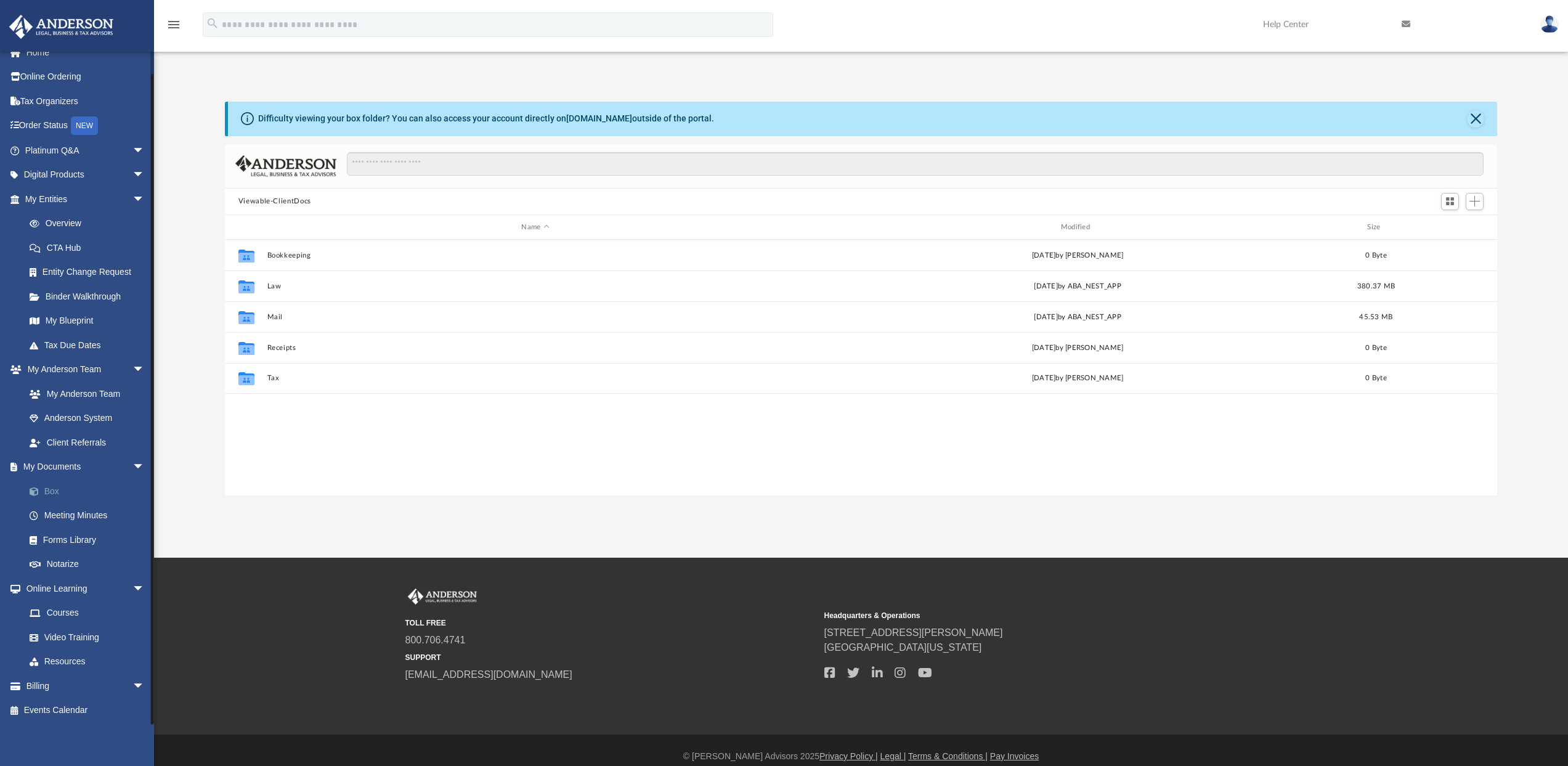
scroll to position [271, 1263]
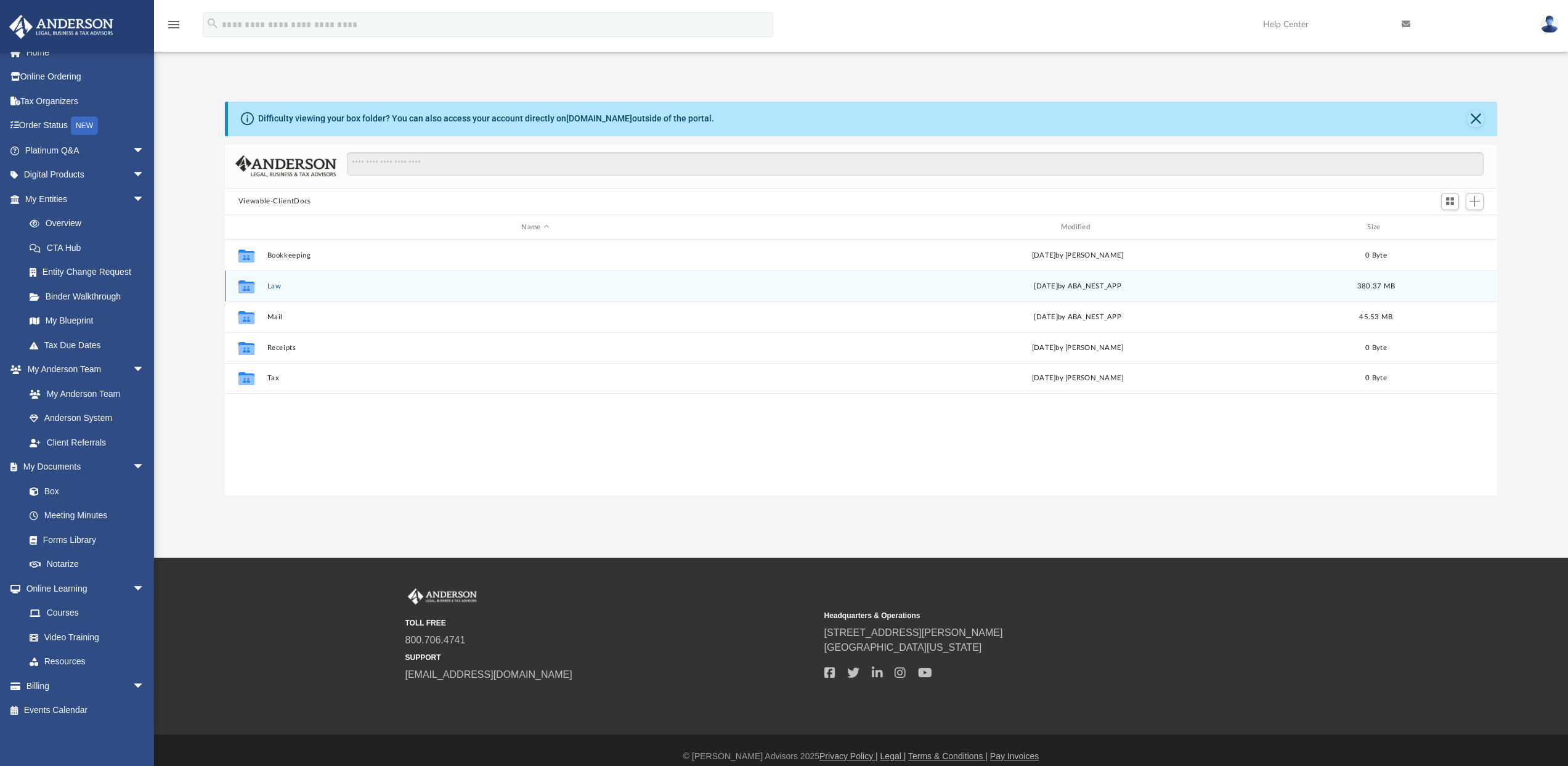
click at [272, 288] on button "Law" at bounding box center [535, 286] width 536 height 8
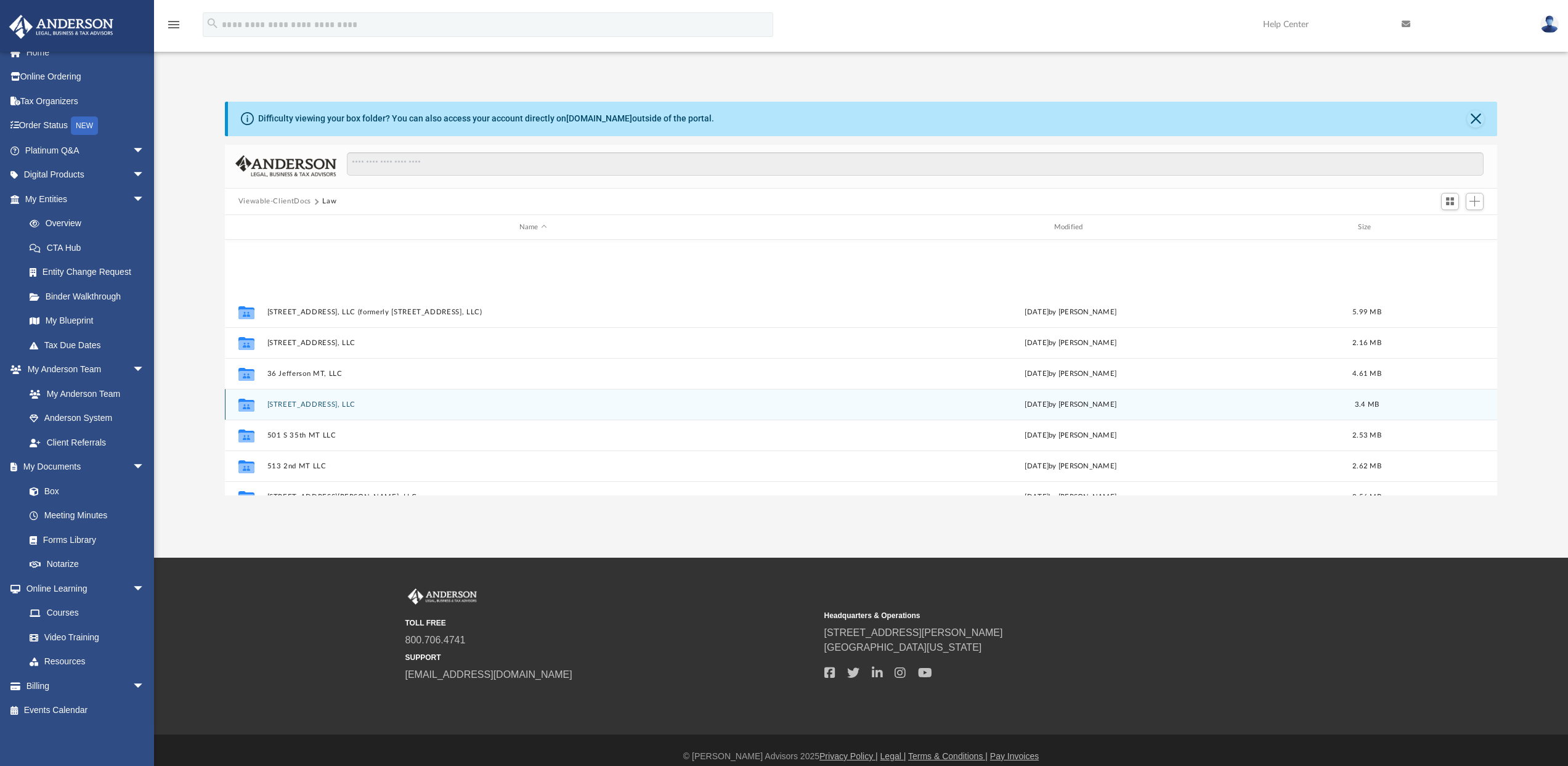
scroll to position [155, 0]
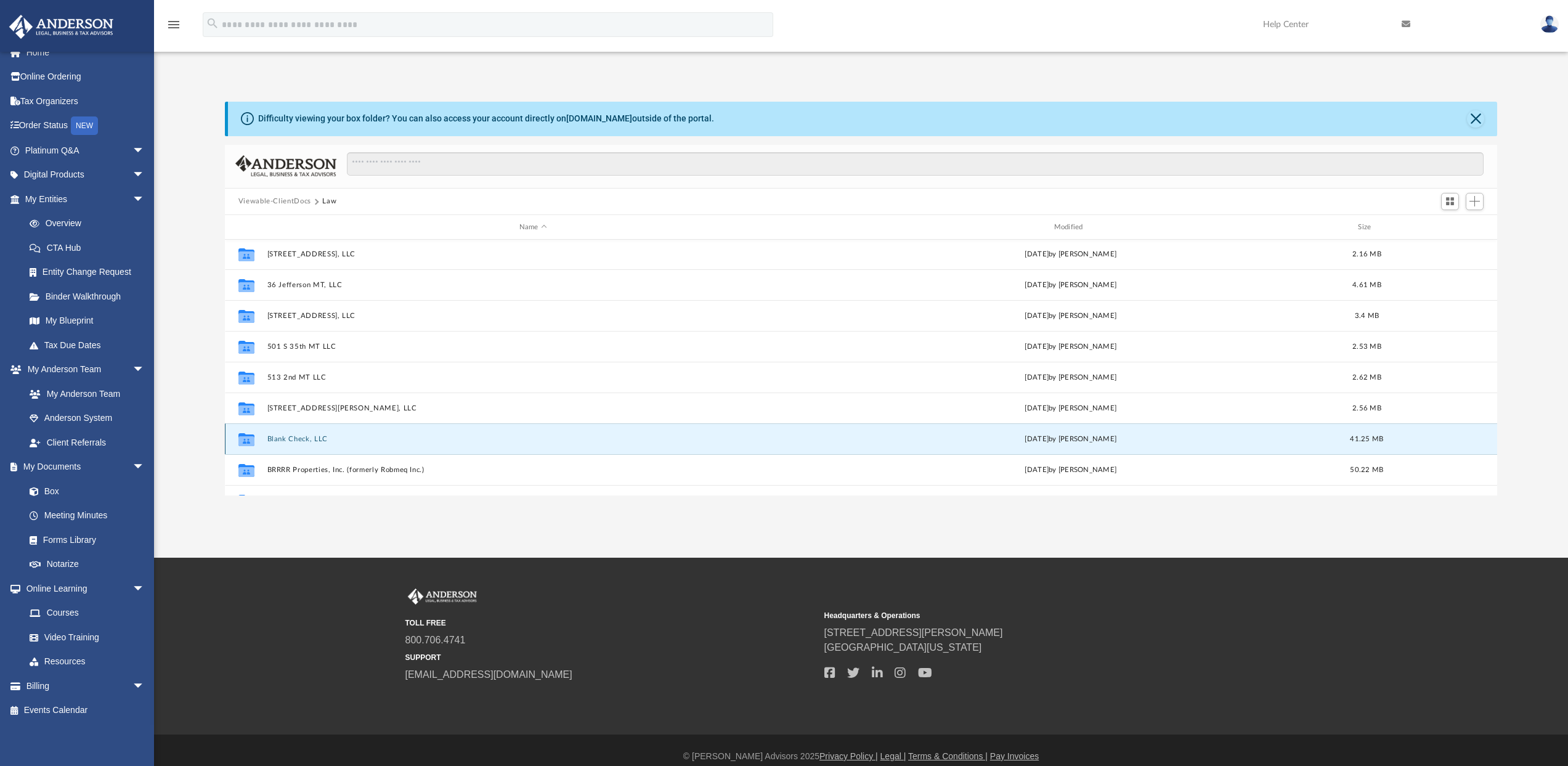
click at [303, 441] on button "Blank Check, LLC" at bounding box center [533, 439] width 532 height 8
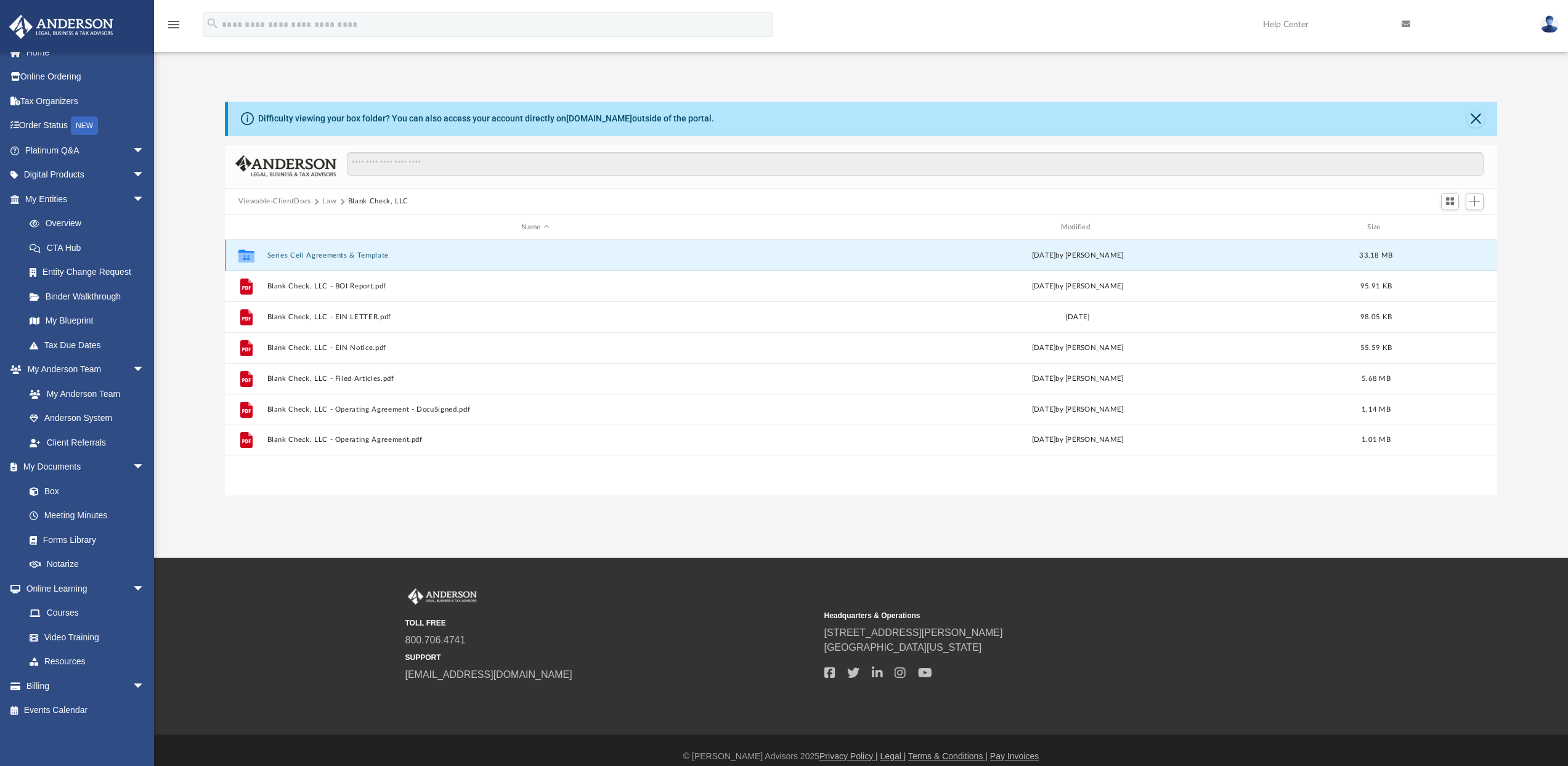
click at [322, 254] on button "Series Cell Agreements & Template" at bounding box center [535, 255] width 536 height 8
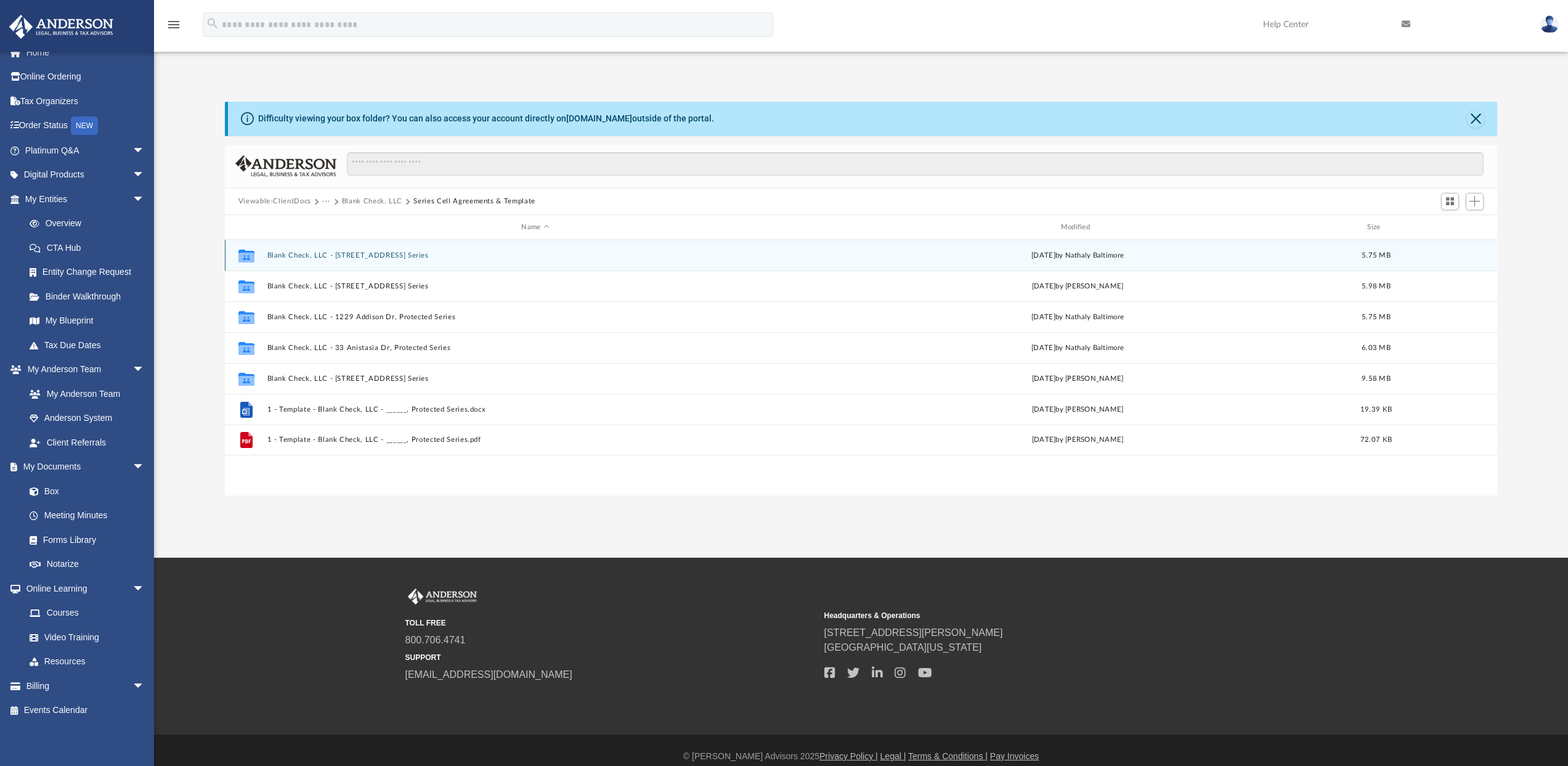
click at [349, 252] on button "Blank Check, LLC - [STREET_ADDRESS] Series" at bounding box center [535, 255] width 536 height 8
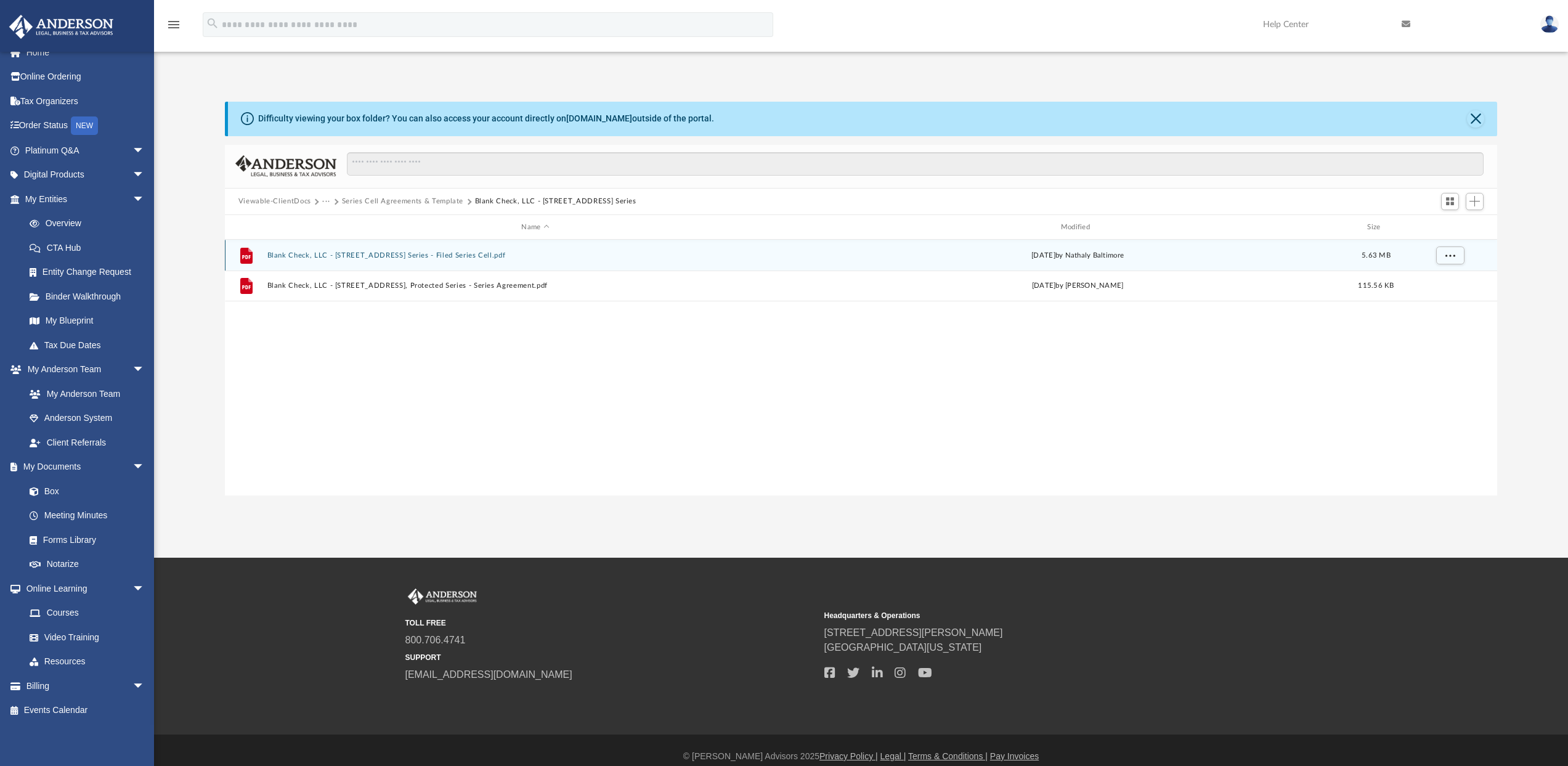
click at [349, 252] on button "Blank Check, LLC - [STREET_ADDRESS] Series - Filed Series Cell.pdf" at bounding box center [535, 255] width 536 height 8
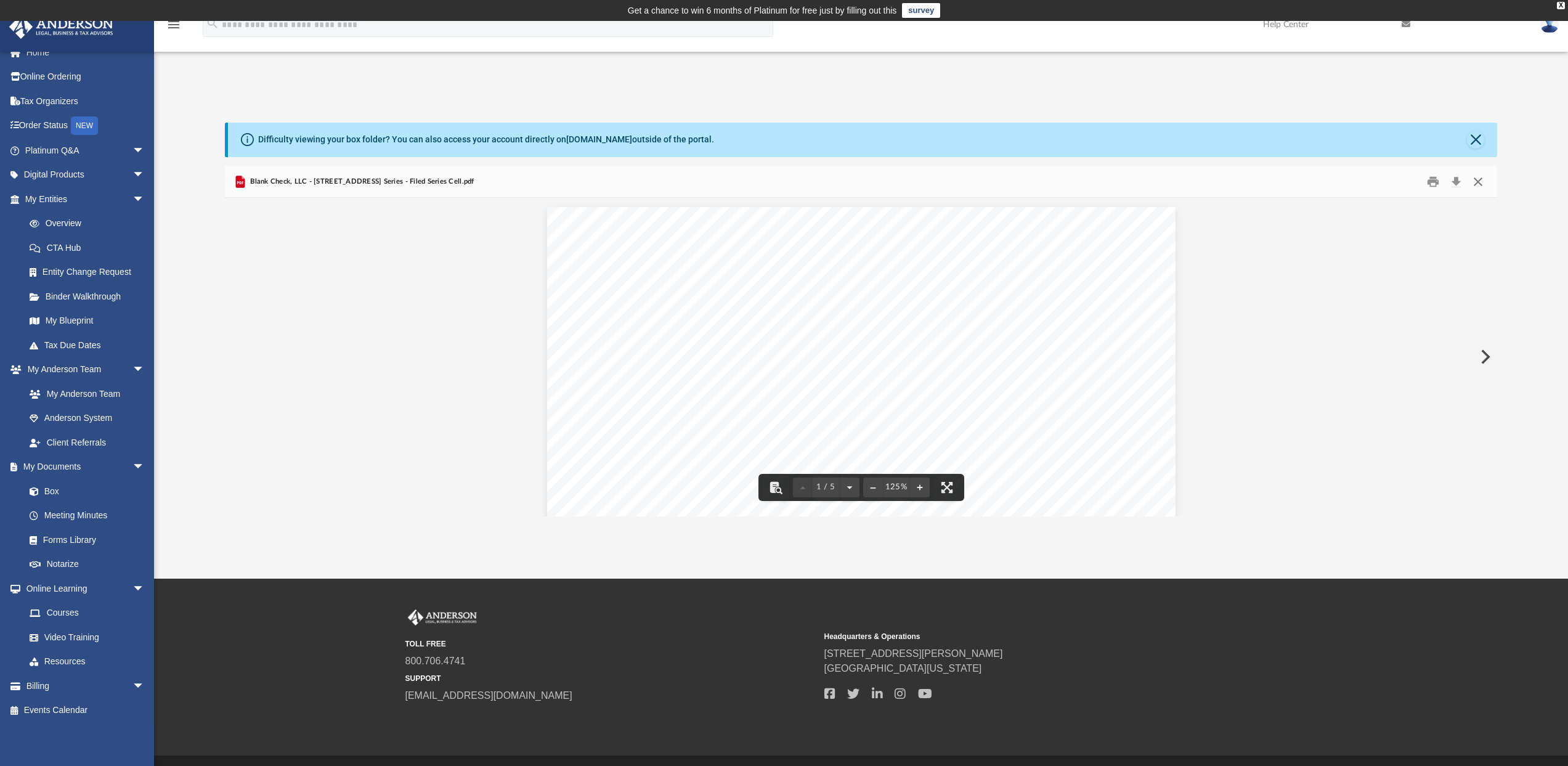
click at [1480, 177] on button "Close" at bounding box center [1478, 181] width 22 height 19
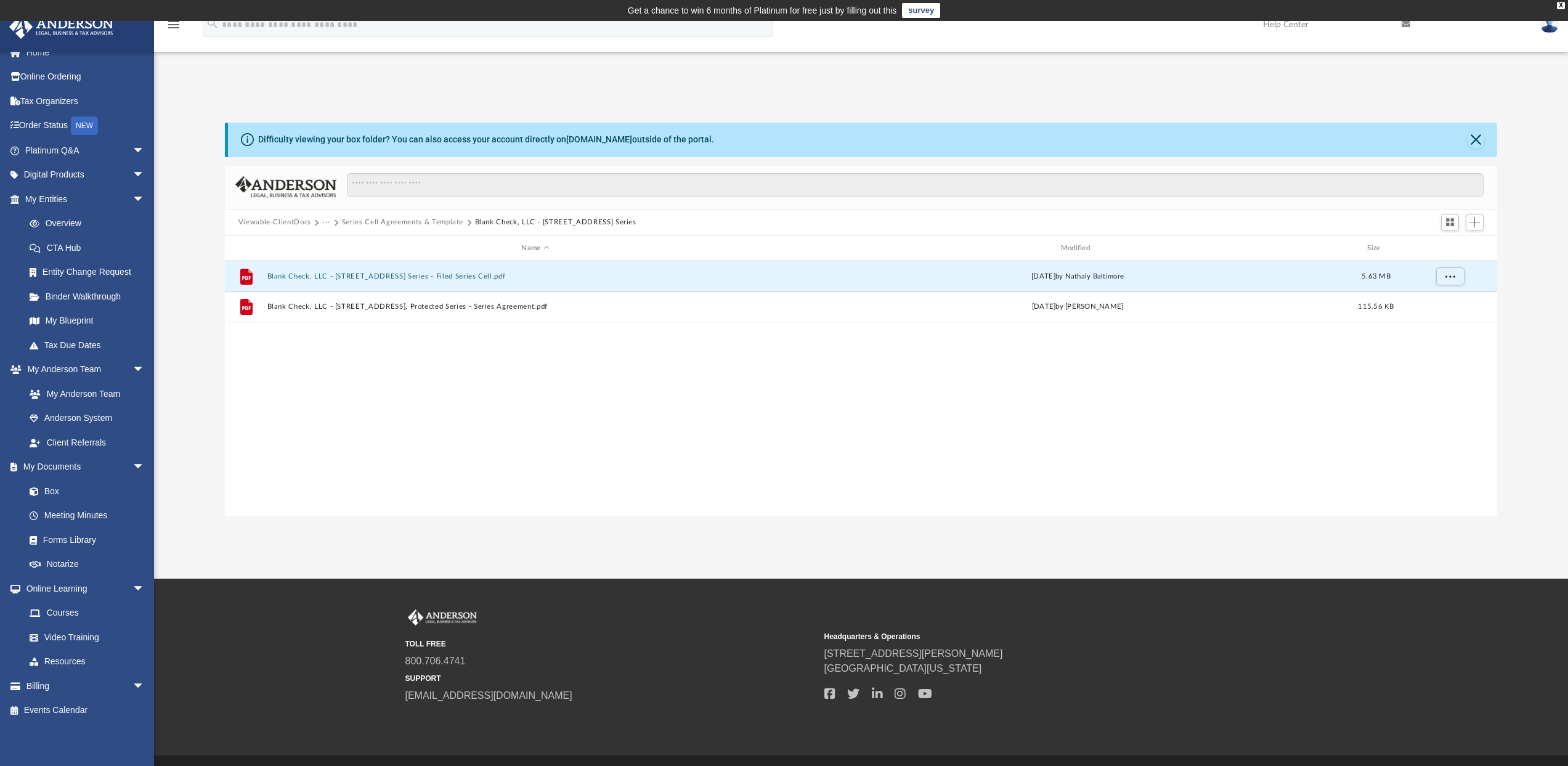
click at [448, 226] on button "Series Cell Agreements & Template" at bounding box center [402, 222] width 121 height 11
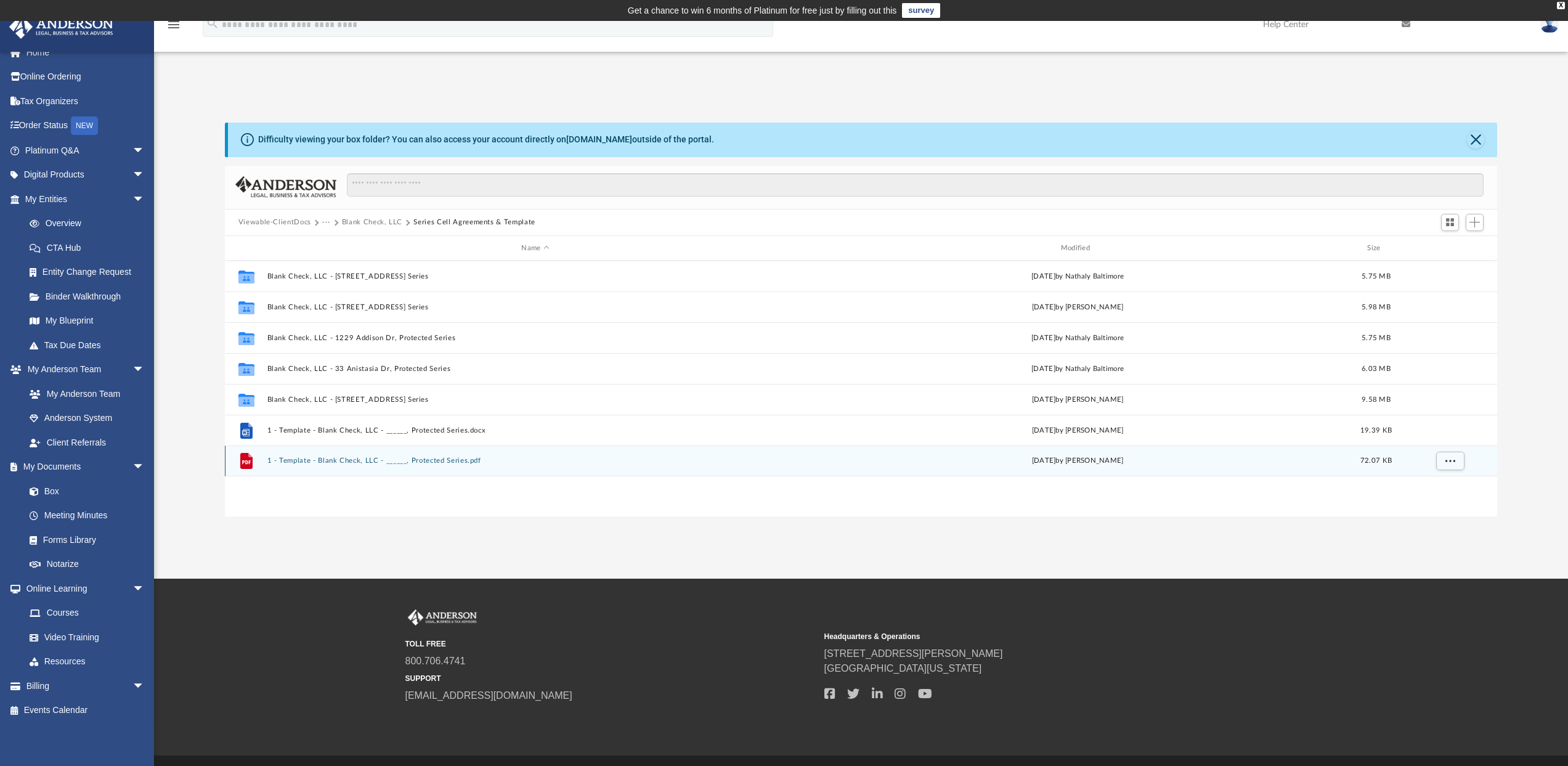
click at [360, 464] on button "1 - Template - Blank Check, LLC - ______, Protected Series.pdf" at bounding box center [535, 461] width 536 height 8
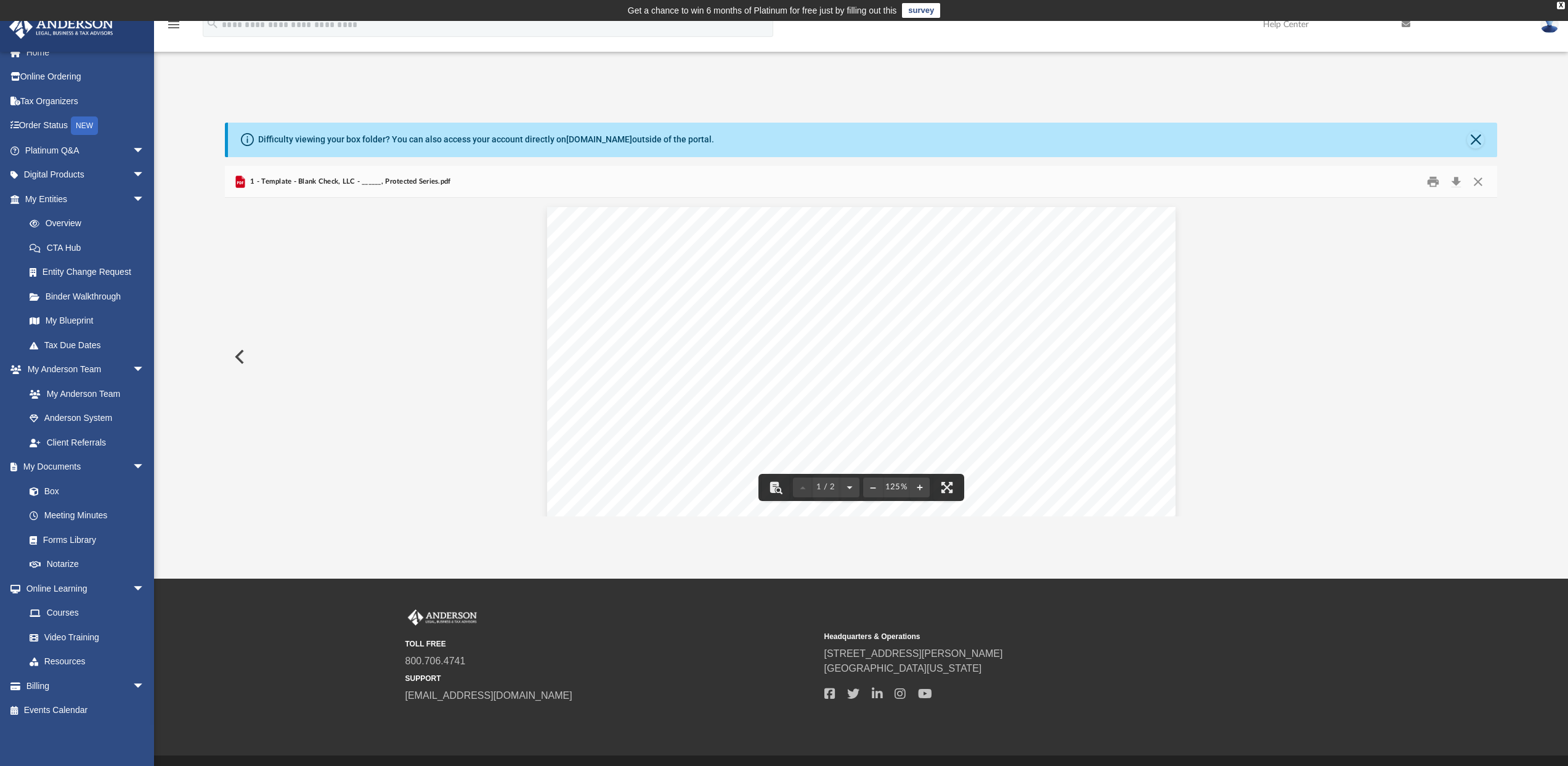
scroll to position [108, 0]
click at [1482, 182] on button "Close" at bounding box center [1478, 181] width 22 height 19
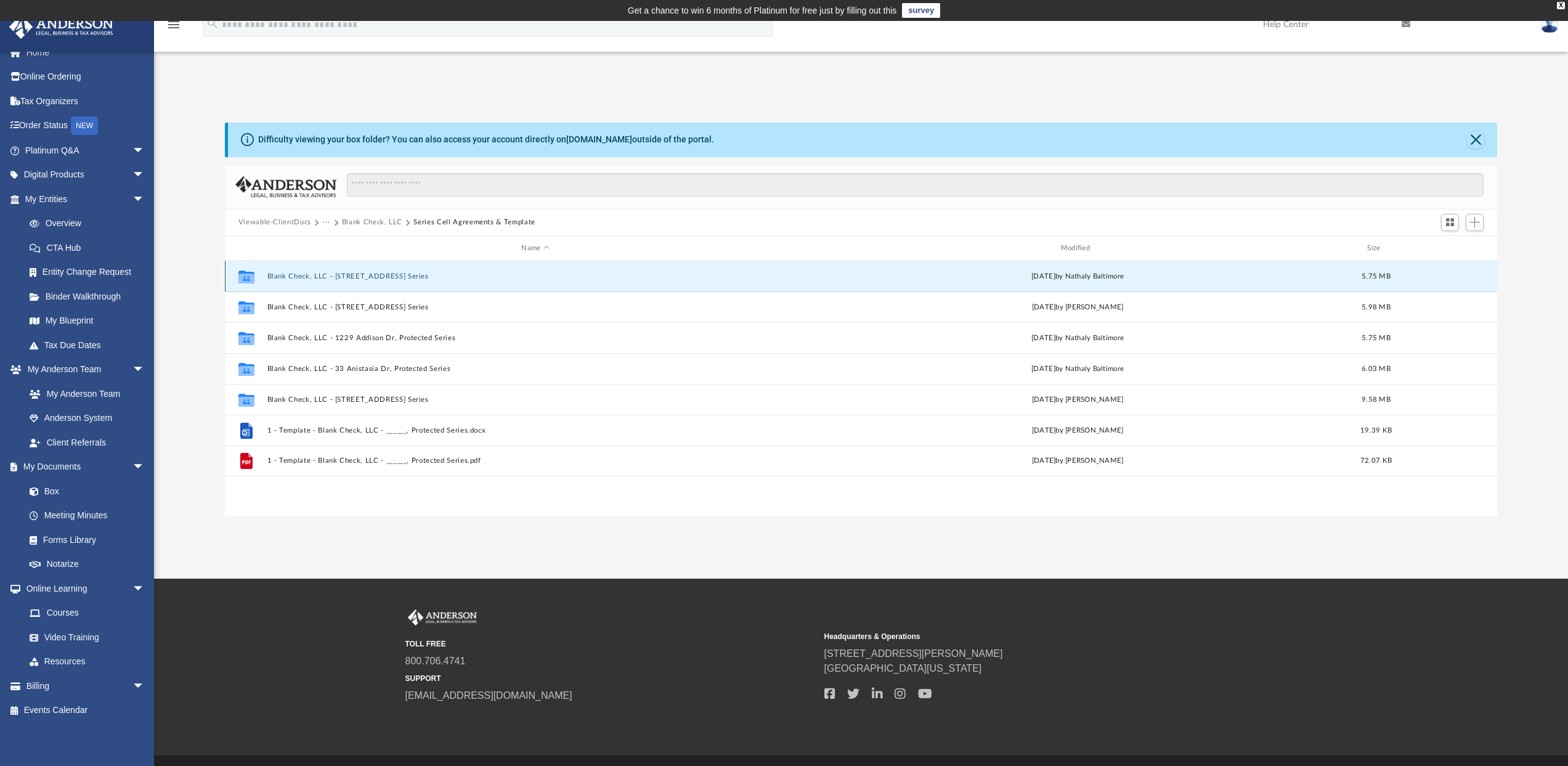
click at [316, 276] on button "Blank Check, LLC - [STREET_ADDRESS] Series" at bounding box center [535, 276] width 536 height 8
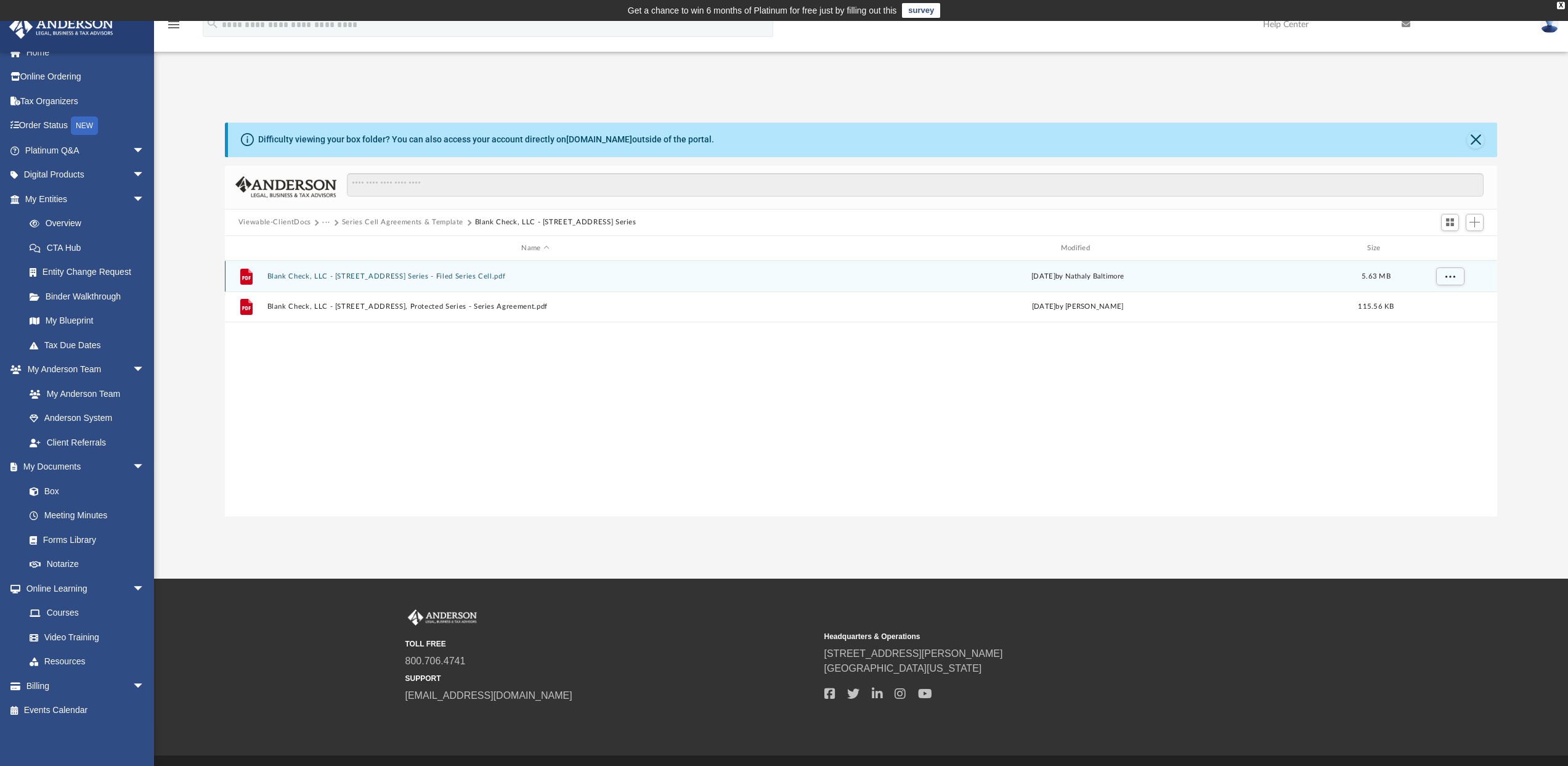
click at [453, 277] on button "Blank Check, LLC - [STREET_ADDRESS] Series - Filed Series Cell.pdf" at bounding box center [535, 276] width 536 height 8
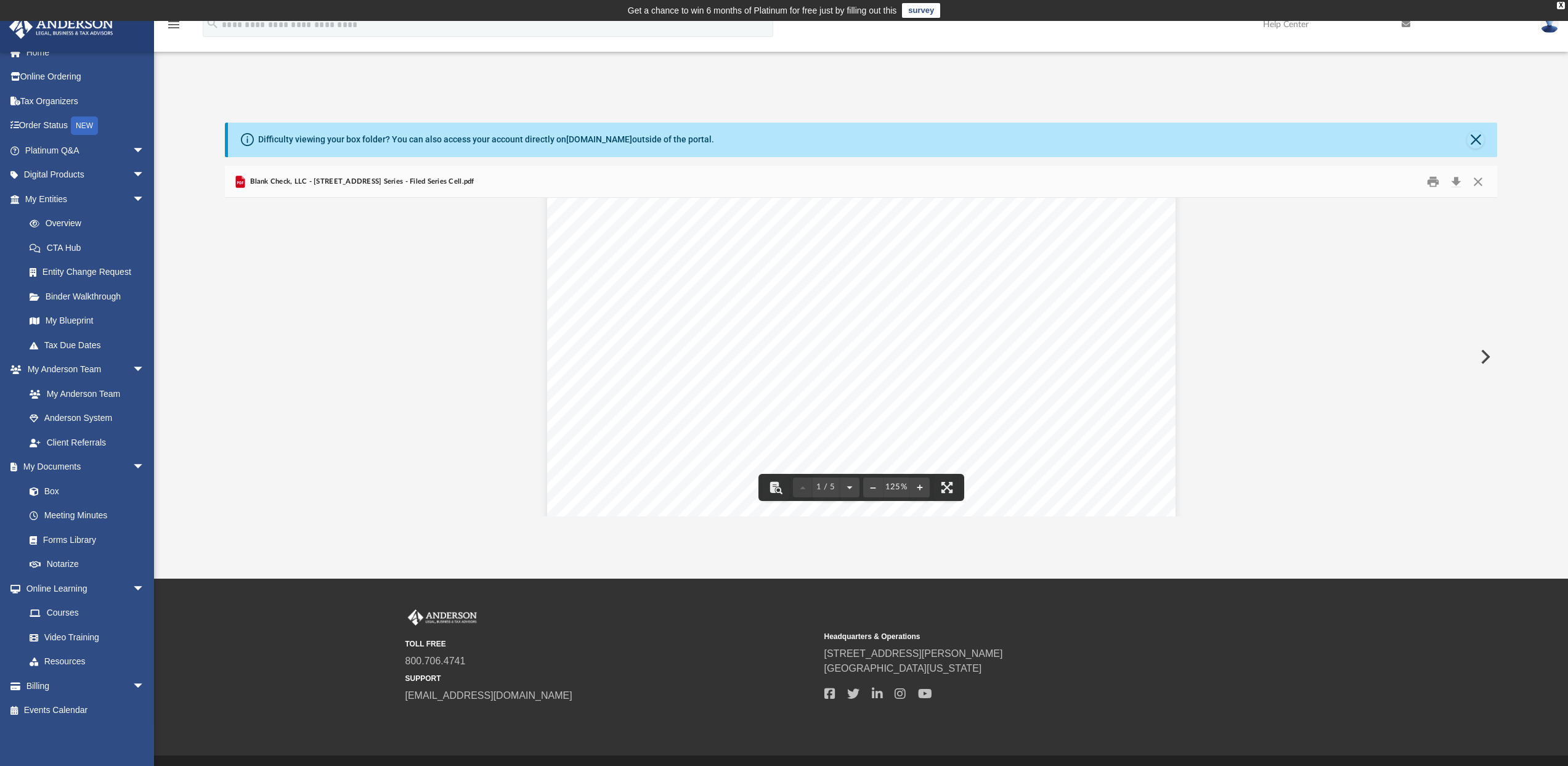
scroll to position [0, 0]
click at [1479, 182] on button "Close" at bounding box center [1478, 181] width 22 height 19
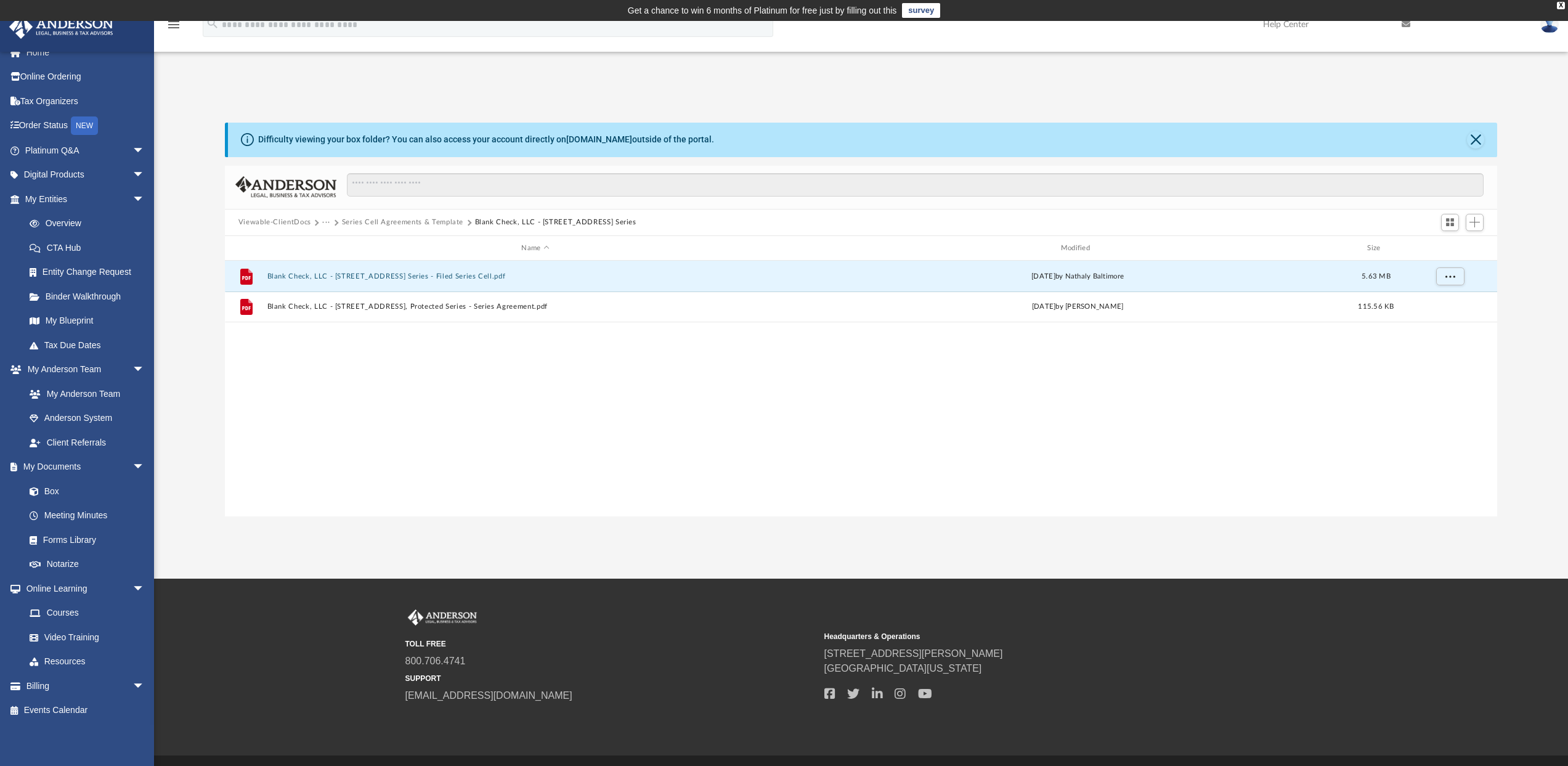
click at [432, 221] on button "Series Cell Agreements & Template" at bounding box center [402, 222] width 121 height 11
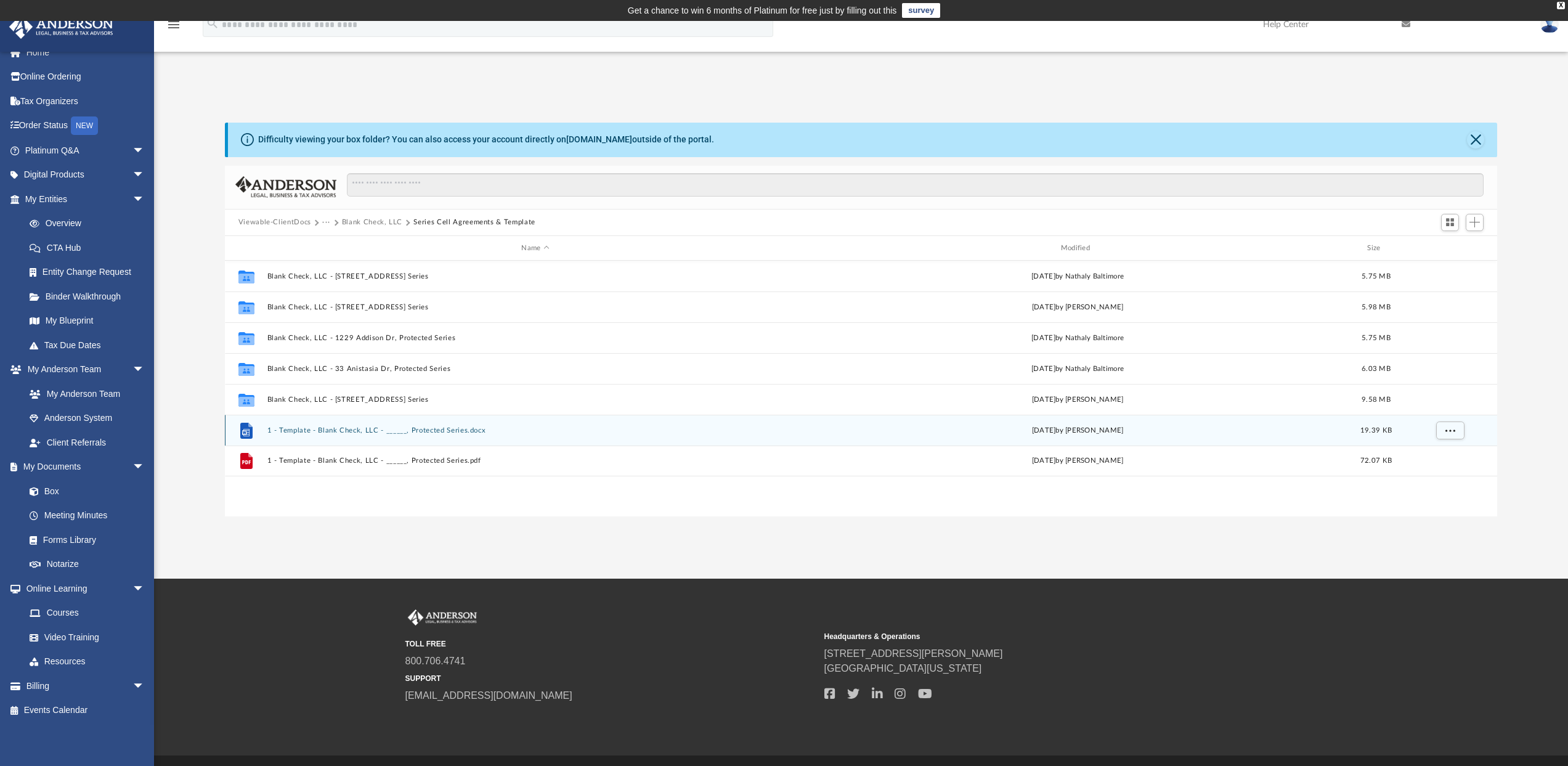
click at [354, 431] on button "1 - Template - Blank Check, LLC - ______, Protected Series.docx" at bounding box center [535, 430] width 536 height 8
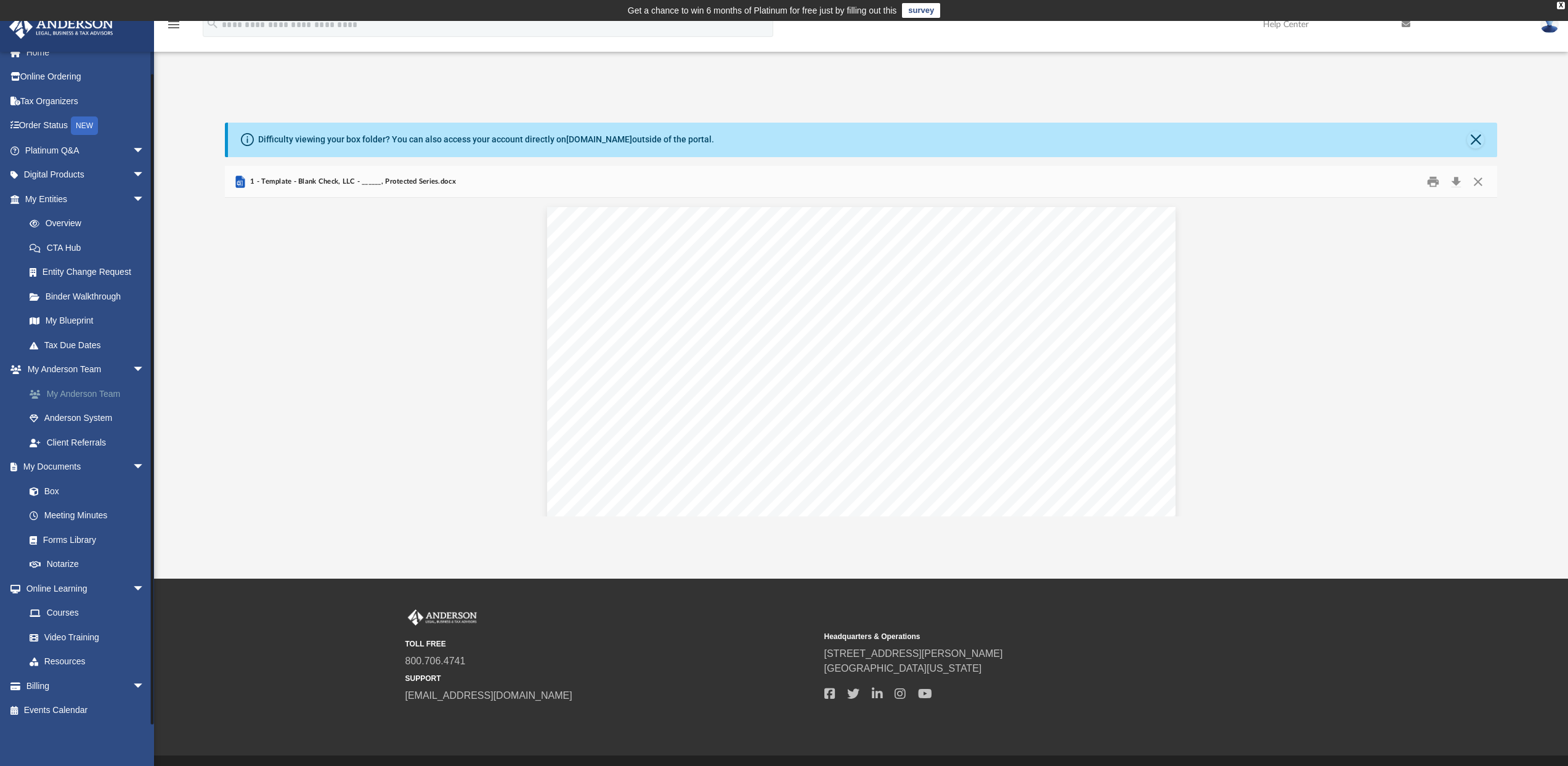
click at [89, 389] on link "My Anderson Team" at bounding box center [90, 394] width 146 height 25
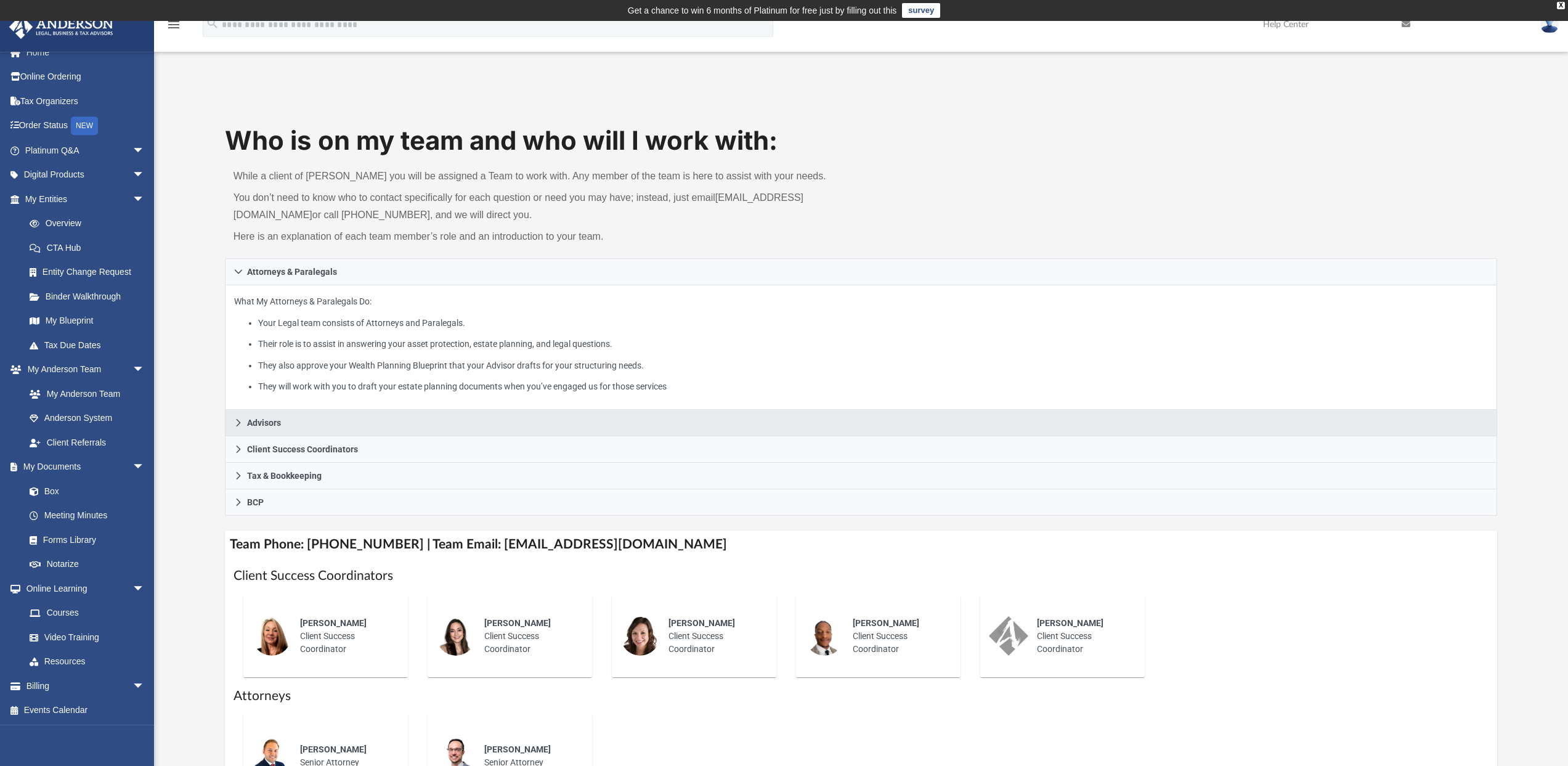
scroll to position [79, 0]
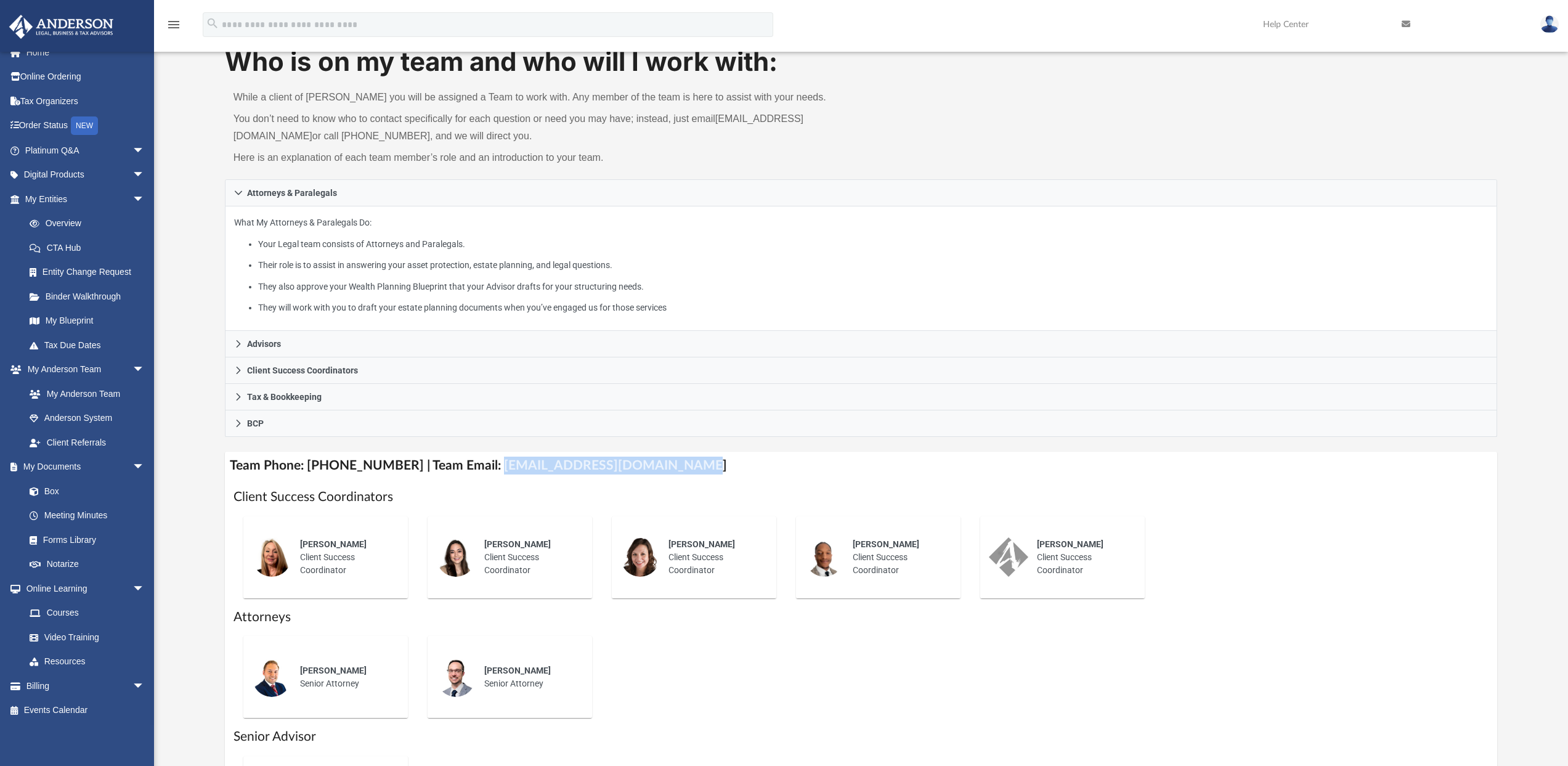
drag, startPoint x: 479, startPoint y: 465, endPoint x: 646, endPoint y: 467, distance: 167.0
click at [686, 469] on h4 "Team Phone: [PHONE_NUMBER] | Team Email: [EMAIL_ADDRESS][DOMAIN_NAME]" at bounding box center [861, 465] width 1272 height 27
copy h4 "[EMAIL_ADDRESS][DOMAIN_NAME]"
